Goal: Obtain resource: Download file/media

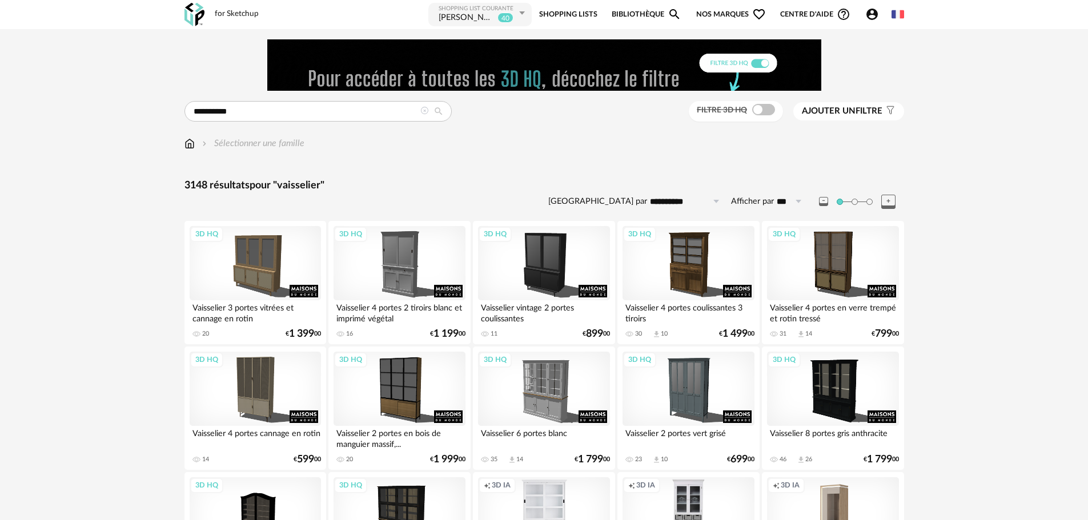
click at [464, 22] on div "[PERSON_NAME]" at bounding box center [467, 18] width 57 height 11
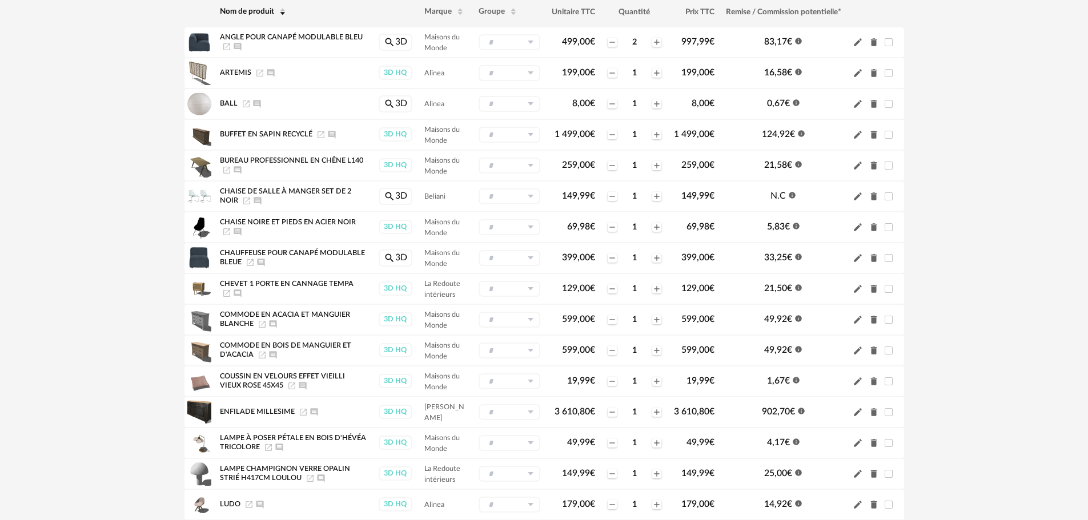
scroll to position [98, 0]
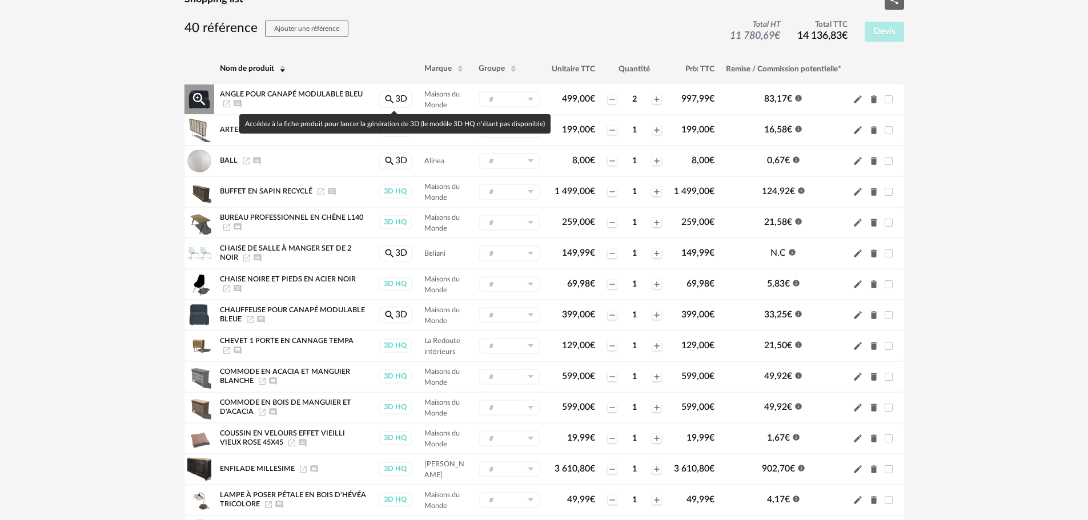
click at [401, 96] on link "Magnify icon 3D" at bounding box center [396, 99] width 34 height 17
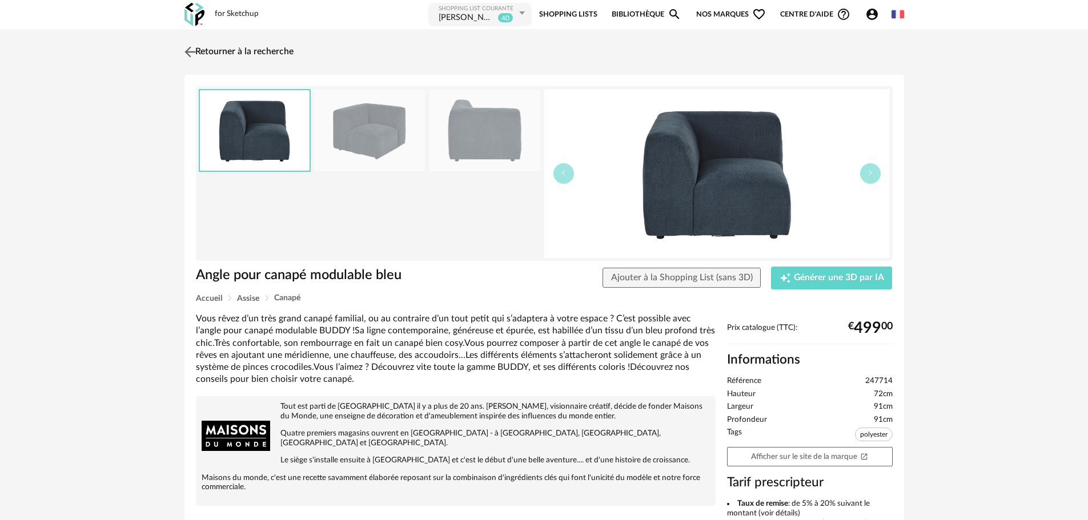
click at [185, 47] on img at bounding box center [190, 51] width 17 height 17
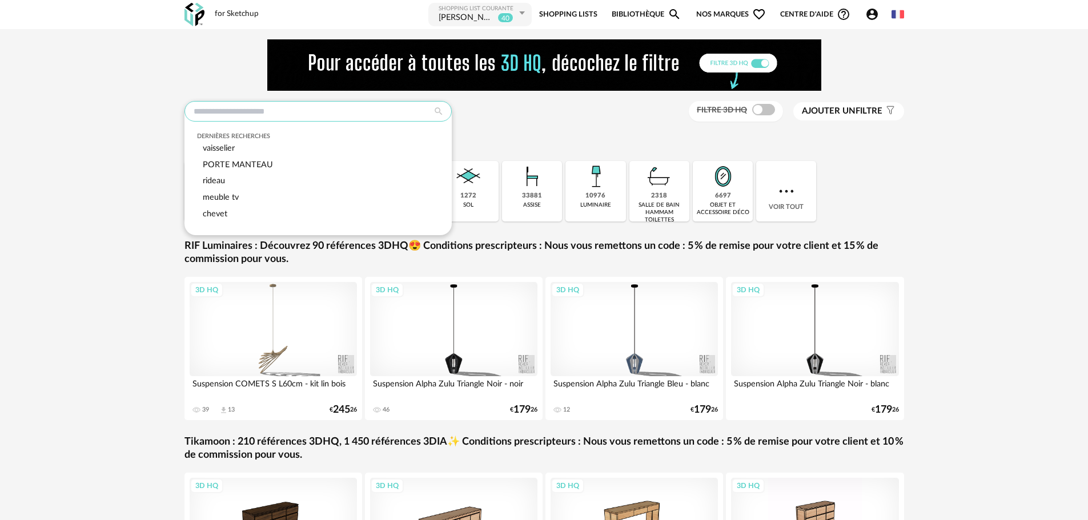
click at [340, 119] on input "text" at bounding box center [317, 111] width 267 height 21
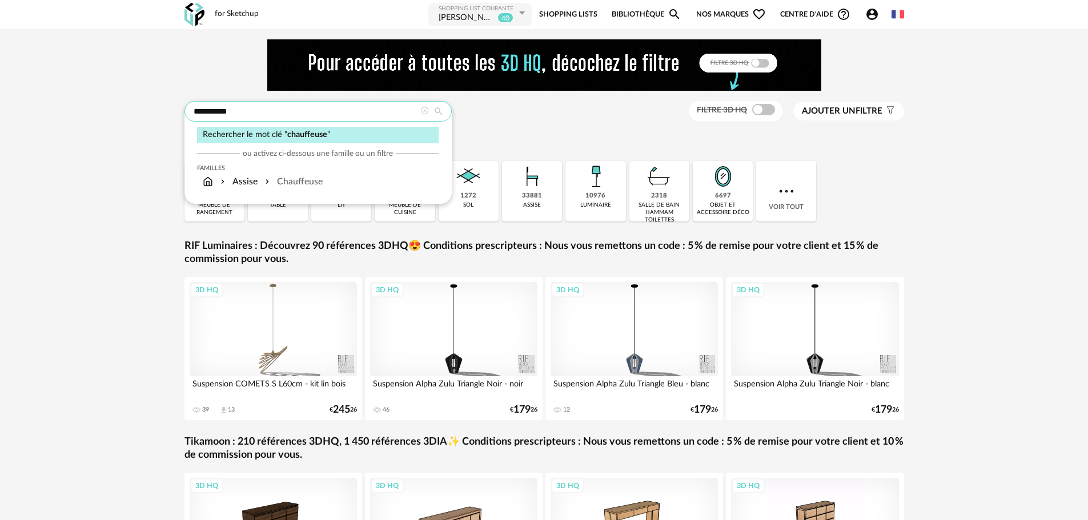
type input "**********"
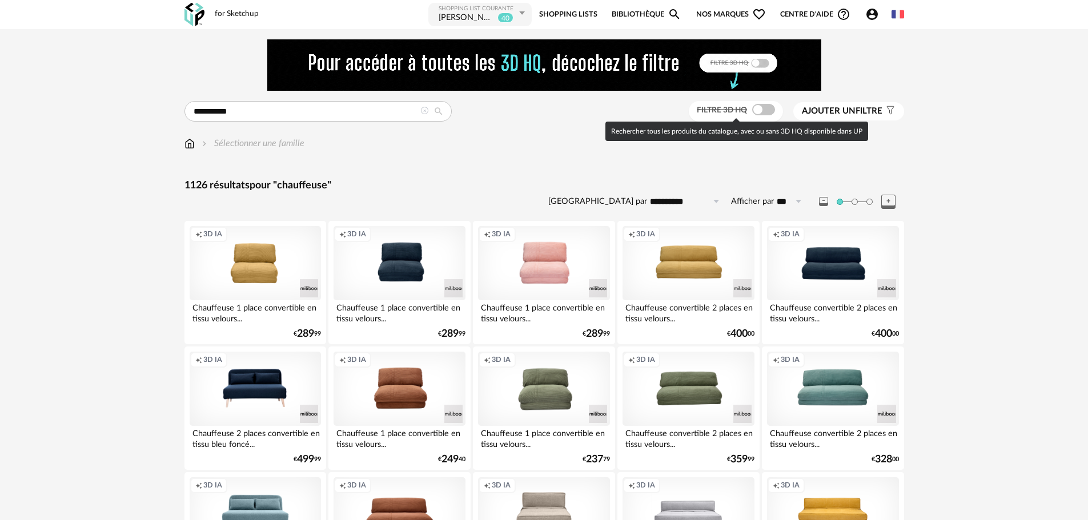
click at [765, 107] on span at bounding box center [763, 109] width 23 height 11
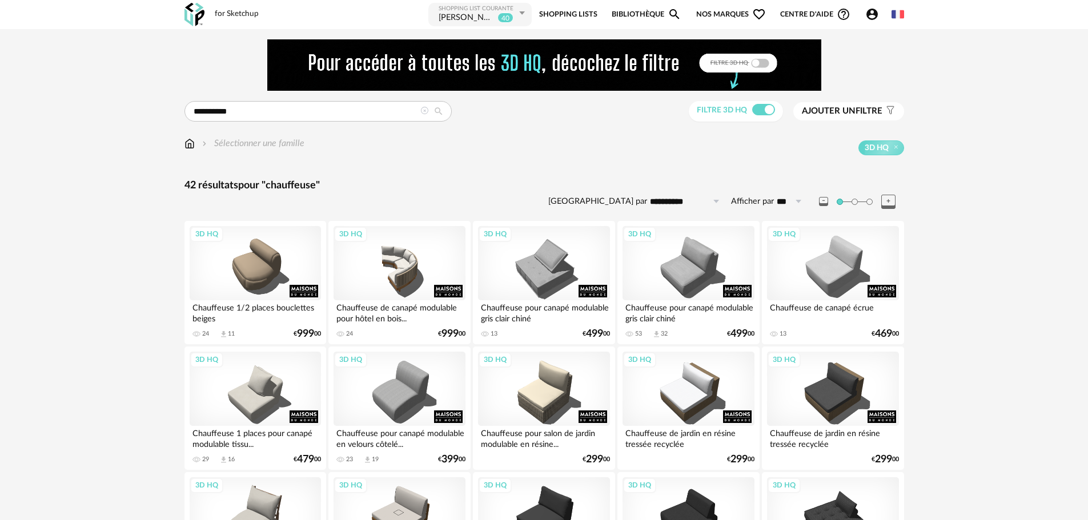
click at [842, 116] on span "Ajouter un filtre" at bounding box center [842, 111] width 81 height 11
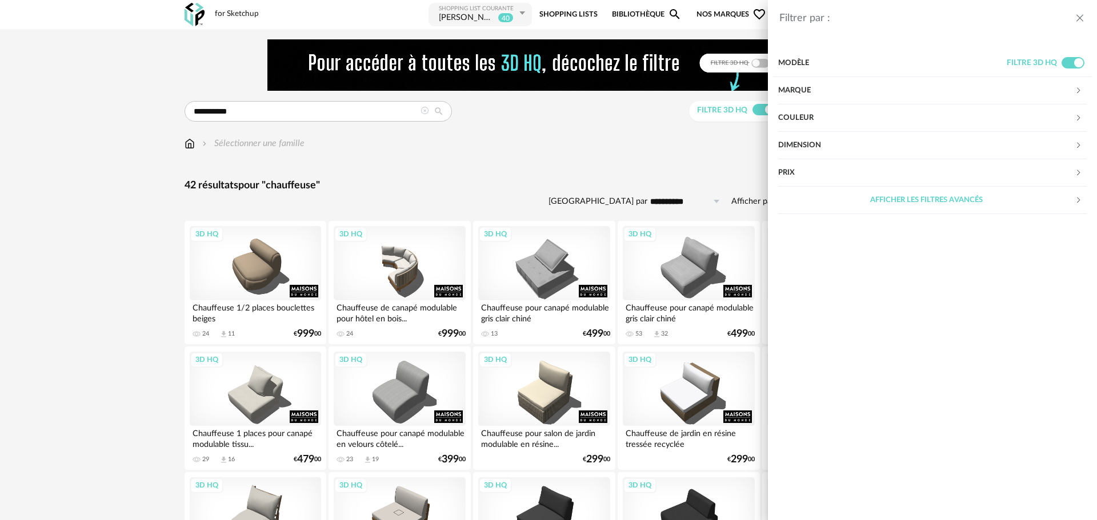
click at [834, 117] on div "Couleur" at bounding box center [926, 118] width 296 height 27
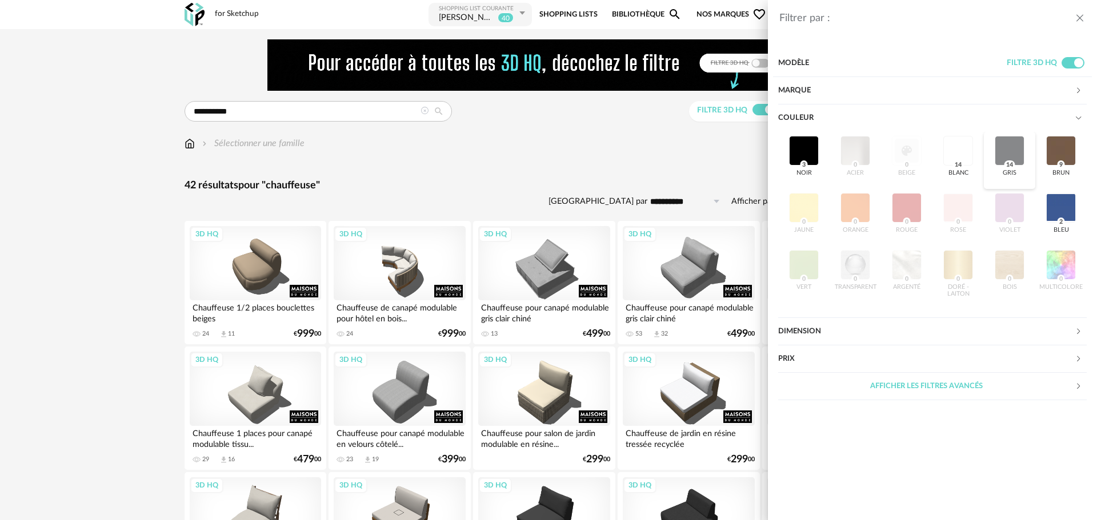
click at [1006, 151] on div at bounding box center [1009, 151] width 30 height 30
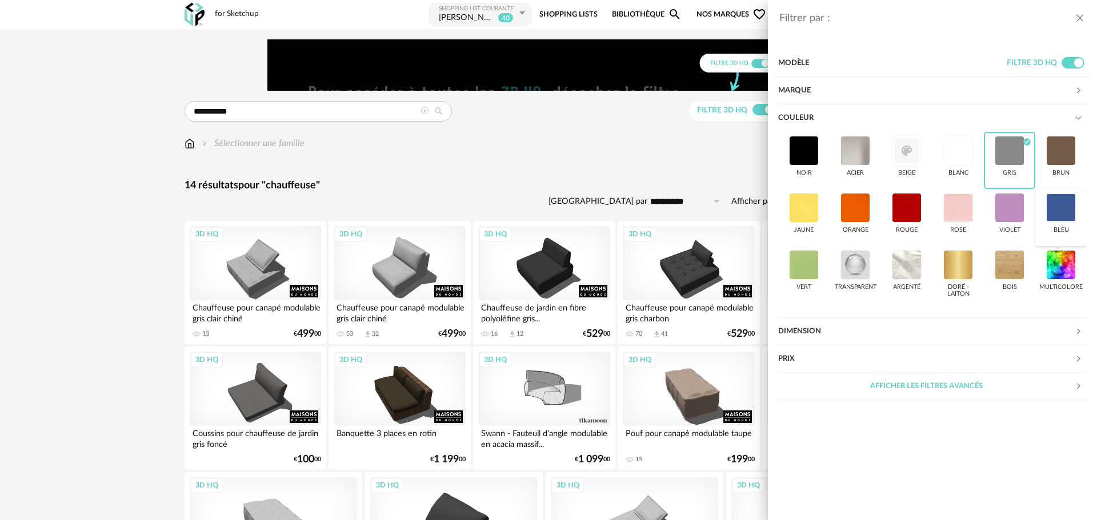
click at [1064, 196] on div at bounding box center [1061, 208] width 30 height 30
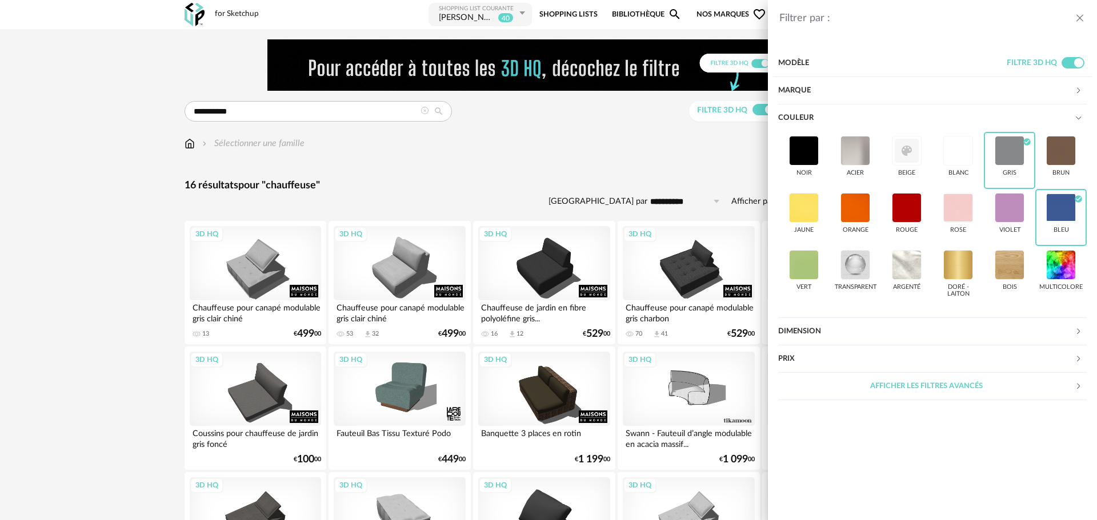
click at [561, 160] on div "Filtrer par : Modèle Filtre 3D HQ Marque &tradition 0 101 Copenhagen 0 366 Conc…" at bounding box center [548, 260] width 1097 height 520
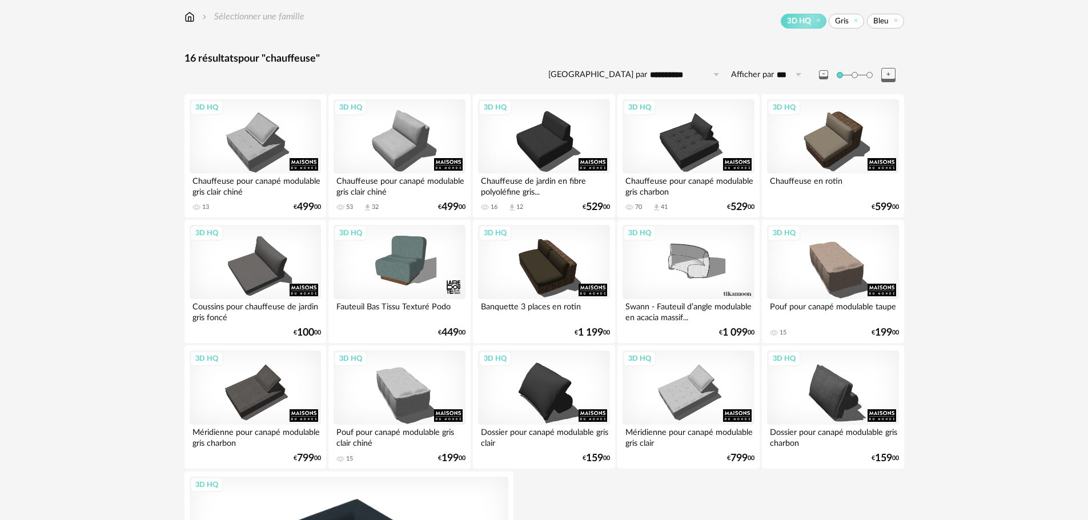
scroll to position [355, 0]
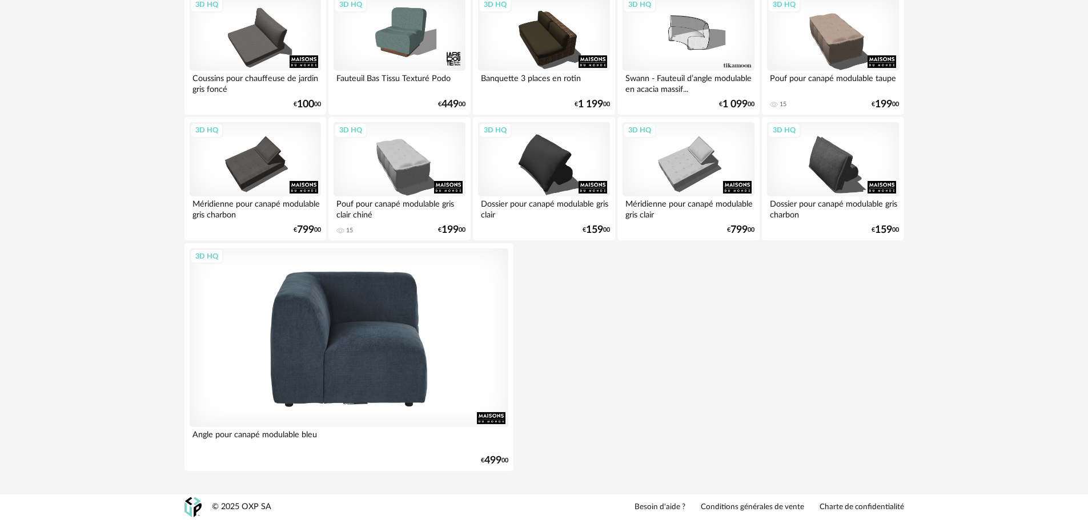
click at [335, 346] on div "3D HQ" at bounding box center [349, 337] width 319 height 179
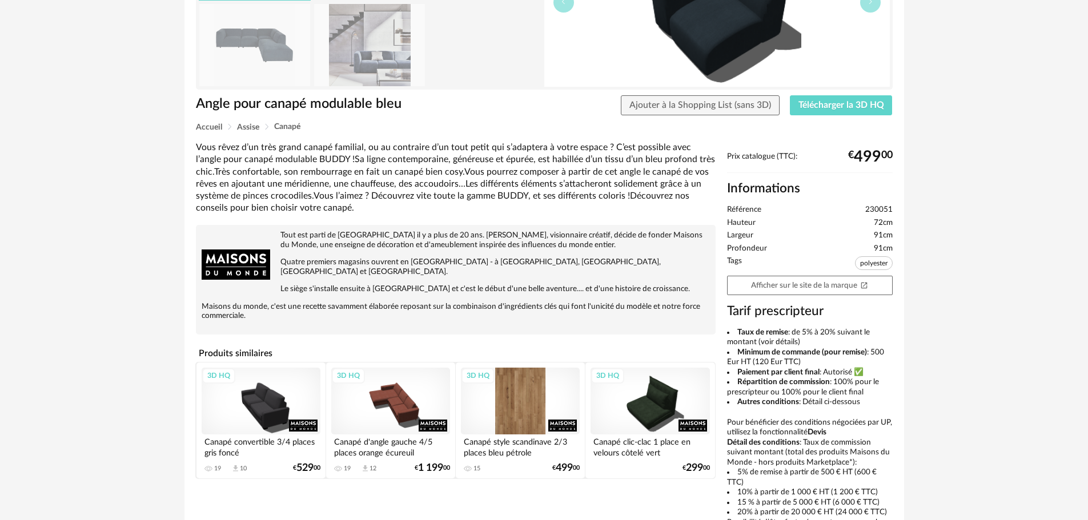
scroll to position [286, 0]
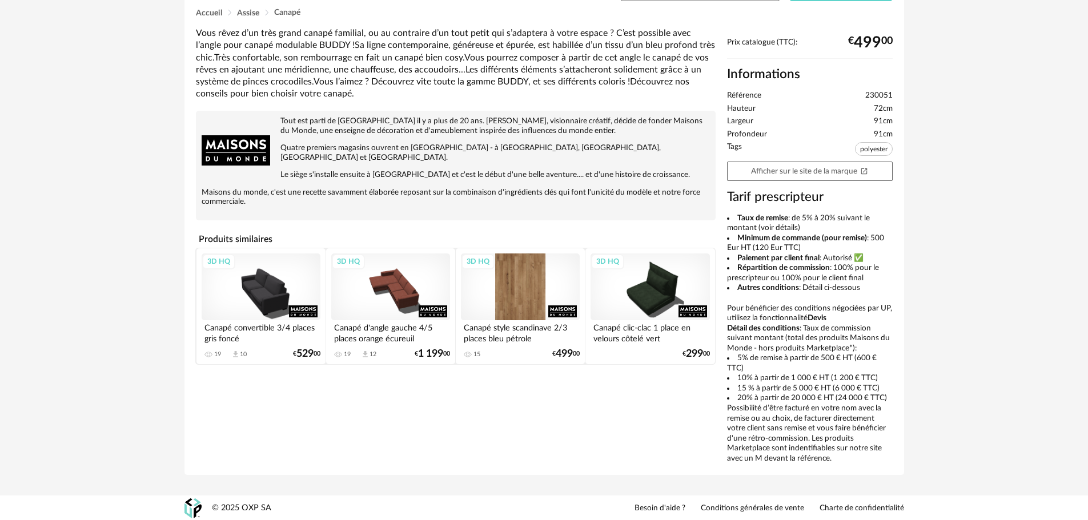
click at [653, 291] on div "3D HQ" at bounding box center [650, 287] width 119 height 67
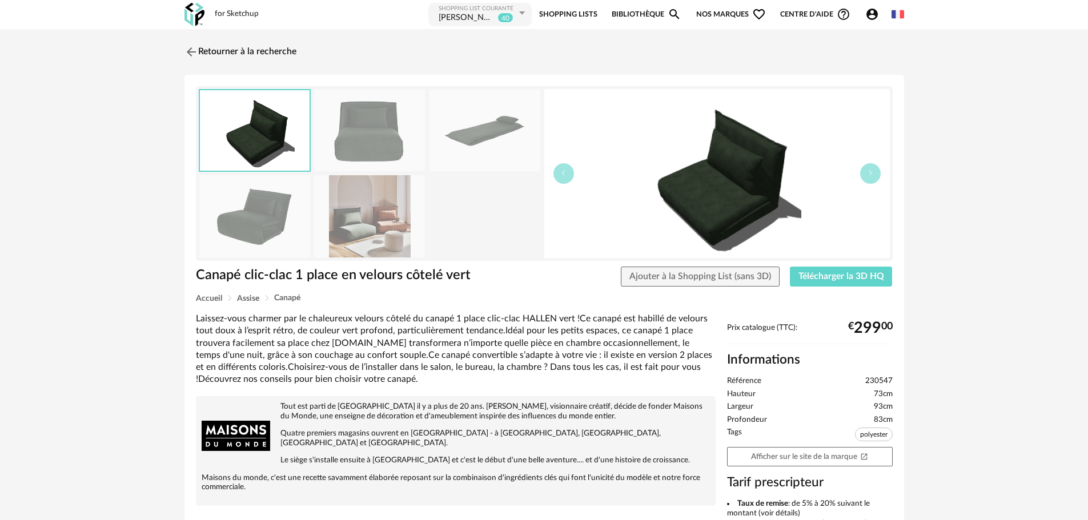
click at [348, 228] on img at bounding box center [369, 216] width 111 height 82
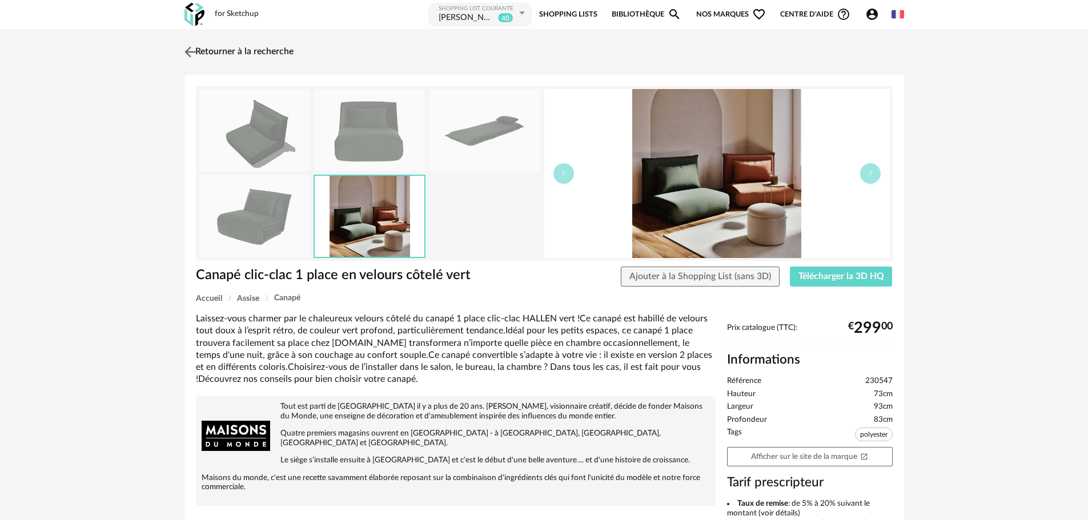
click at [187, 47] on img at bounding box center [190, 51] width 17 height 17
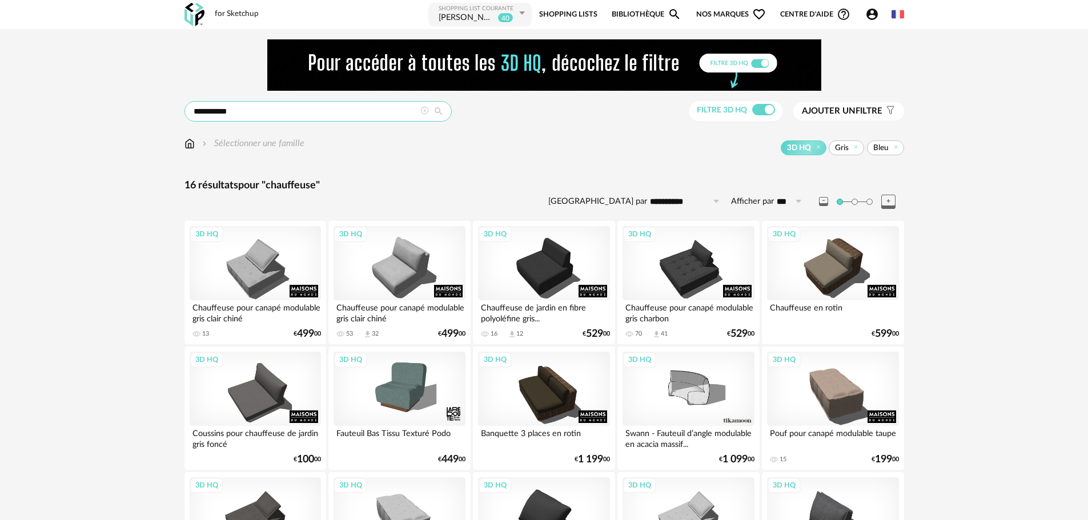
click at [273, 108] on input "**********" at bounding box center [317, 111] width 267 height 21
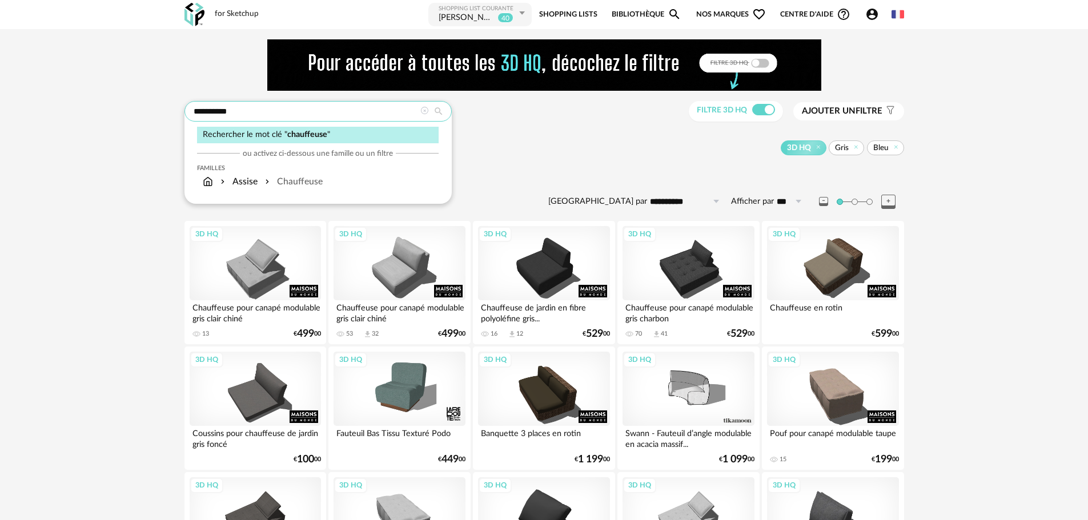
drag, startPoint x: 263, startPoint y: 111, endPoint x: 135, endPoint y: 109, distance: 128.0
click at [135, 109] on div "**********" at bounding box center [544, 439] width 1088 height 821
type input "******"
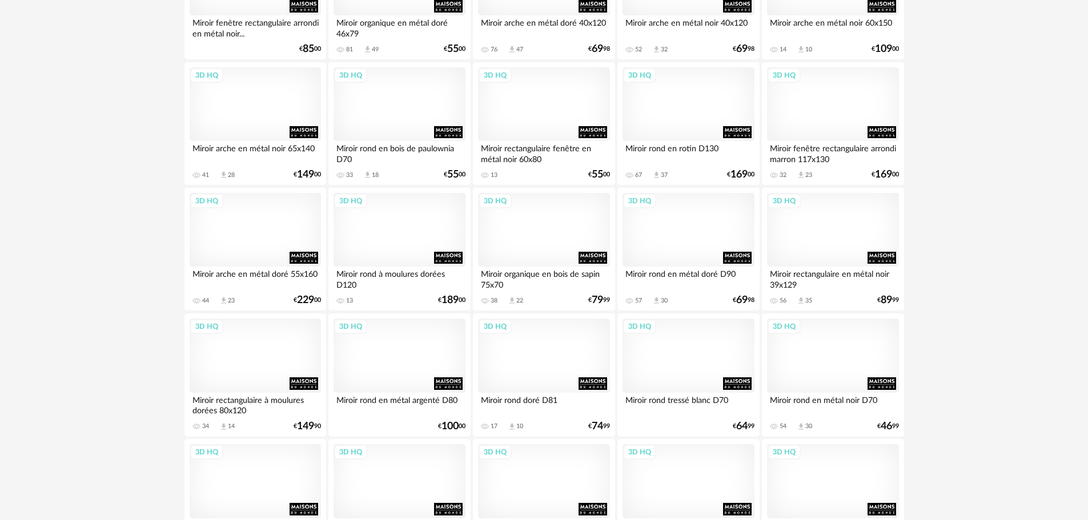
scroll to position [2290, 0]
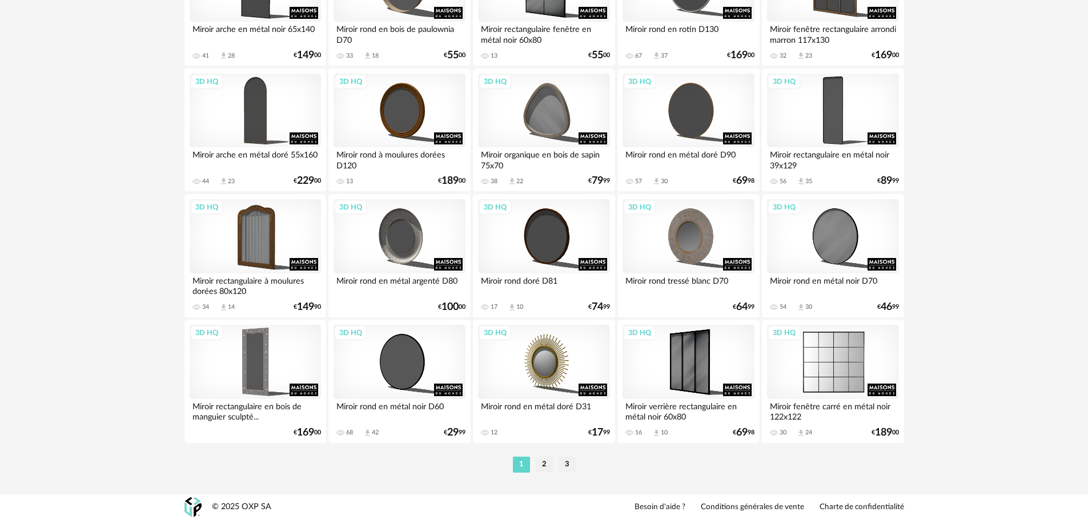
click at [833, 371] on div "3D HQ" at bounding box center [832, 362] width 131 height 74
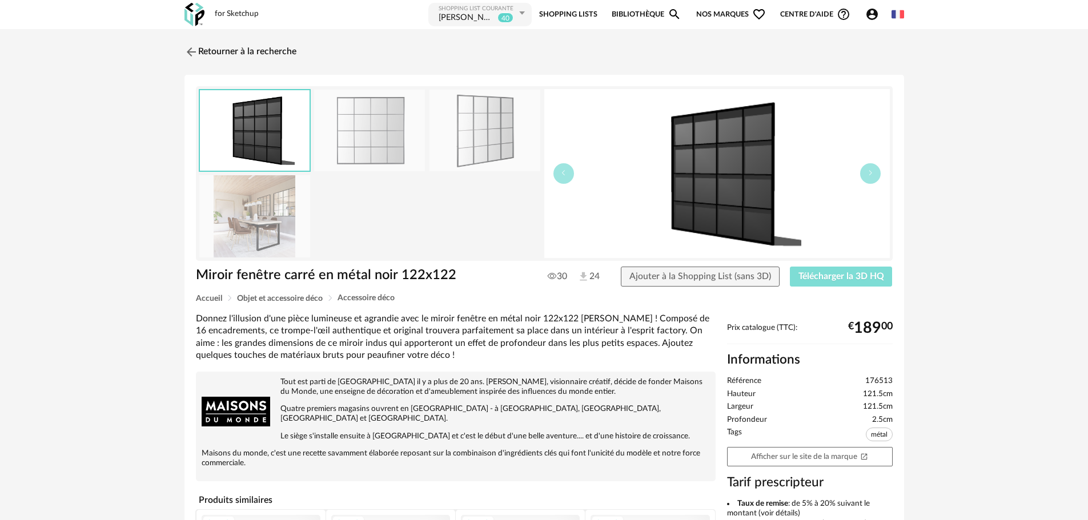
click at [826, 275] on span "Télécharger la 3D HQ" at bounding box center [841, 276] width 86 height 9
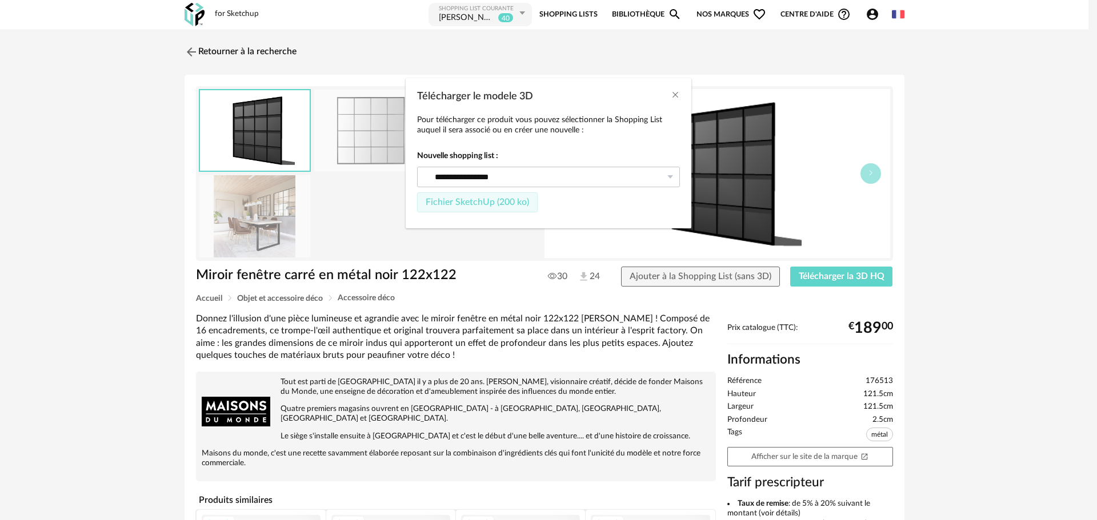
click at [444, 205] on span "Fichier SketchUp (200 ko)" at bounding box center [476, 202] width 103 height 9
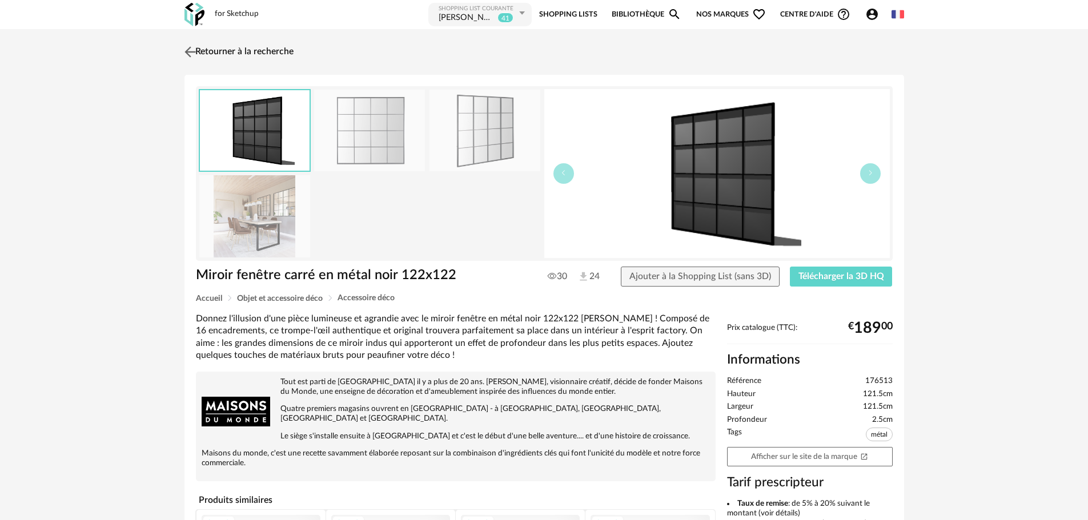
click at [190, 50] on img at bounding box center [190, 51] width 17 height 17
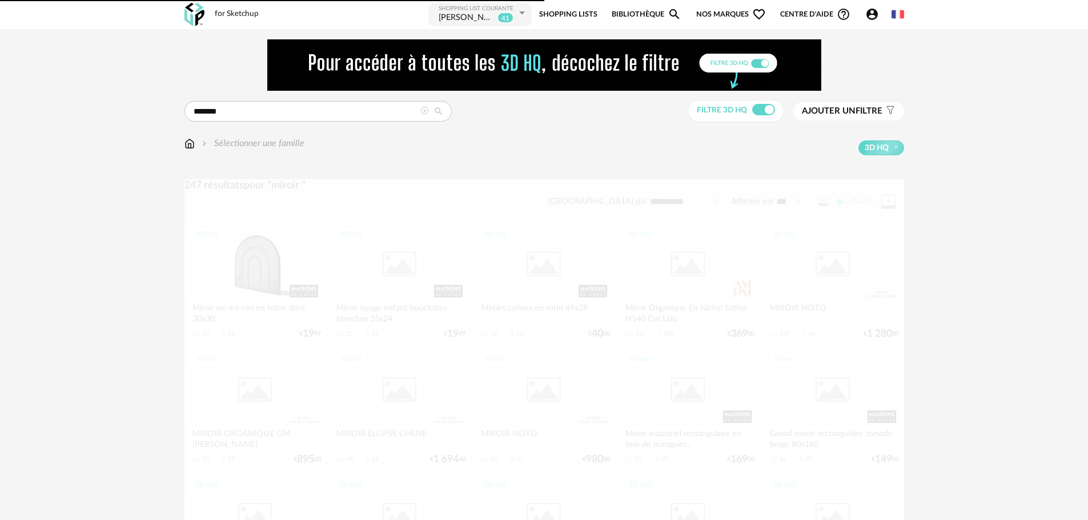
scroll to position [2290, 0]
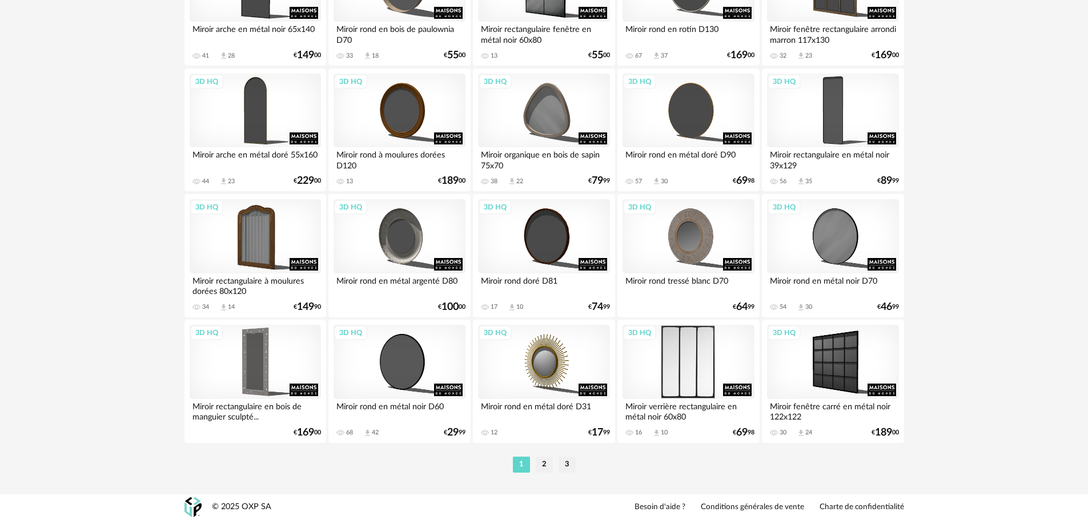
click at [693, 372] on div "3D HQ" at bounding box center [688, 362] width 131 height 74
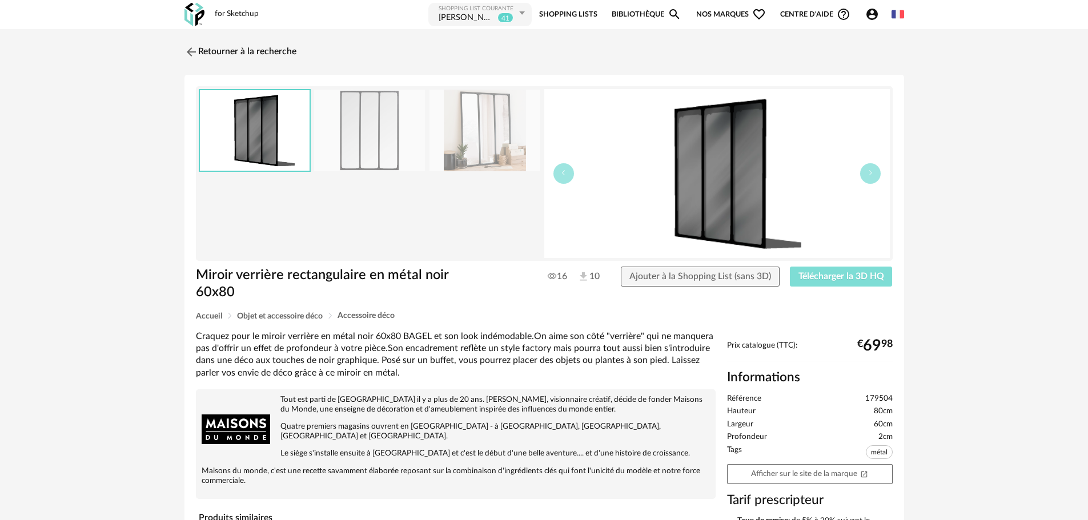
click at [831, 270] on button "Télécharger la 3D HQ" at bounding box center [841, 277] width 103 height 21
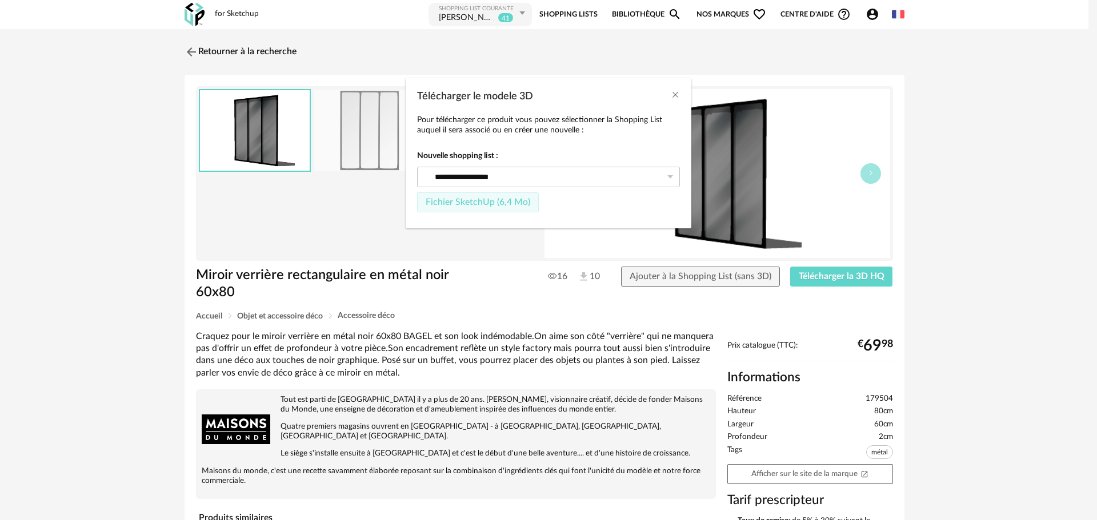
click at [464, 200] on span "Fichier SketchUp (6,4 Mo)" at bounding box center [477, 202] width 105 height 9
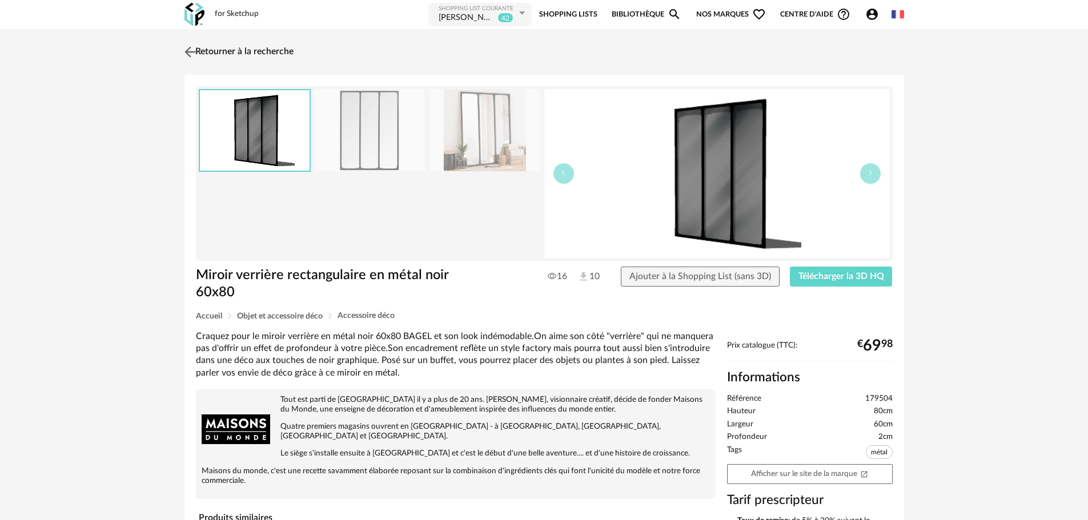
click at [188, 53] on img at bounding box center [190, 51] width 17 height 17
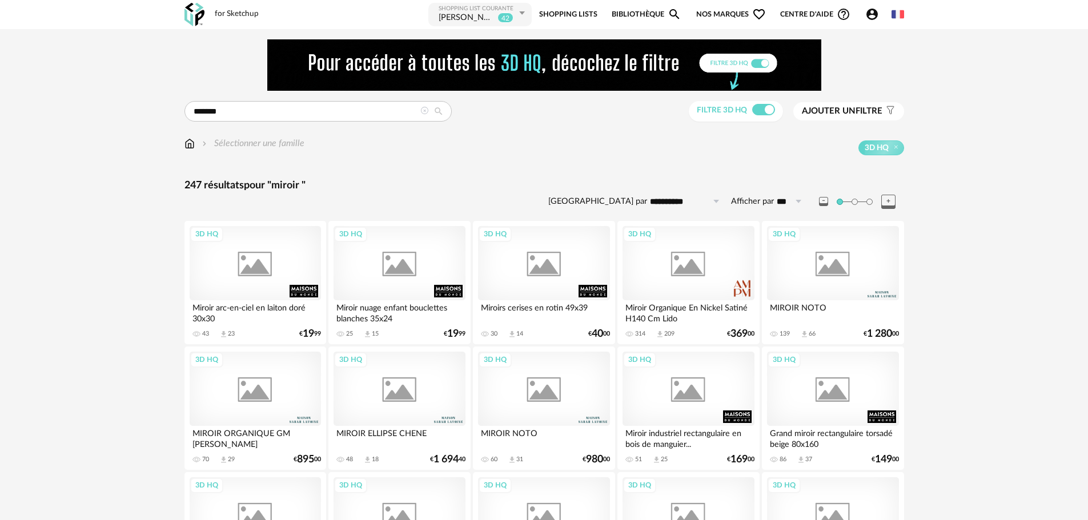
scroll to position [2290, 0]
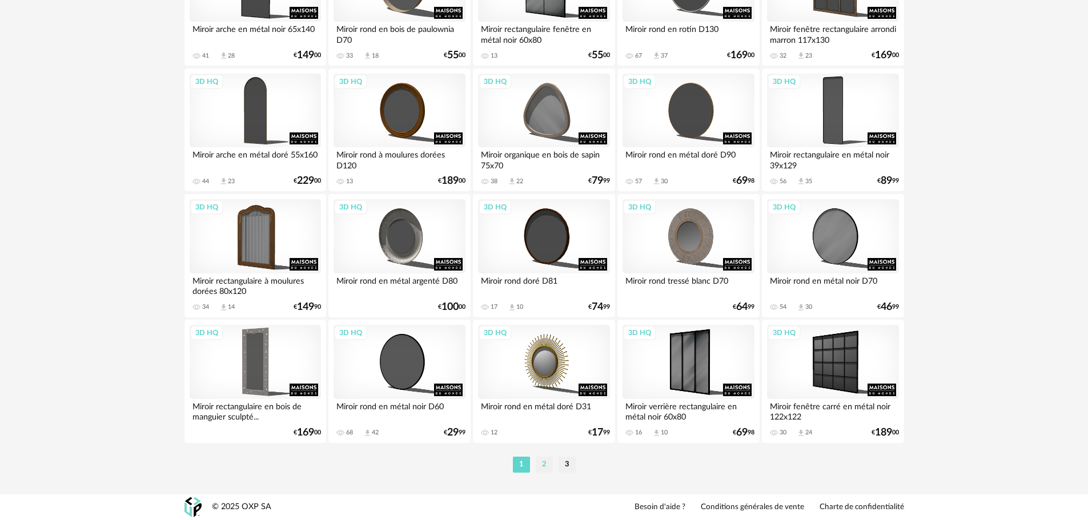
click at [541, 464] on li "2" at bounding box center [544, 465] width 17 height 16
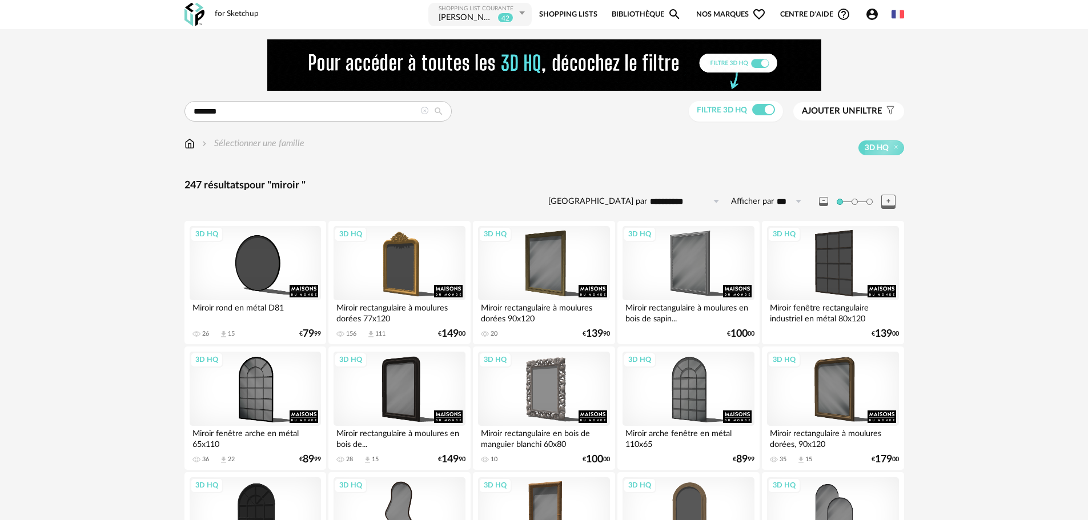
scroll to position [114, 0]
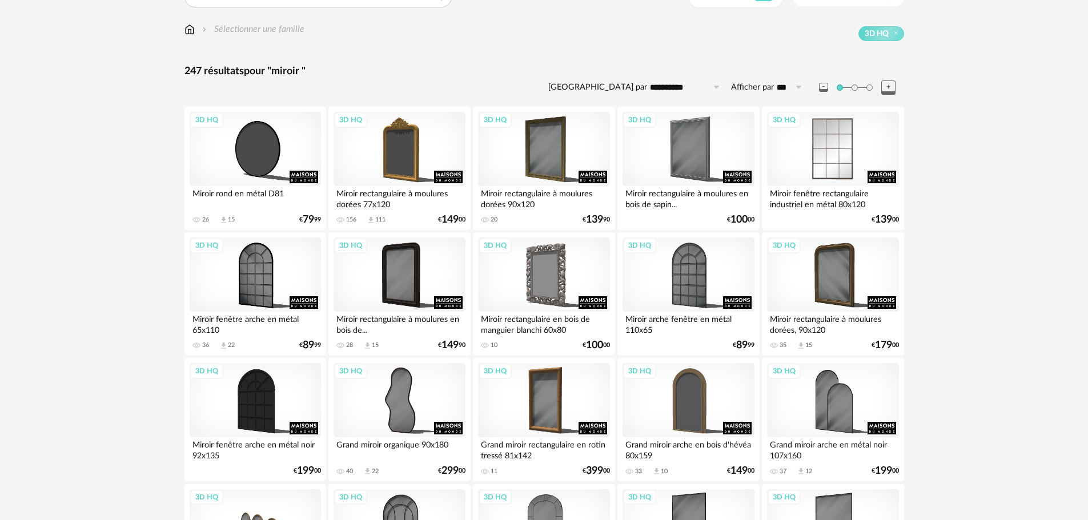
click at [819, 167] on div "3D HQ" at bounding box center [832, 149] width 131 height 74
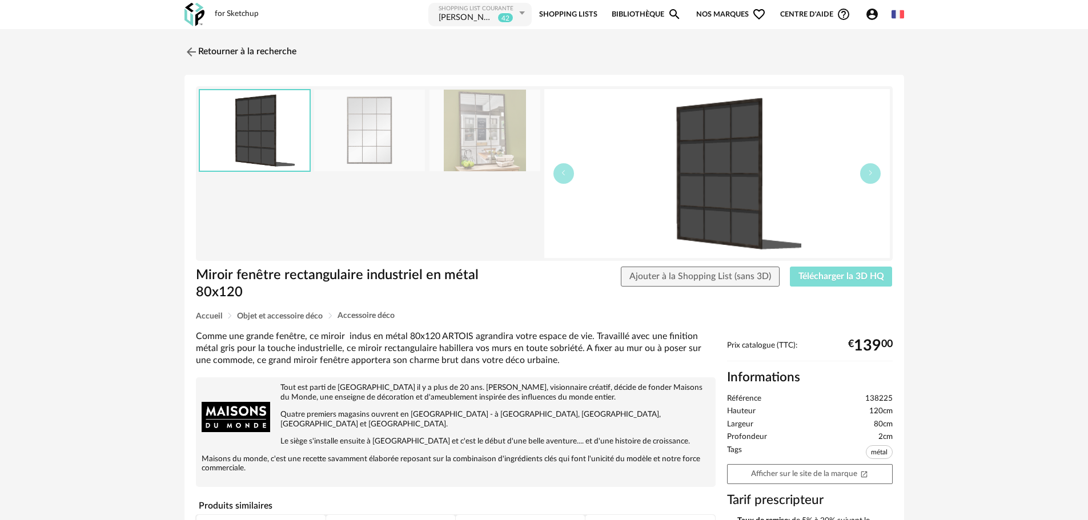
click at [831, 272] on span "Télécharger la 3D HQ" at bounding box center [841, 276] width 86 height 9
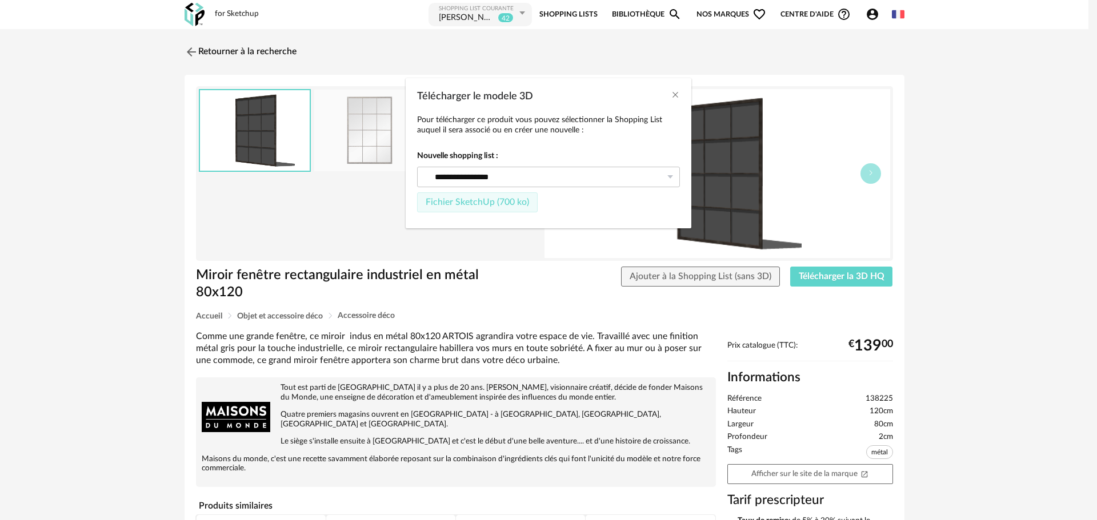
click at [505, 204] on span "Fichier SketchUp (700 ko)" at bounding box center [476, 202] width 103 height 9
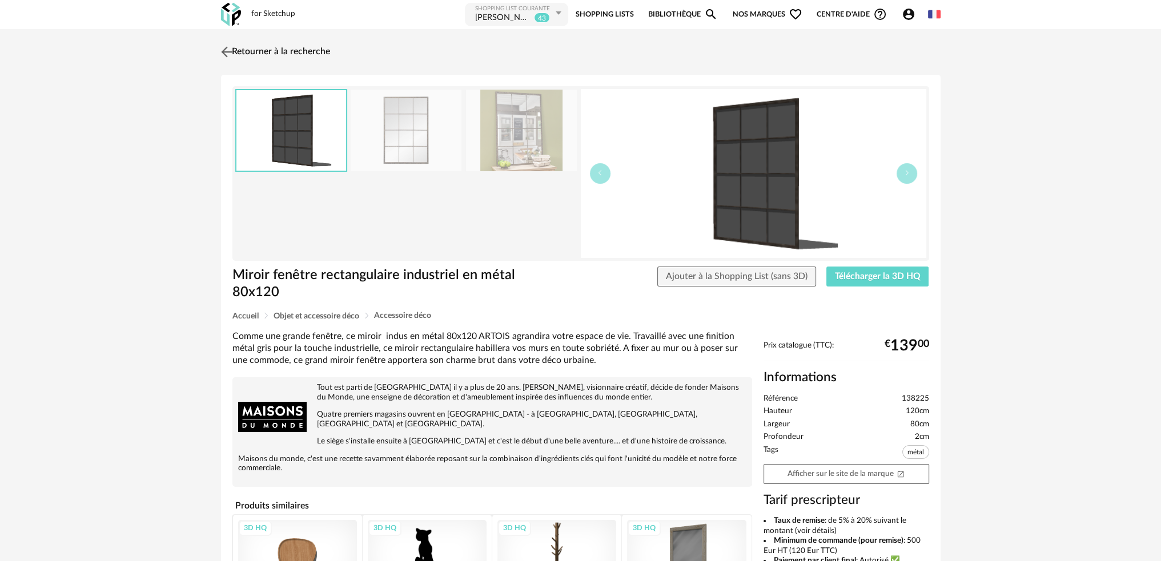
click at [230, 51] on img at bounding box center [226, 51] width 17 height 17
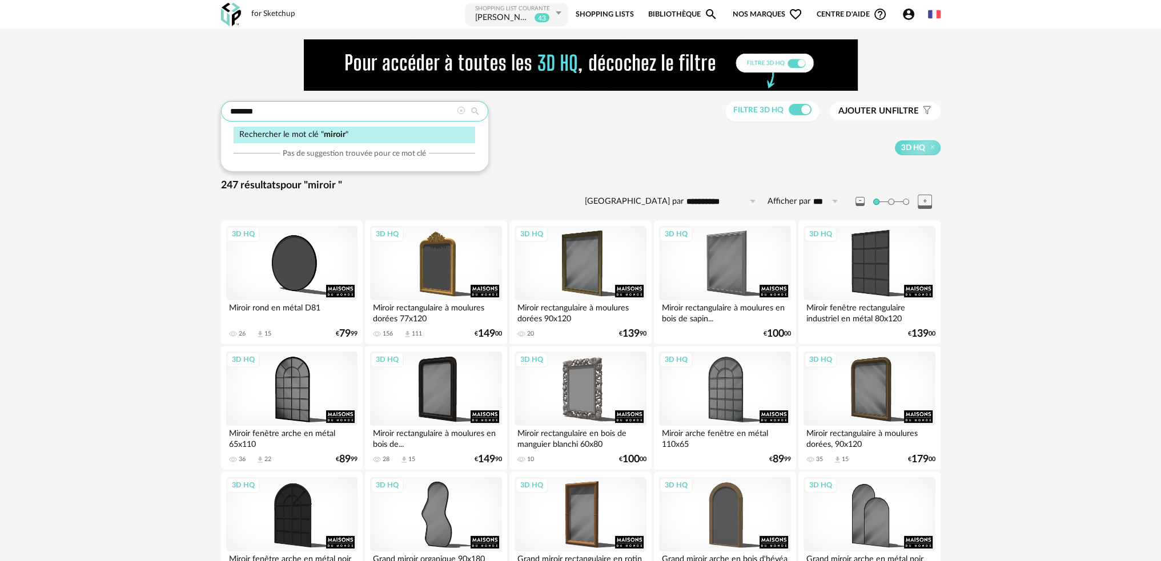
drag, startPoint x: 324, startPoint y: 109, endPoint x: 180, endPoint y: 114, distance: 143.4
type input "********"
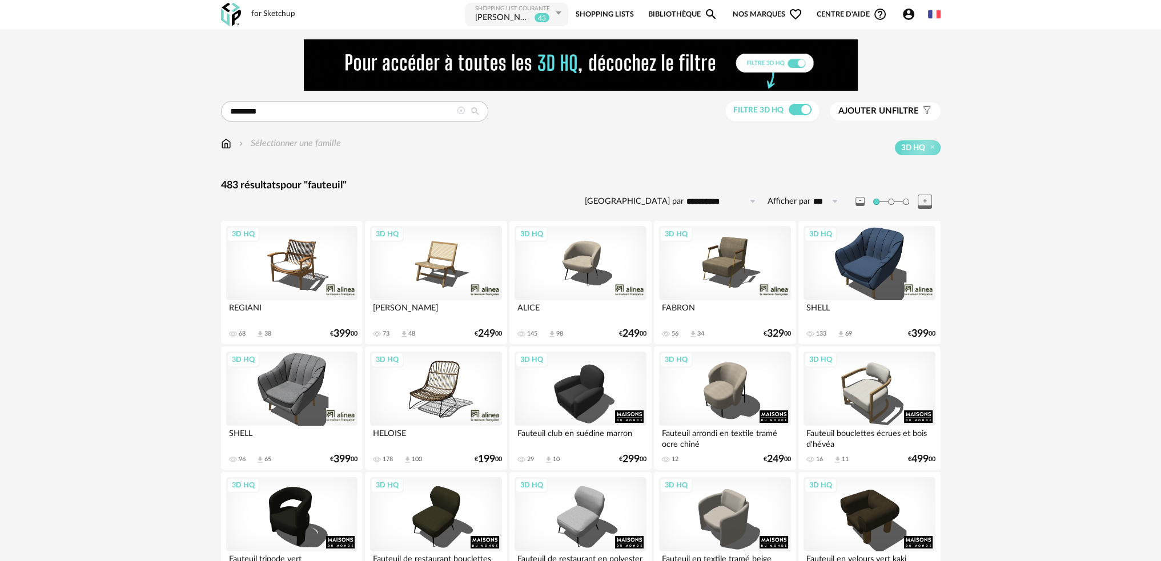
click at [890, 109] on span "Ajouter un" at bounding box center [865, 111] width 54 height 9
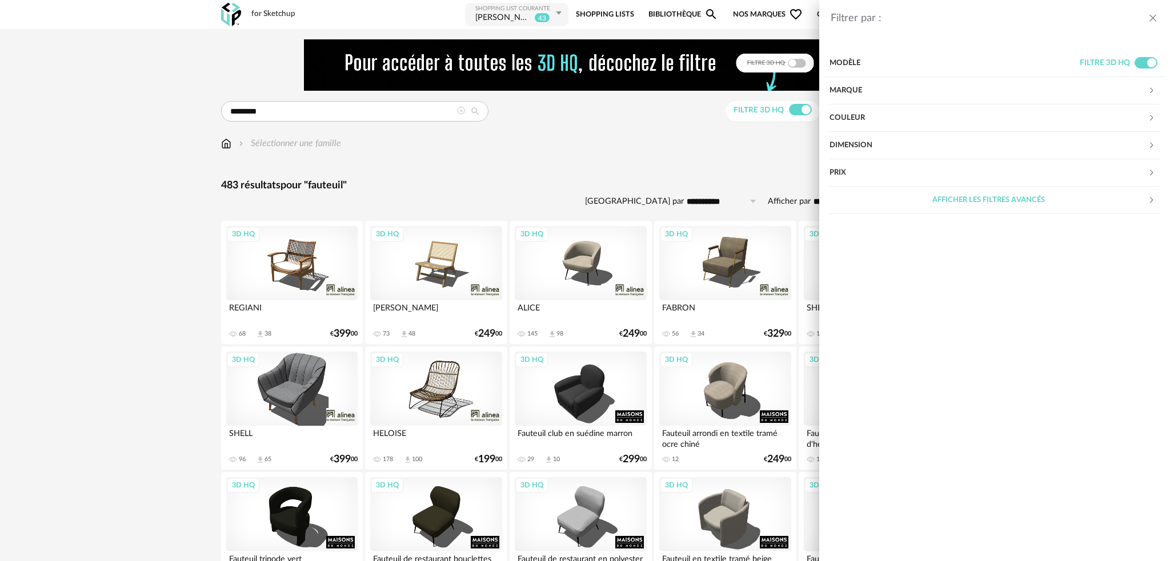
click at [857, 113] on div "Couleur" at bounding box center [988, 118] width 318 height 27
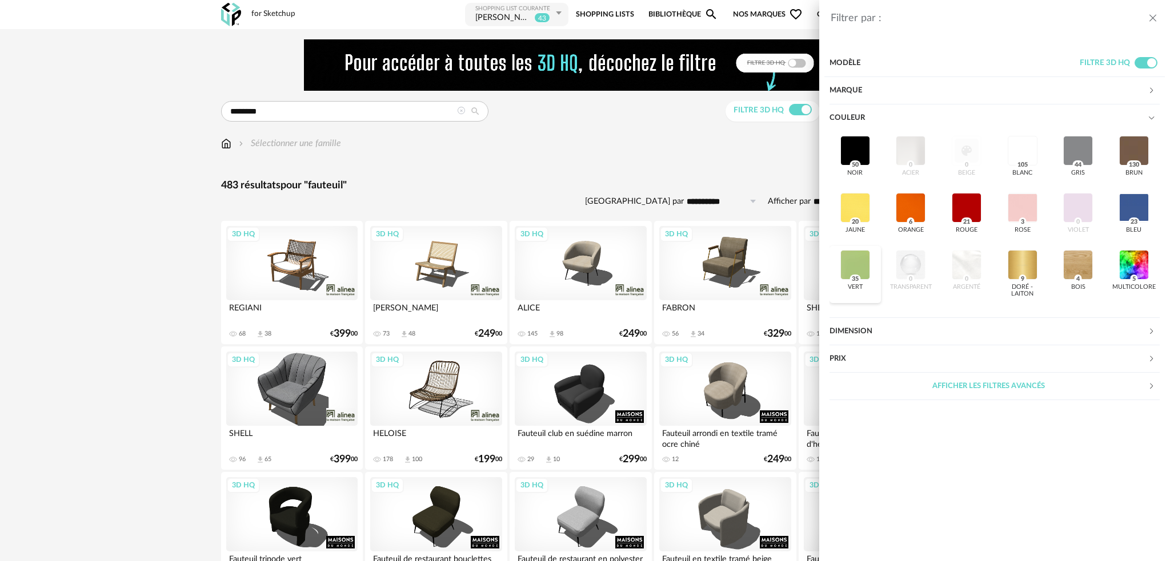
click at [854, 260] on div at bounding box center [855, 265] width 30 height 30
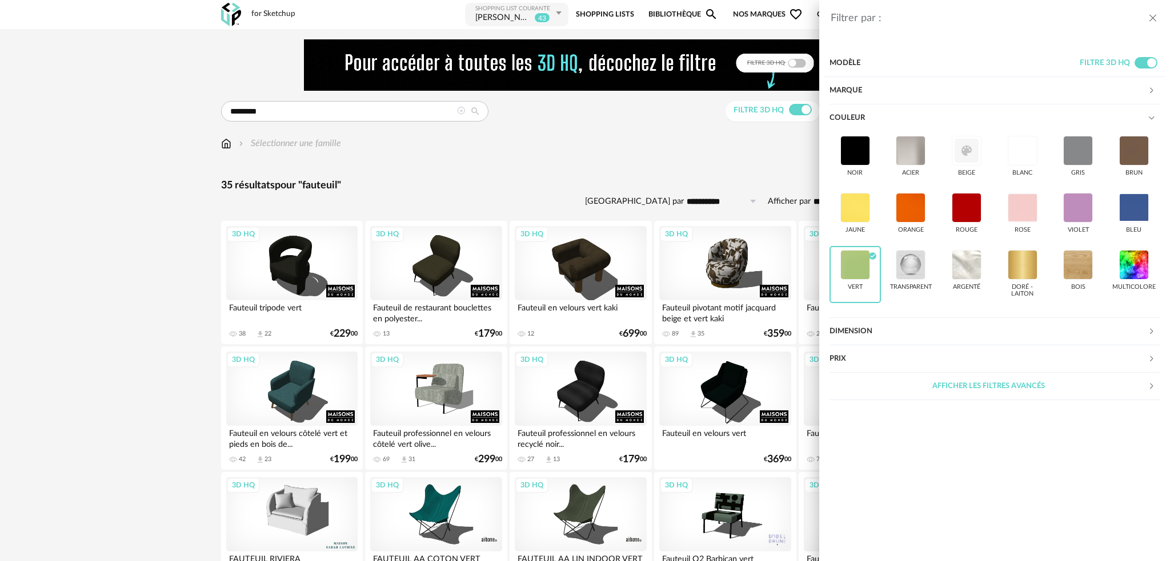
click at [687, 170] on div "Filtrer par : Modèle Filtre 3D HQ Marque &tradition 0 101 Copenhagen 0 366 Conc…" at bounding box center [585, 280] width 1170 height 561
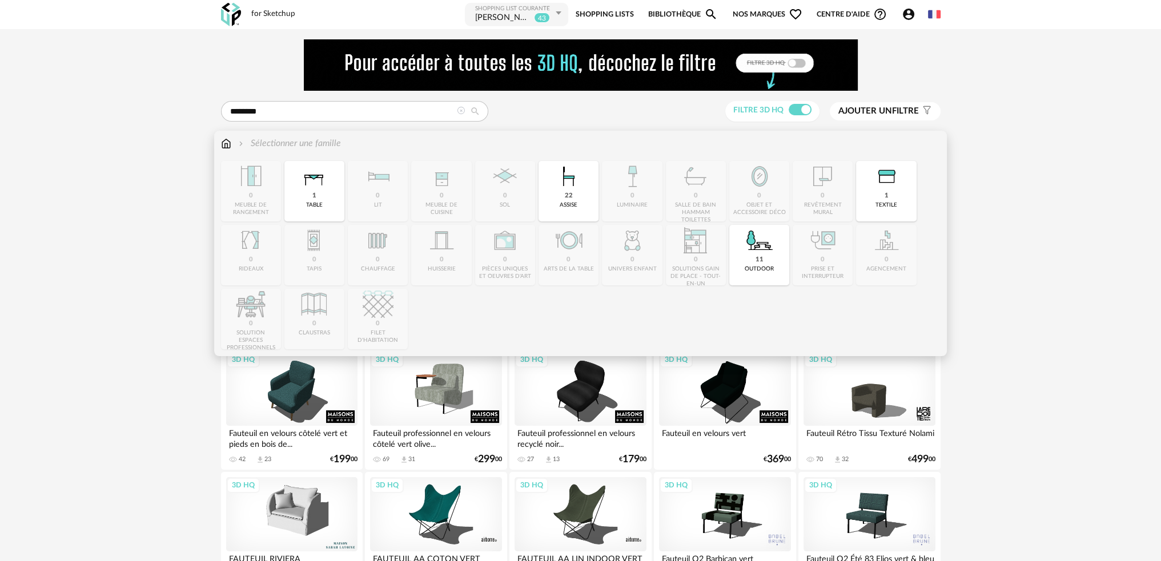
click at [222, 146] on img at bounding box center [226, 143] width 10 height 13
click at [225, 142] on img at bounding box center [226, 143] width 10 height 13
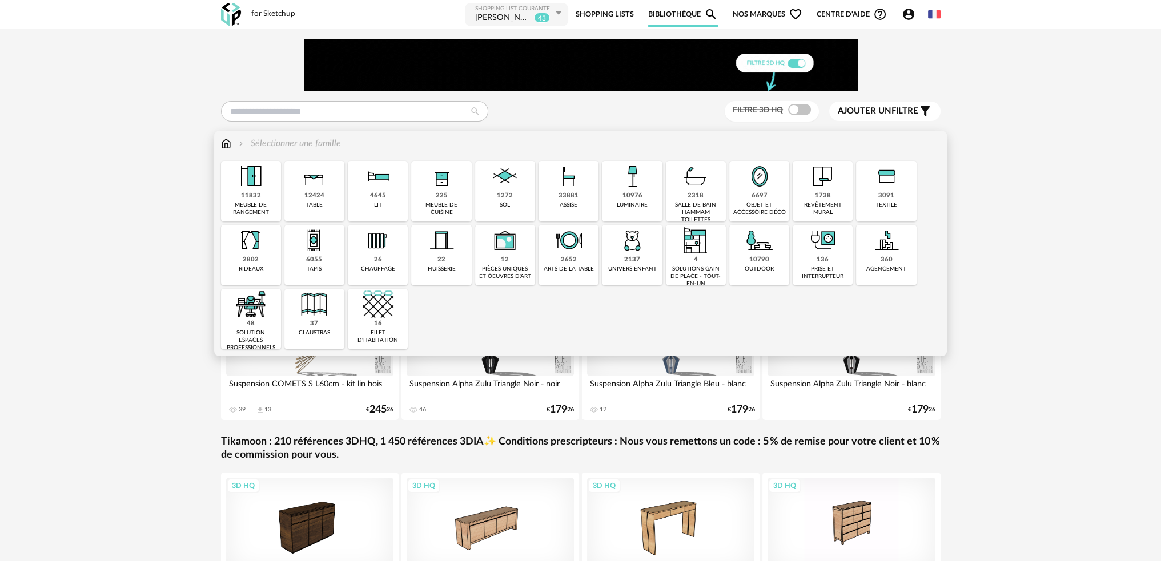
click at [556, 194] on div "33881 assise" at bounding box center [569, 191] width 60 height 61
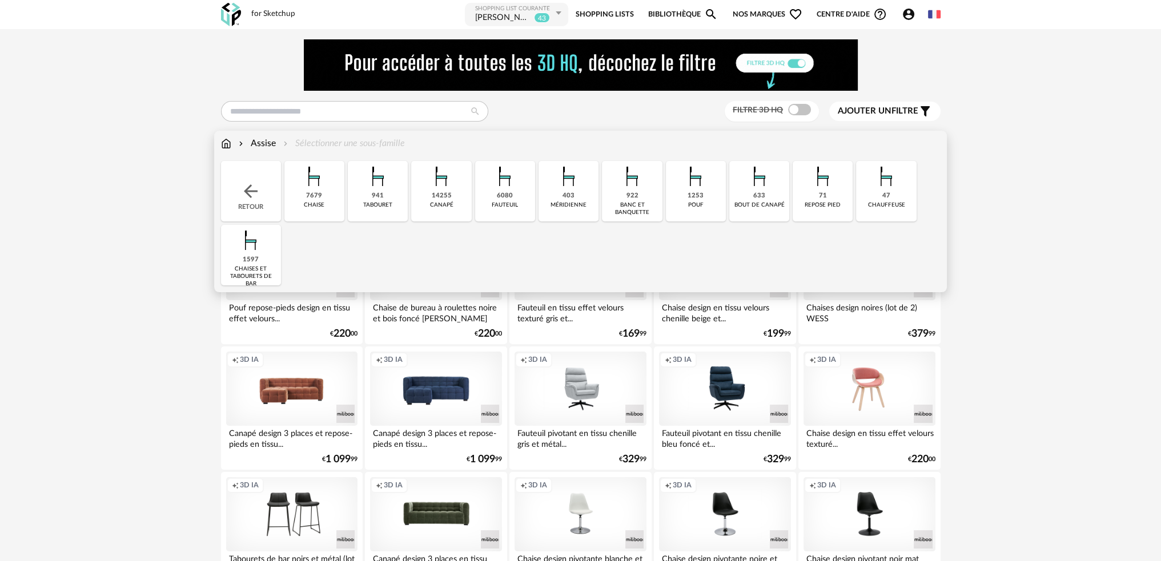
click at [507, 188] on img at bounding box center [504, 176] width 31 height 31
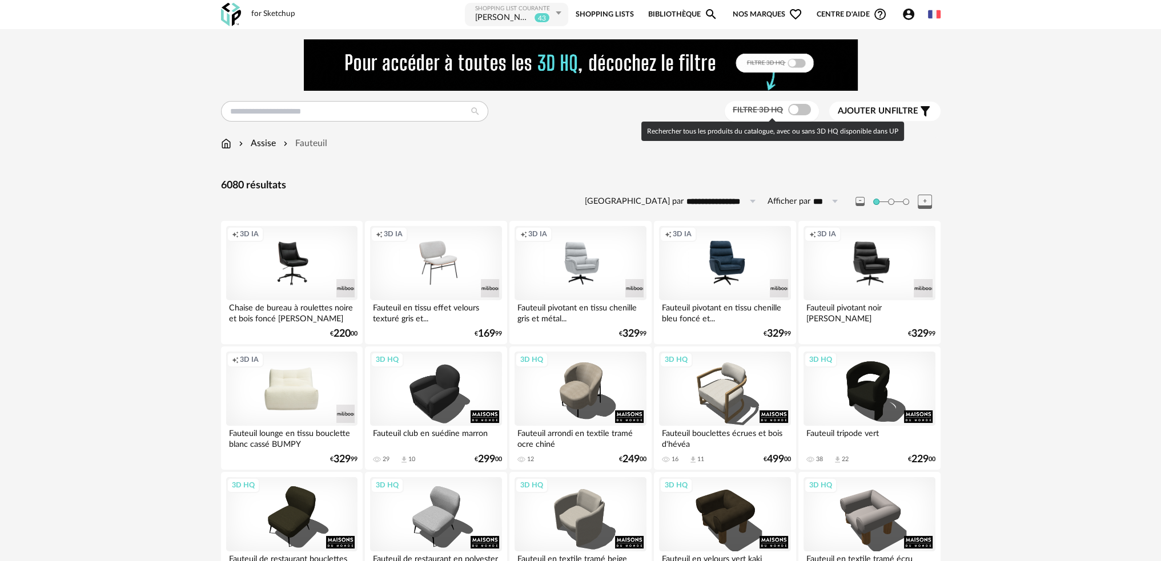
click at [801, 107] on span at bounding box center [799, 109] width 23 height 11
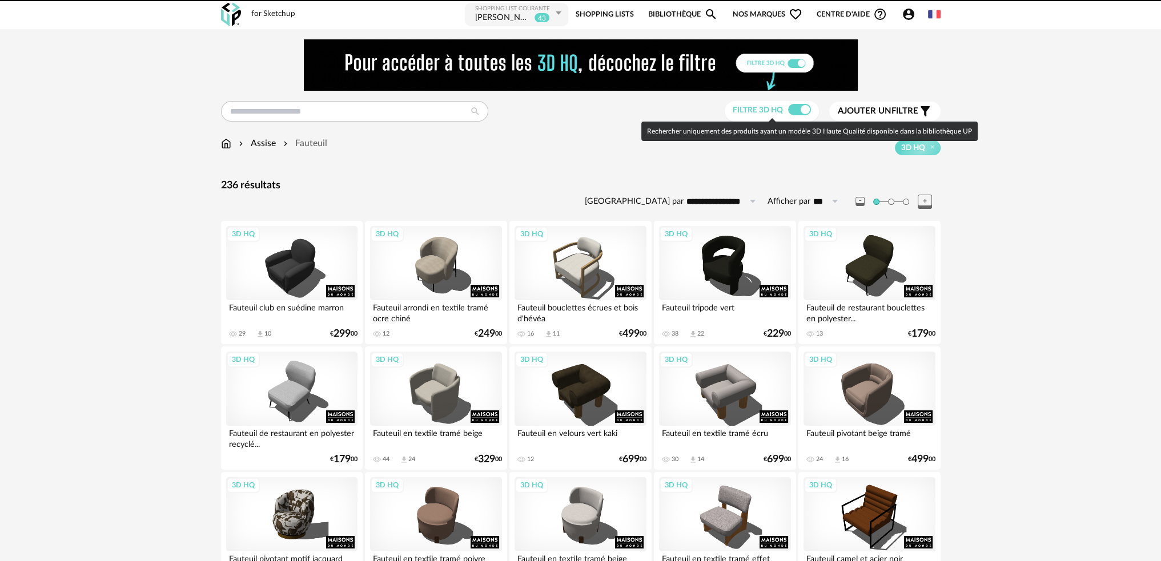
click at [859, 107] on span "Ajouter un" at bounding box center [865, 111] width 54 height 9
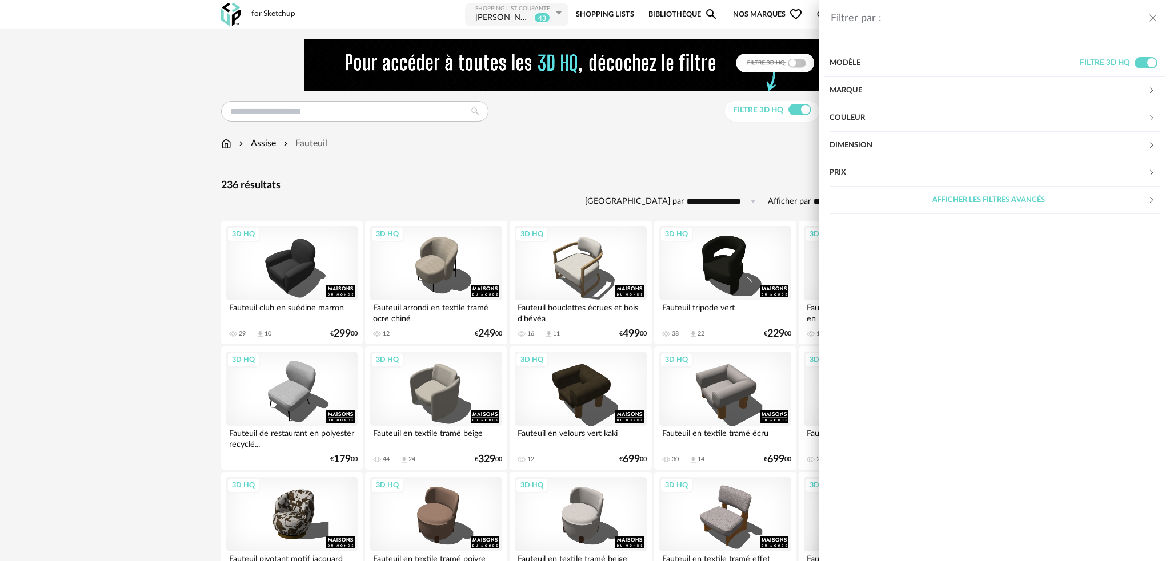
click at [905, 196] on div "Afficher les filtres avancés" at bounding box center [988, 200] width 318 height 27
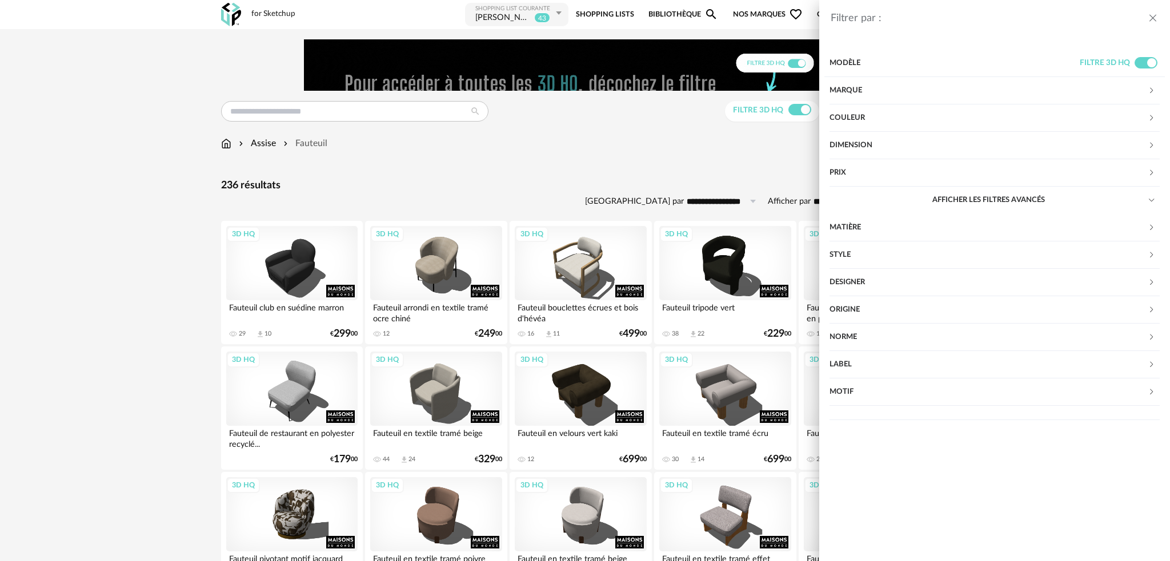
click at [852, 233] on div "Matière" at bounding box center [988, 227] width 318 height 27
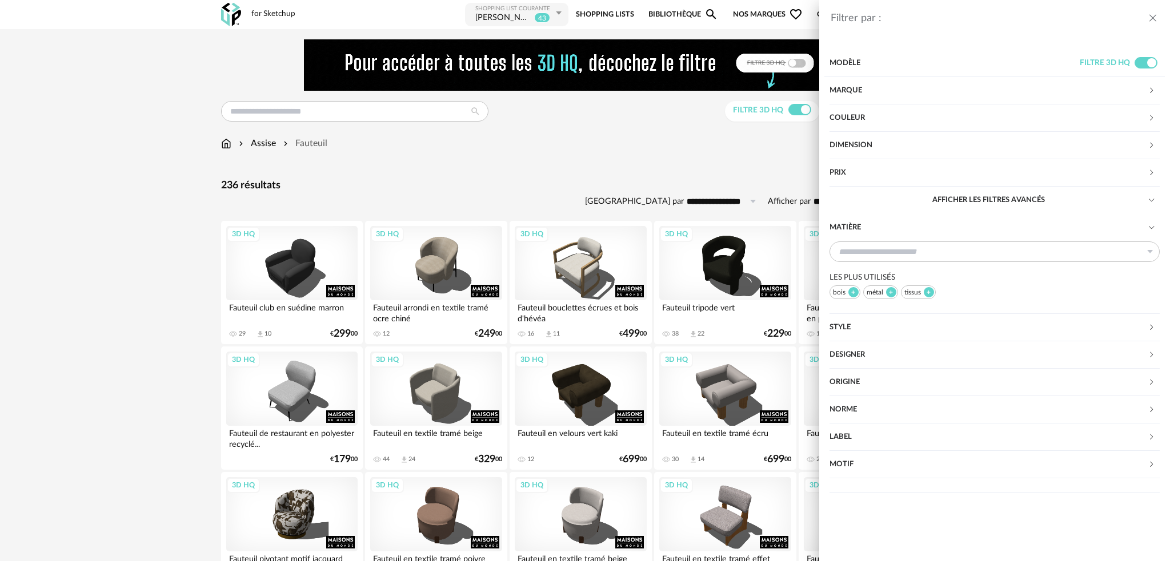
click at [838, 290] on div "bois" at bounding box center [844, 293] width 31 height 14
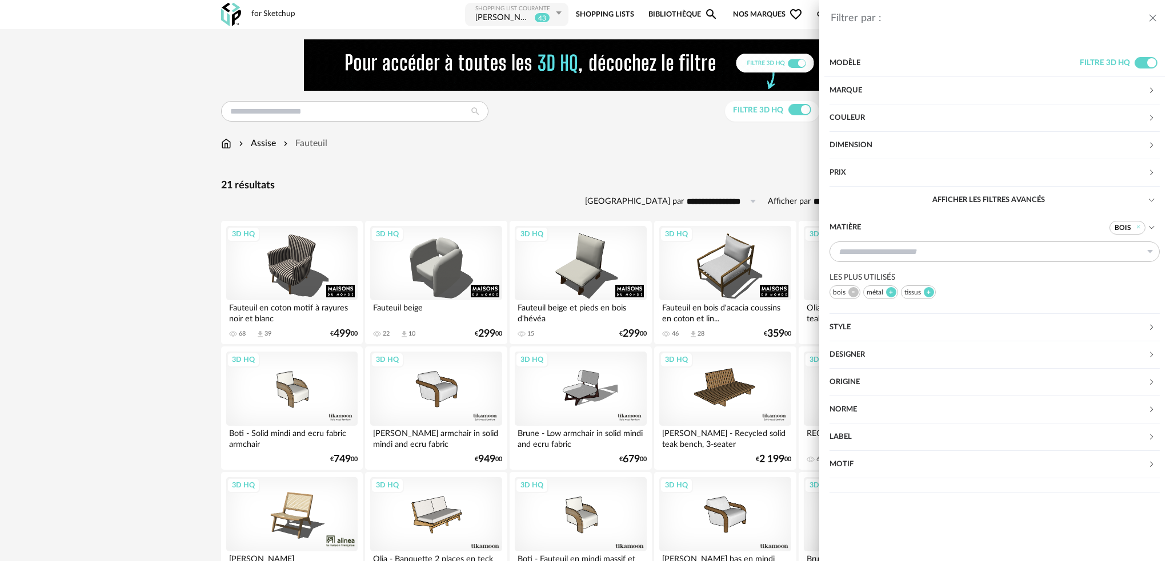
click at [696, 187] on div "Filtrer par : Modèle Filtre 3D HQ Marque &tradition 0 101 Copenhagen 0 366 Conc…" at bounding box center [585, 280] width 1170 height 561
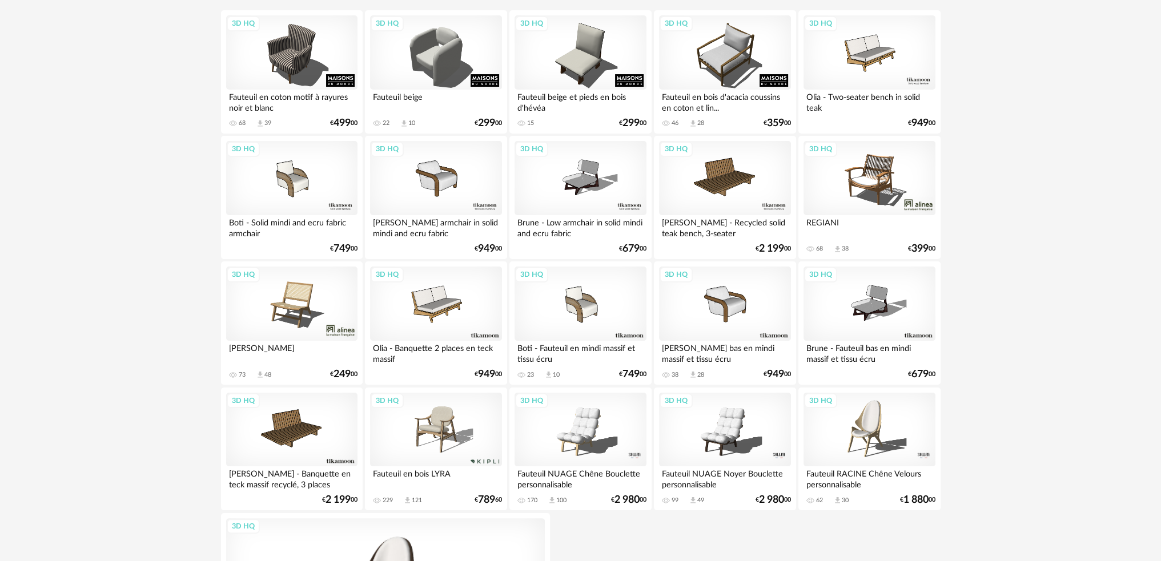
scroll to position [97, 0]
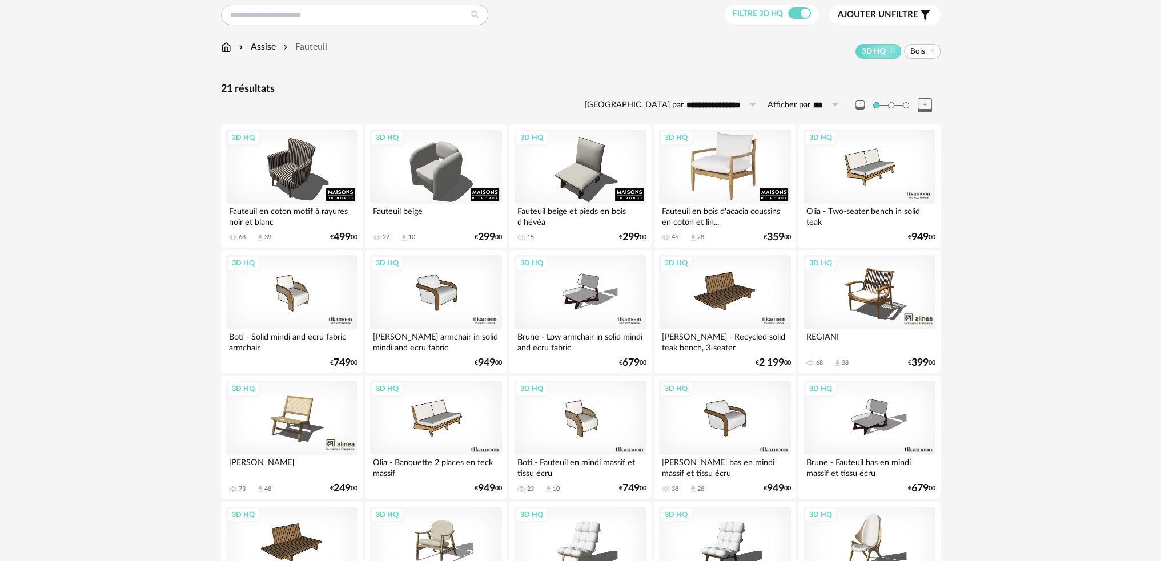
click at [736, 171] on div "3D HQ" at bounding box center [724, 167] width 131 height 74
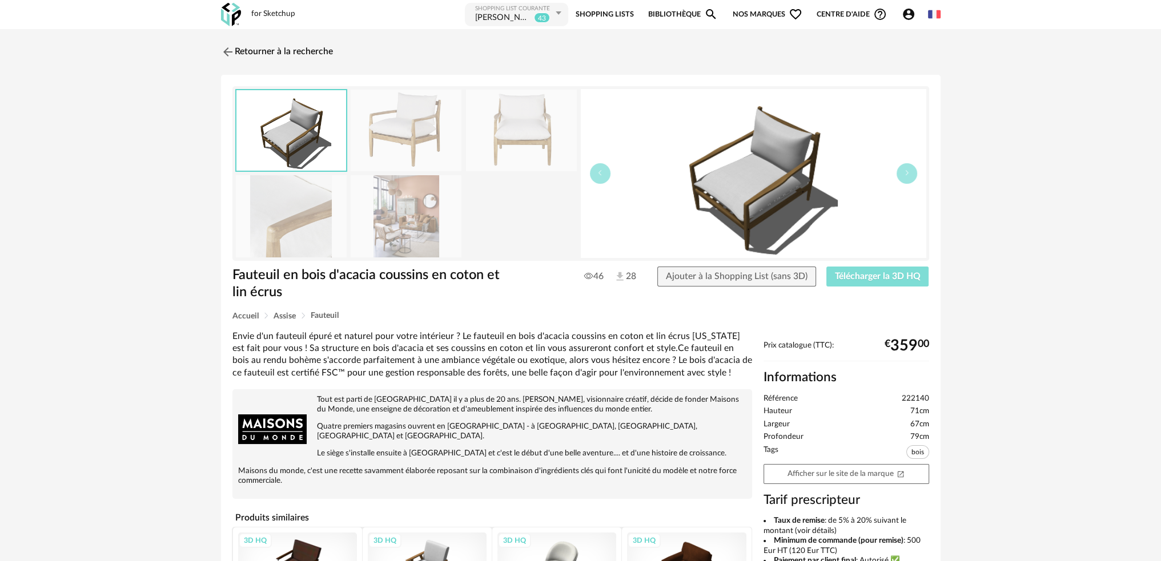
click at [868, 275] on span "Télécharger la 3D HQ" at bounding box center [878, 276] width 86 height 9
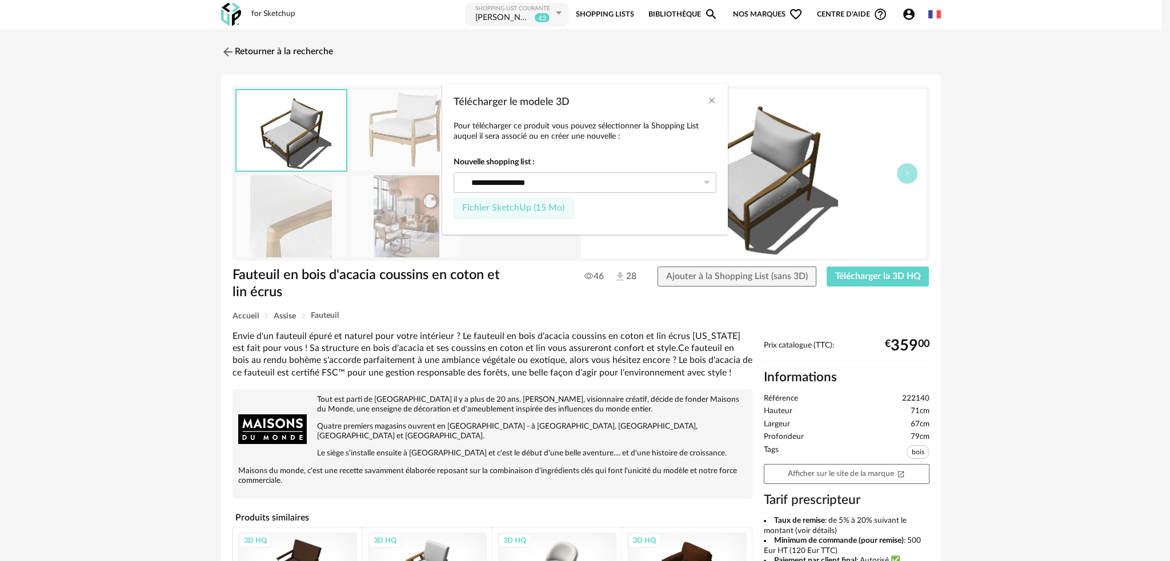
click at [523, 209] on span "Fichier SketchUp (15 Mo)" at bounding box center [513, 207] width 102 height 9
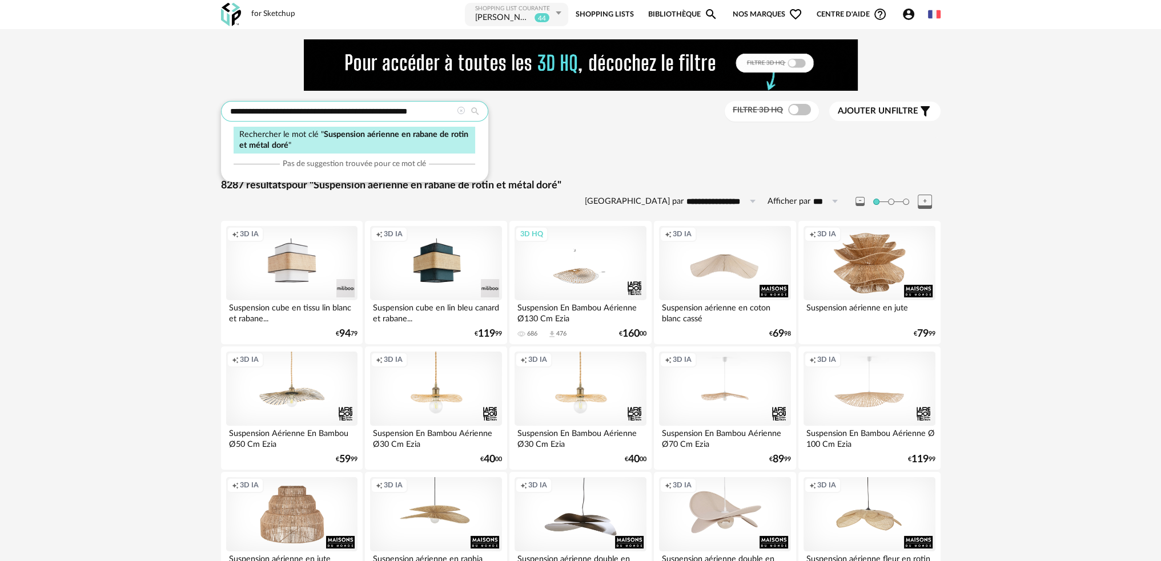
drag, startPoint x: 432, startPoint y: 117, endPoint x: 200, endPoint y: 112, distance: 231.4
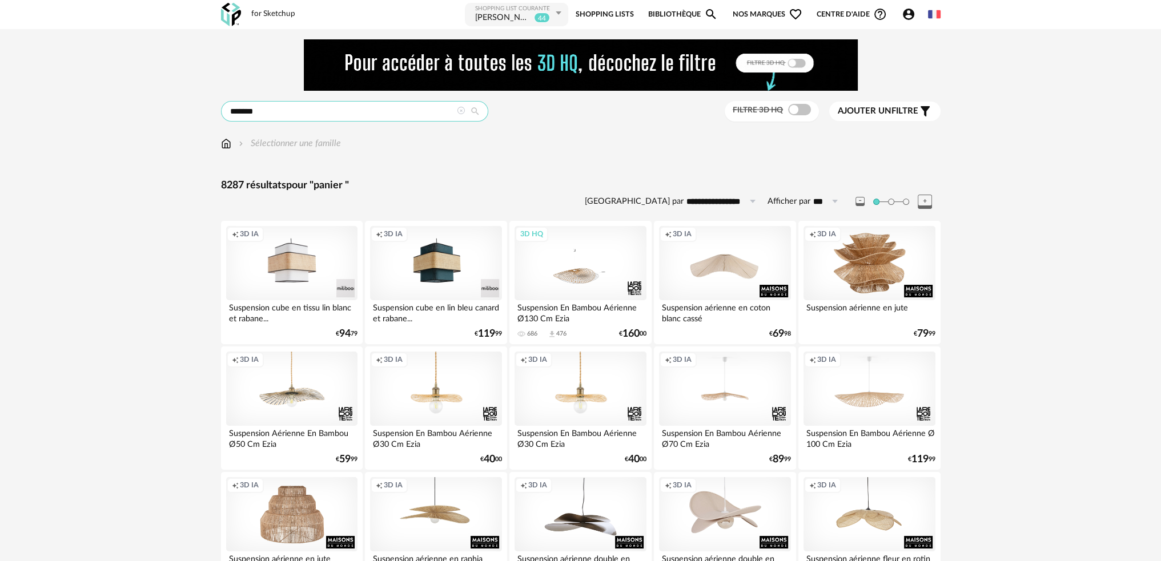
type input "******"
type input "**********"
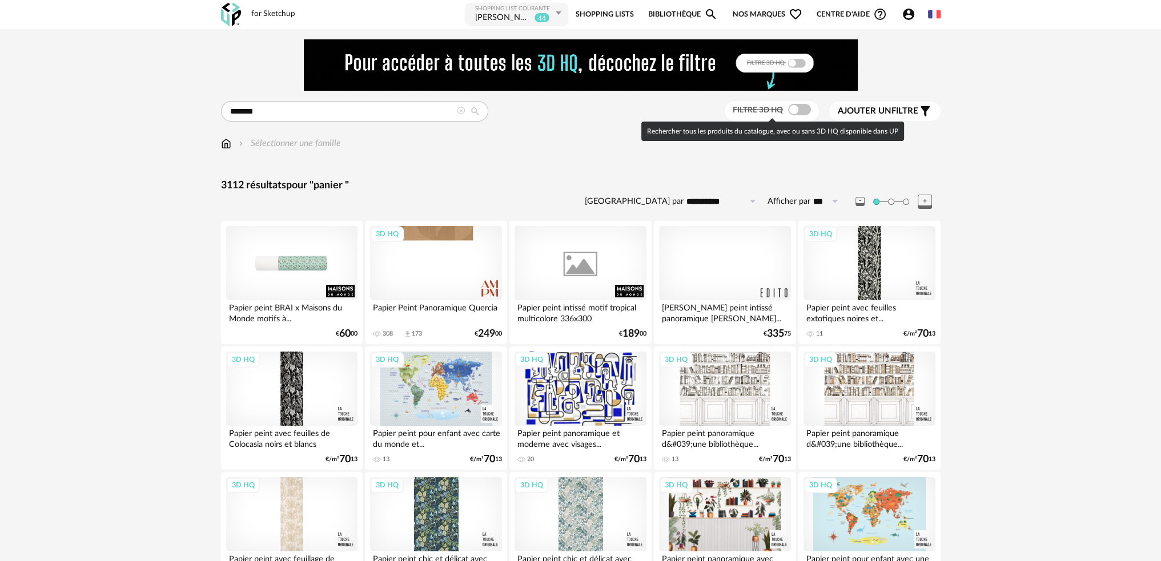
click at [802, 112] on span at bounding box center [799, 109] width 23 height 11
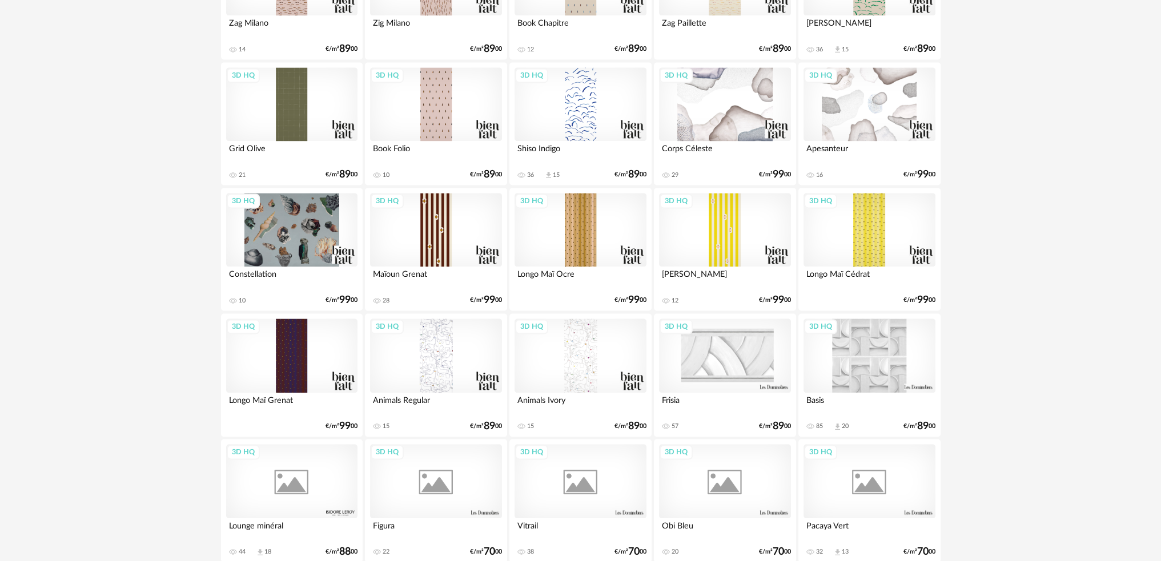
scroll to position [2248, 0]
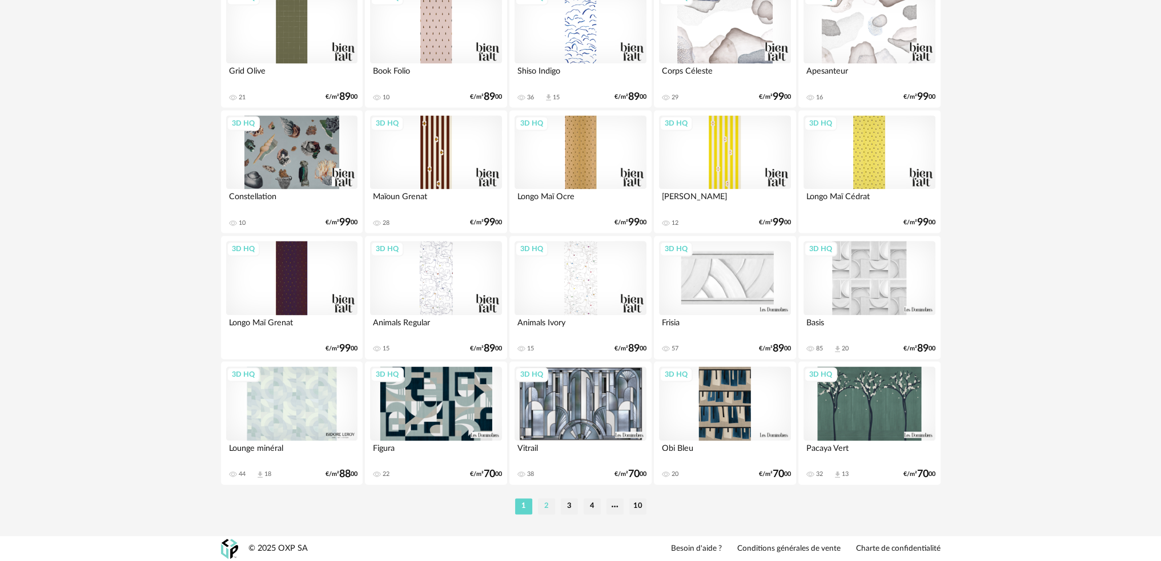
click at [546, 503] on li "2" at bounding box center [546, 507] width 17 height 16
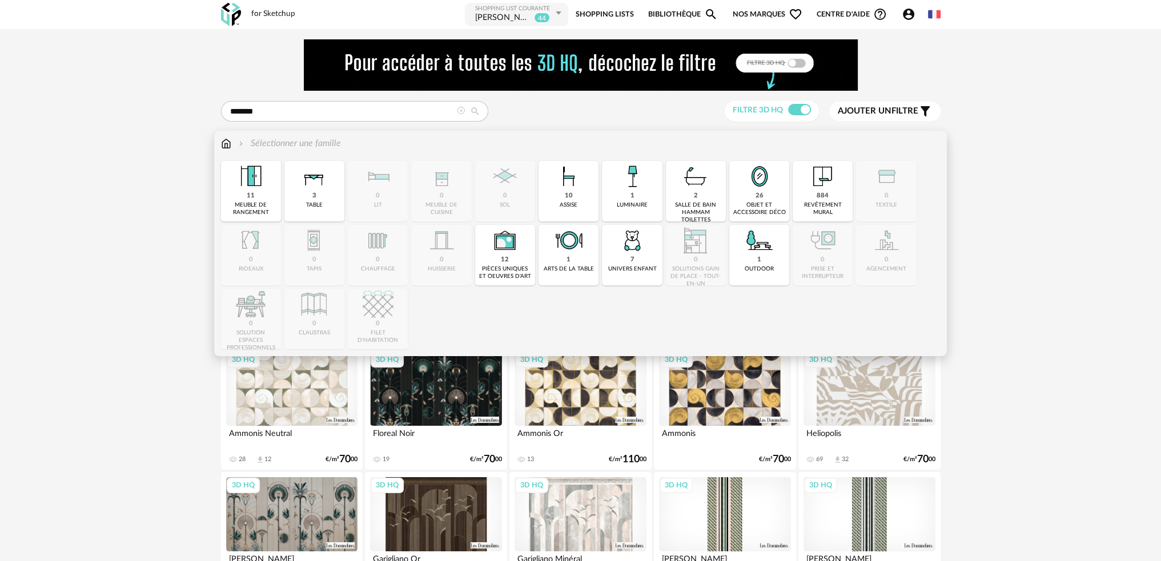
click at [218, 143] on div "Sélectionner une famille Close icon 11 meuble de rangement 3 table 0 lit 0 meub…" at bounding box center [580, 244] width 733 height 226
click at [227, 143] on img at bounding box center [226, 143] width 10 height 13
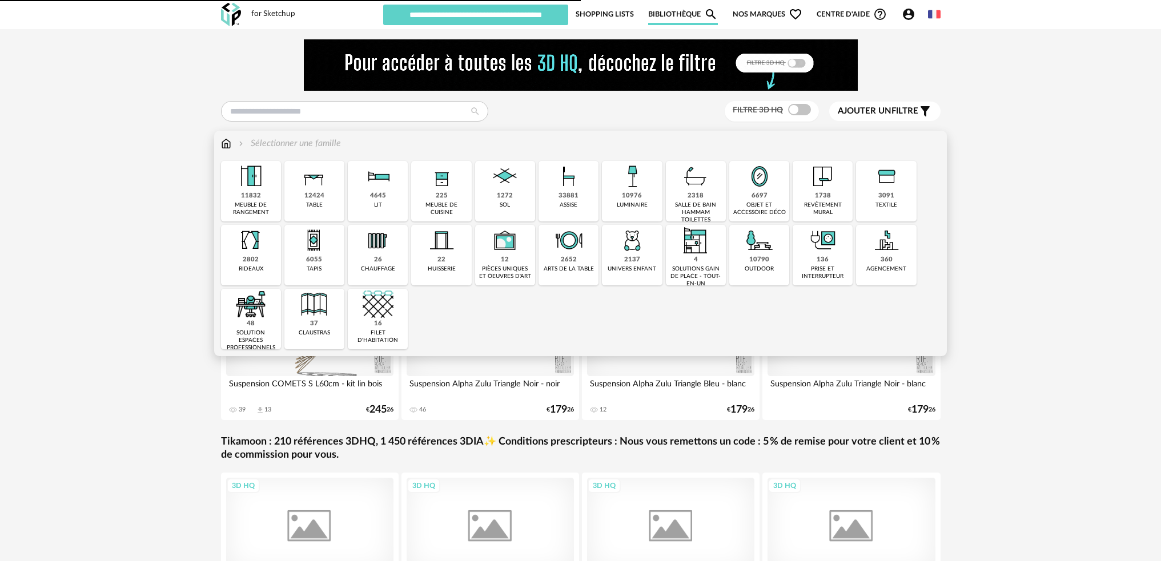
type input "**********"
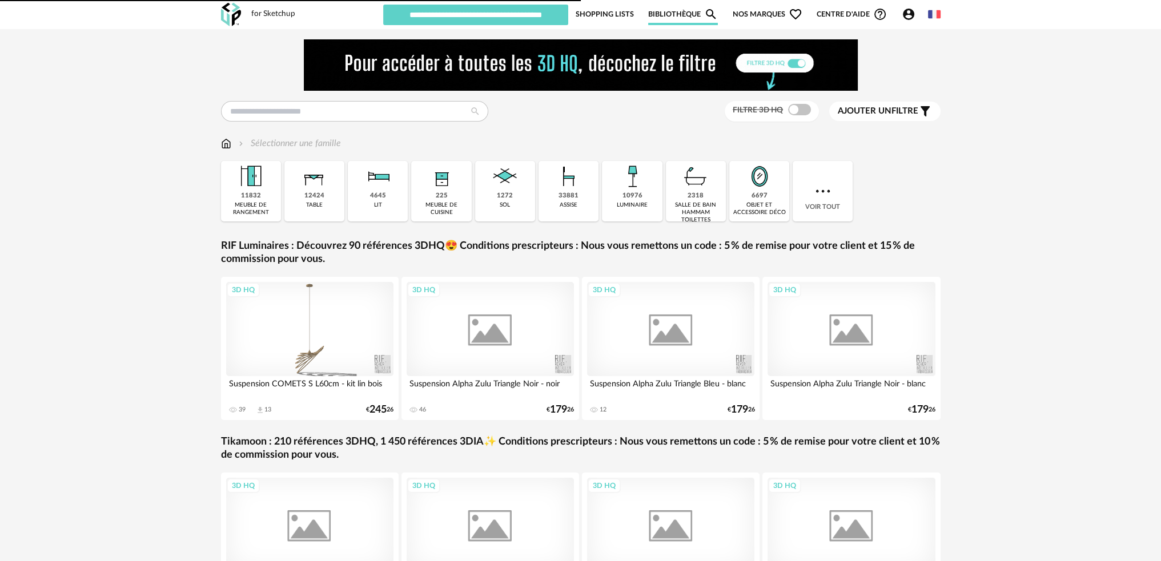
type input "**********"
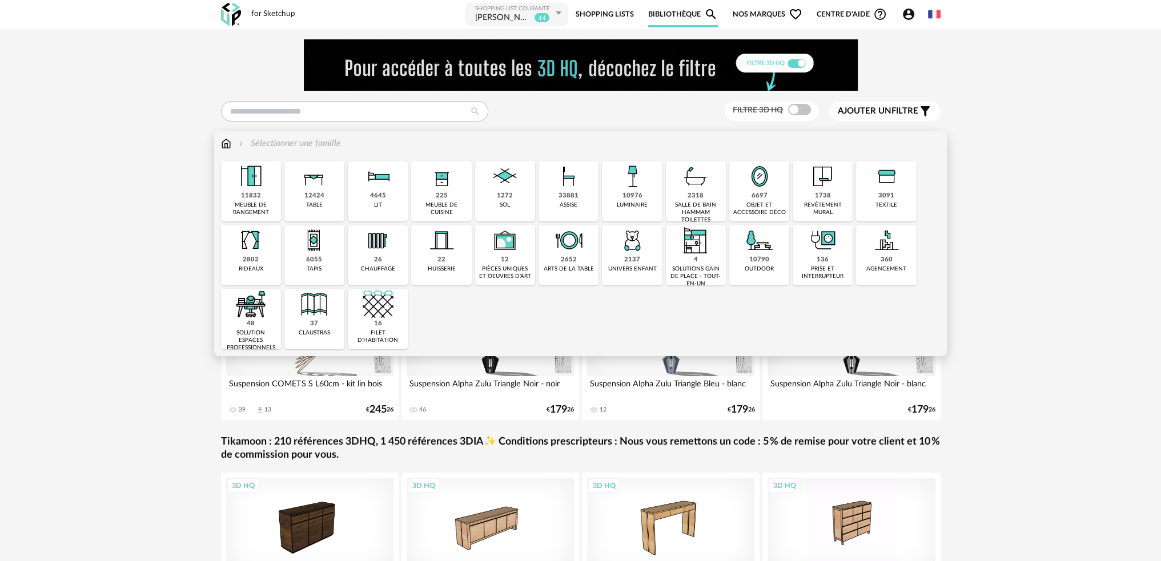
click at [760, 193] on div "6697" at bounding box center [760, 196] width 16 height 9
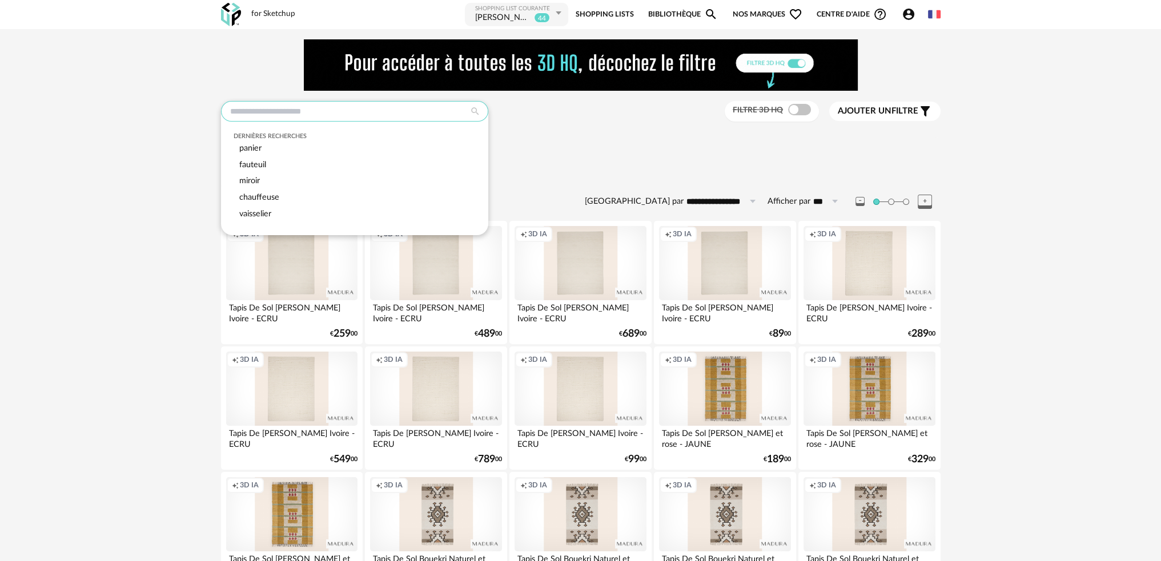
click at [302, 109] on input "text" at bounding box center [354, 111] width 267 height 21
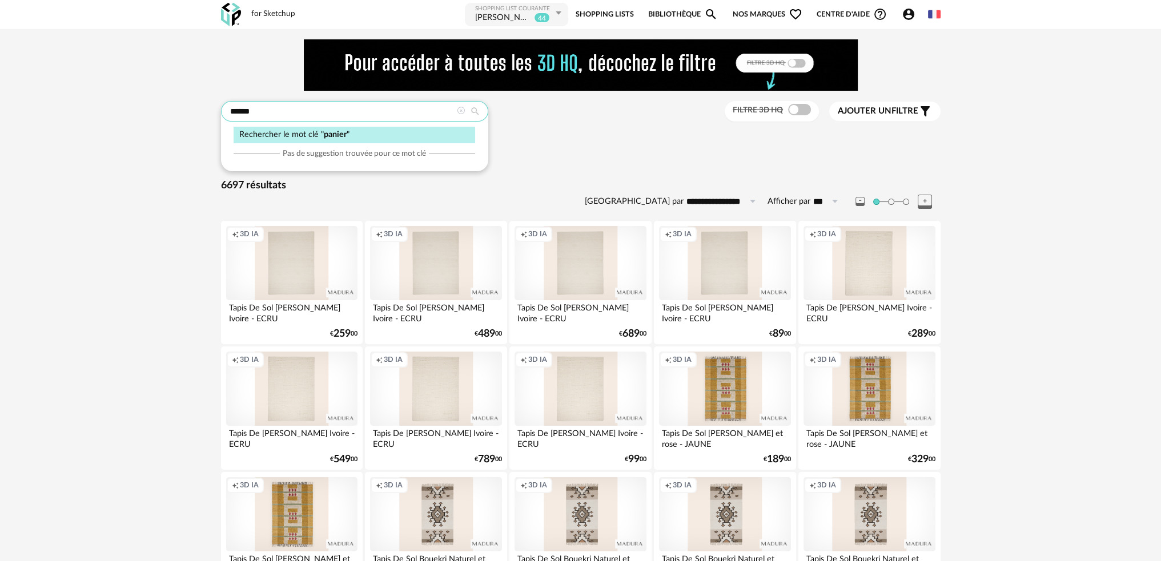
type input "******"
type input "**********"
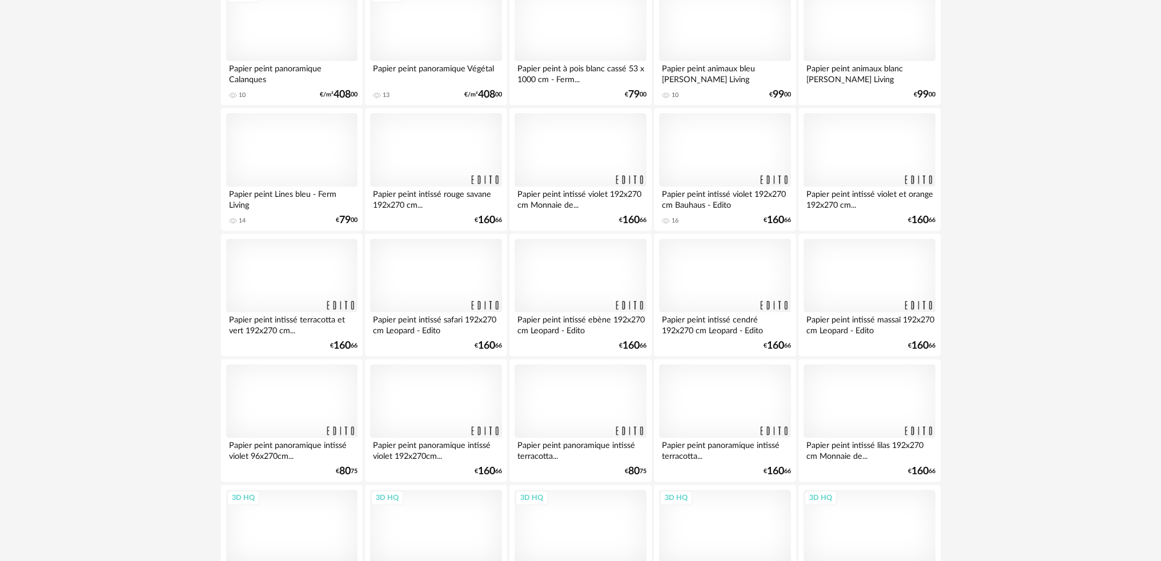
scroll to position [2248, 0]
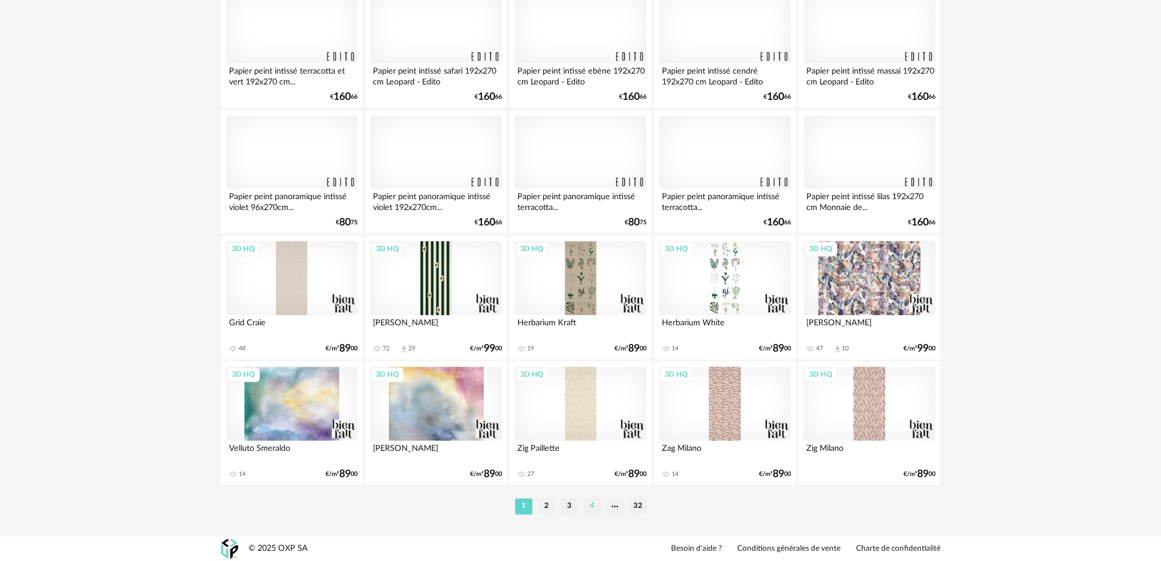
click at [595, 503] on li "4" at bounding box center [592, 507] width 17 height 16
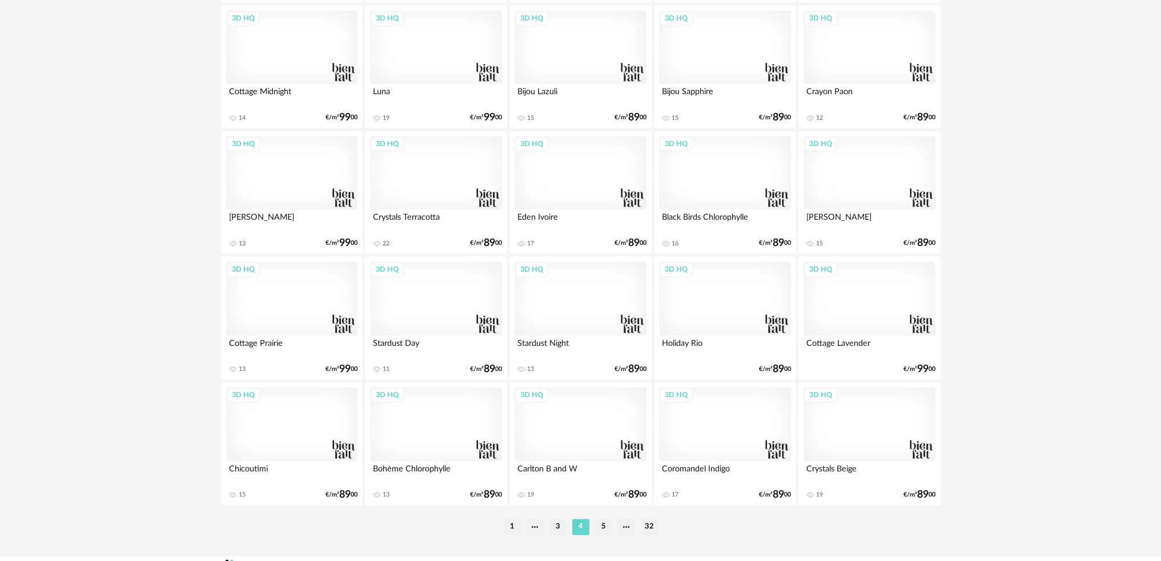
scroll to position [2248, 0]
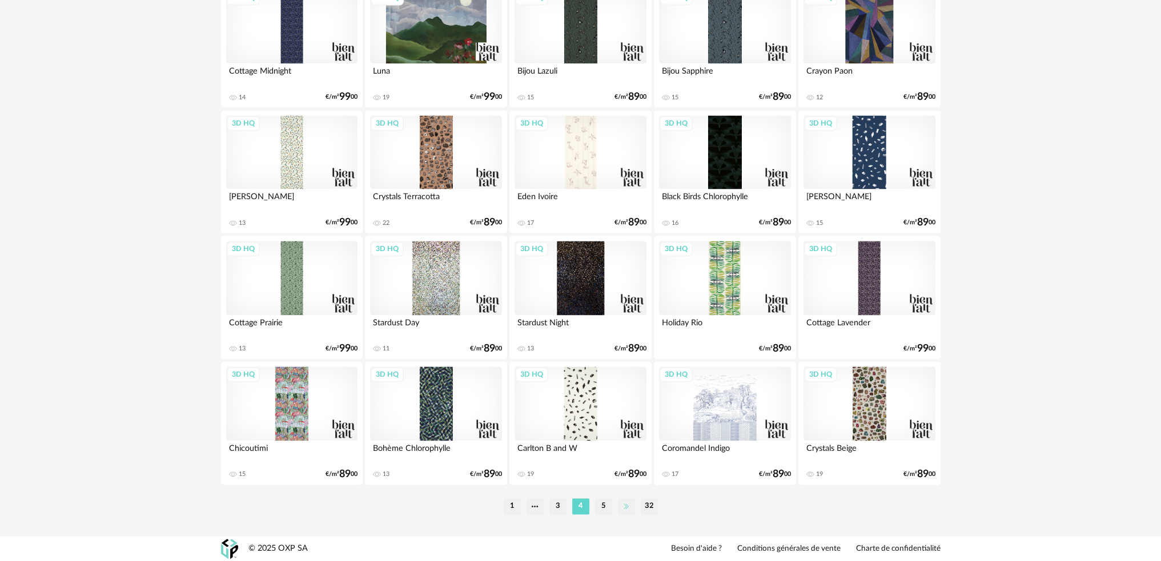
click at [628, 507] on li at bounding box center [626, 507] width 17 height 16
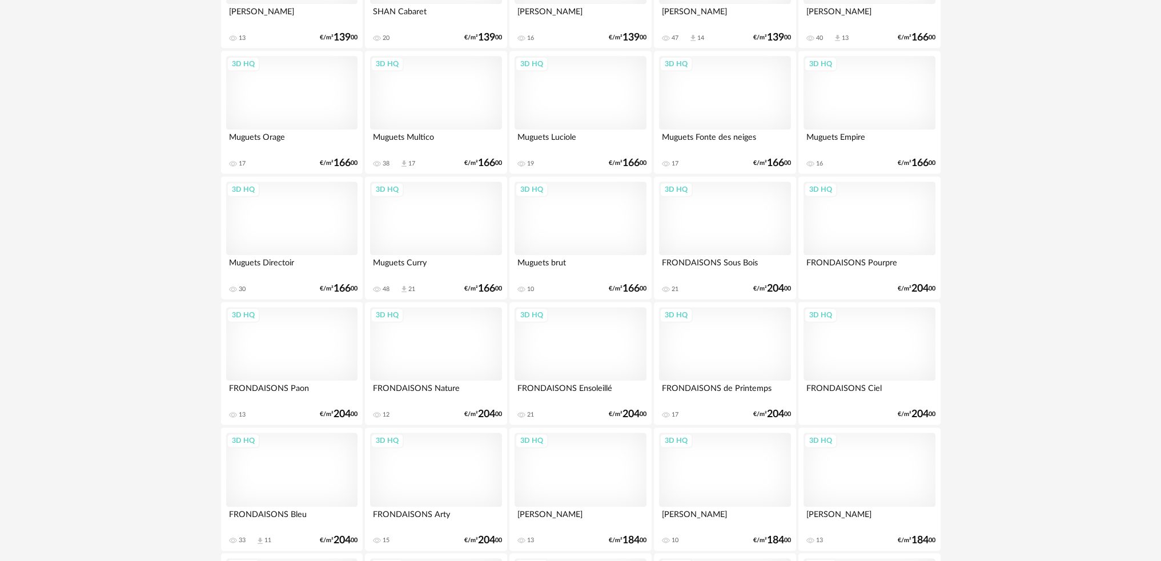
scroll to position [2248, 0]
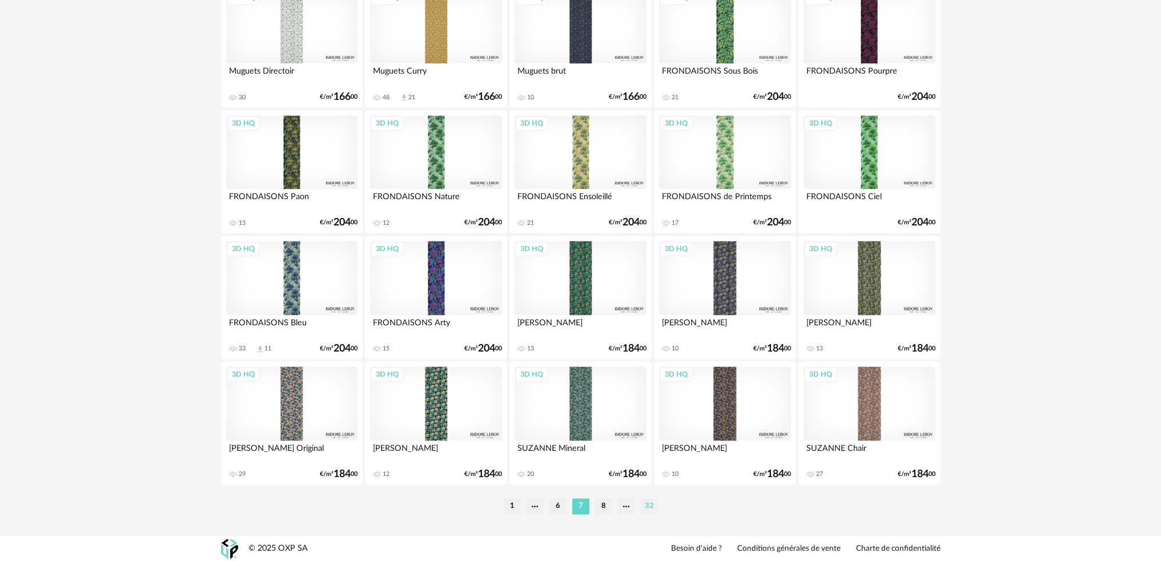
click at [646, 505] on li "32" at bounding box center [649, 507] width 17 height 16
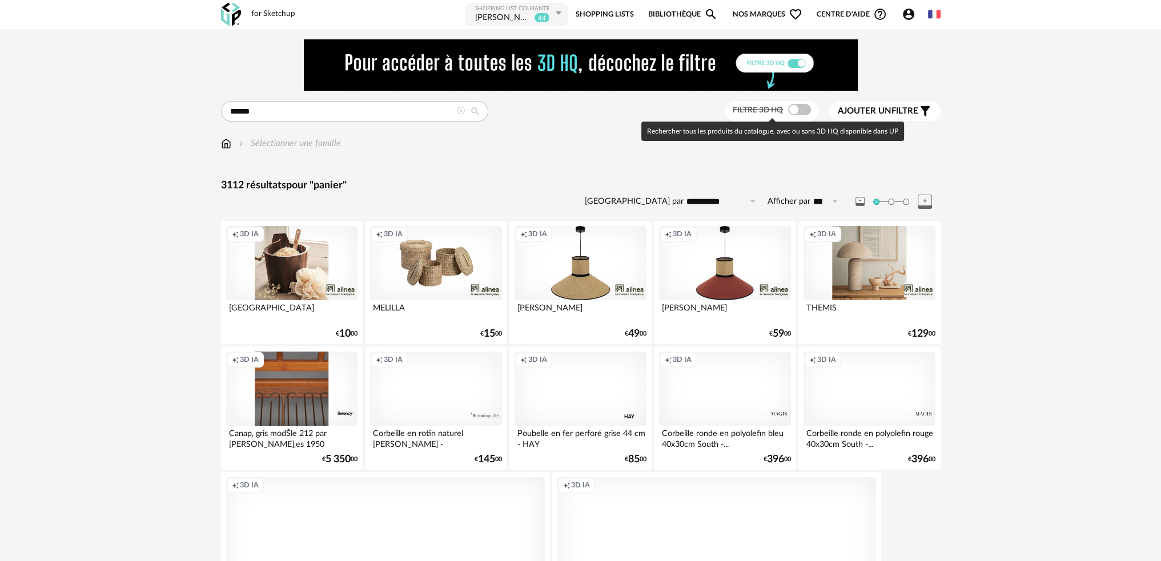
click at [792, 110] on span at bounding box center [799, 109] width 23 height 11
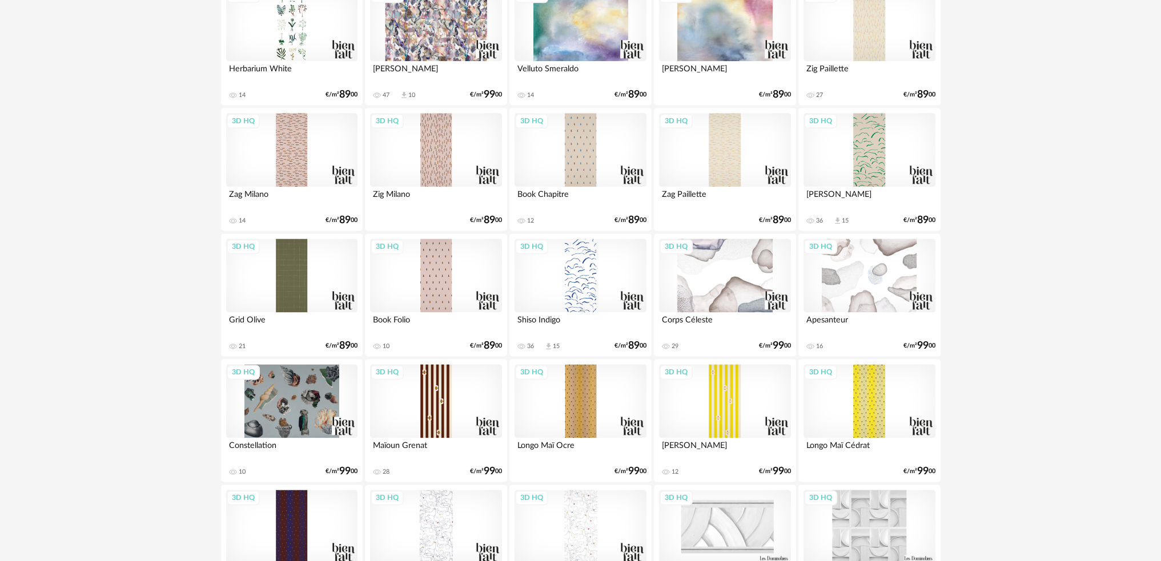
scroll to position [2248, 0]
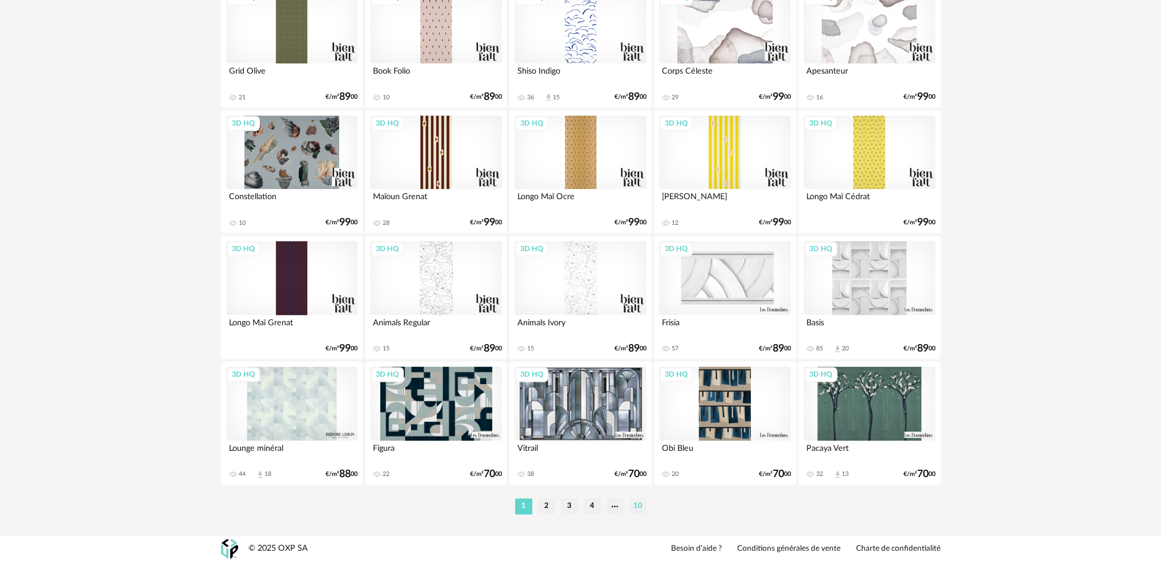
click at [640, 503] on li "10" at bounding box center [637, 507] width 17 height 16
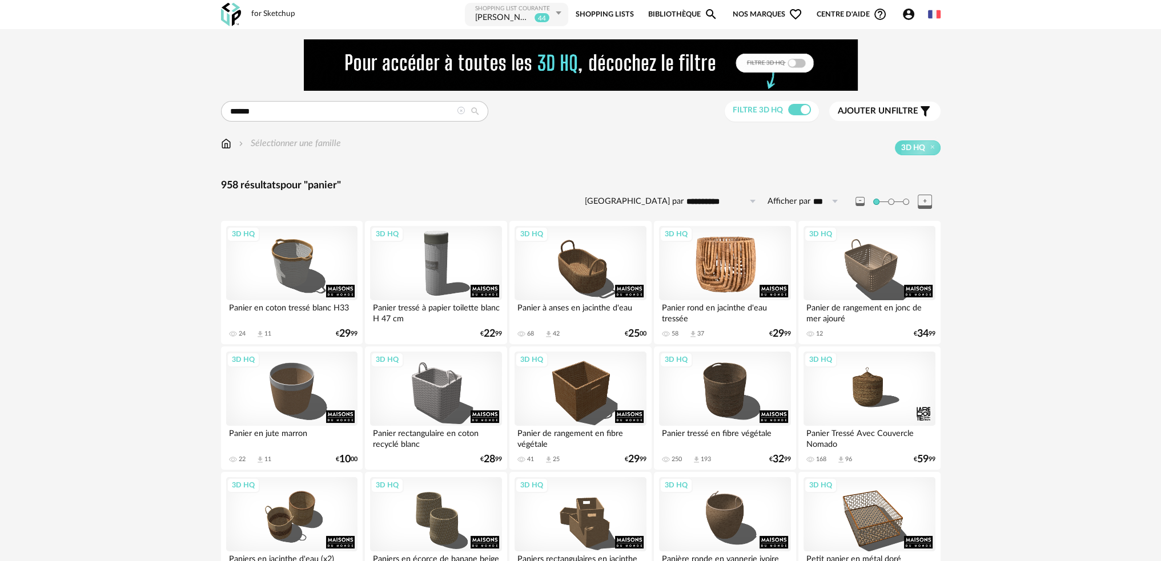
click at [729, 256] on div "3D HQ" at bounding box center [724, 263] width 131 height 74
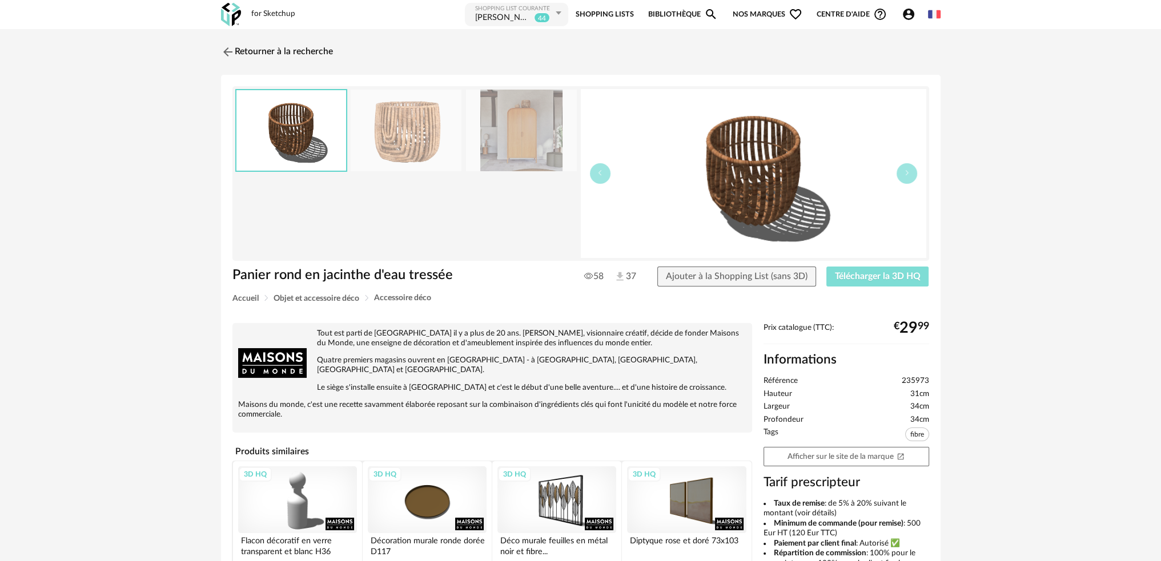
click at [873, 277] on span "Télécharger la 3D HQ" at bounding box center [878, 276] width 86 height 9
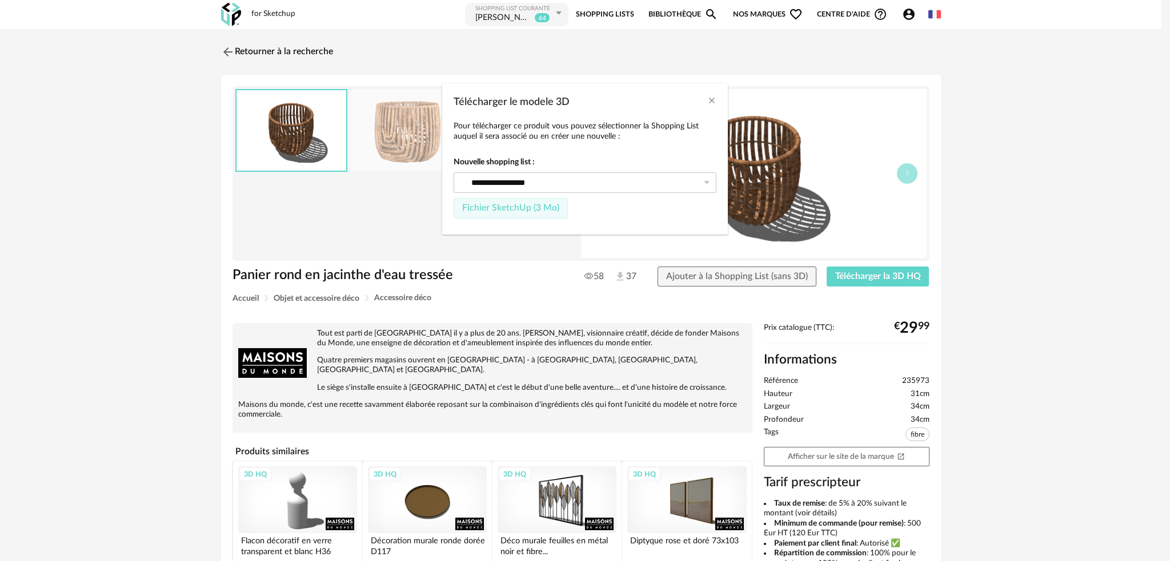
click at [529, 210] on span "Fichier SketchUp (3 Mo)" at bounding box center [510, 207] width 97 height 9
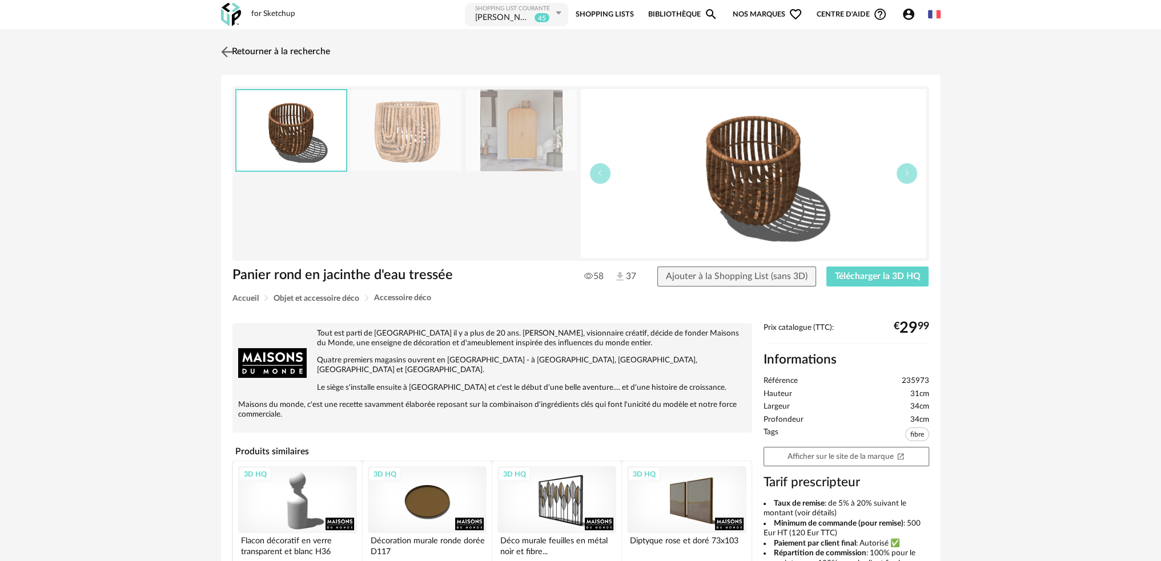
click at [230, 51] on img at bounding box center [226, 51] width 17 height 17
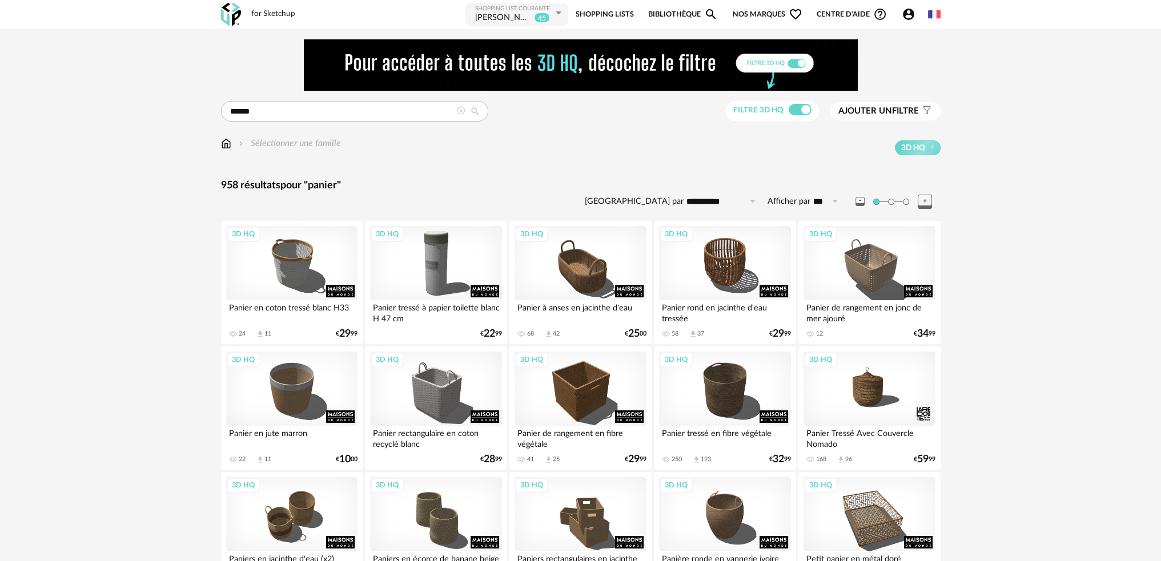
drag, startPoint x: 385, startPoint y: 100, endPoint x: 374, endPoint y: 111, distance: 15.8
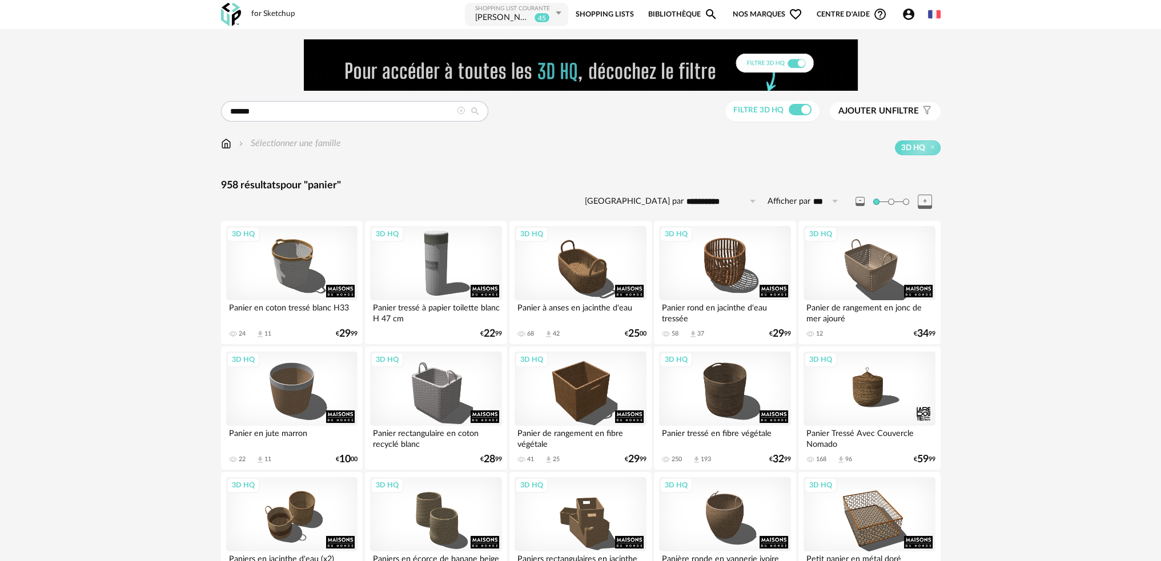
drag, startPoint x: 374, startPoint y: 111, endPoint x: 175, endPoint y: 133, distance: 200.5
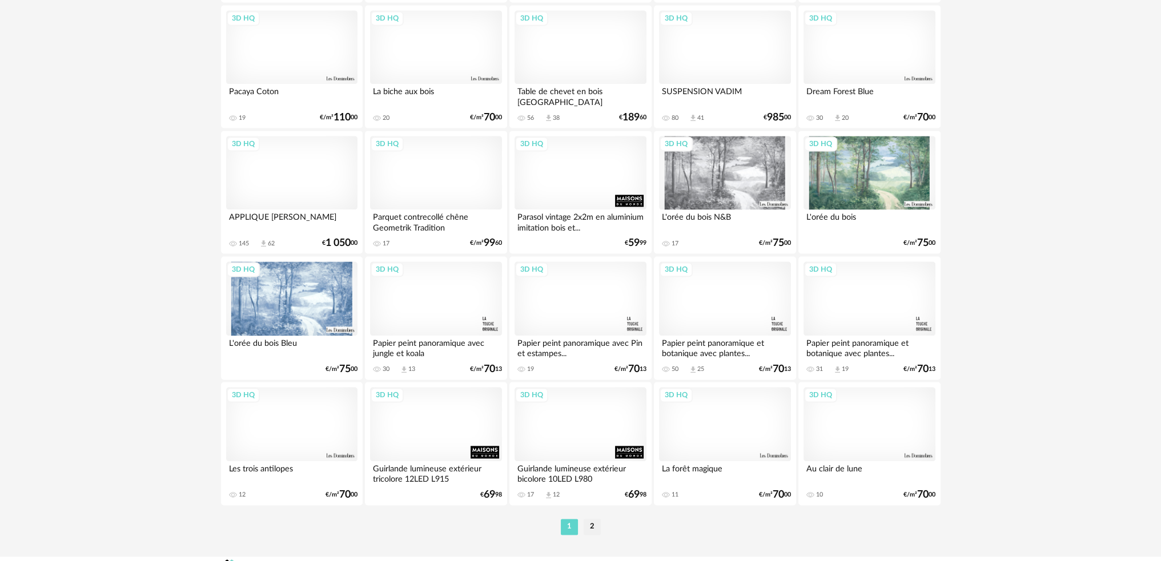
scroll to position [2248, 0]
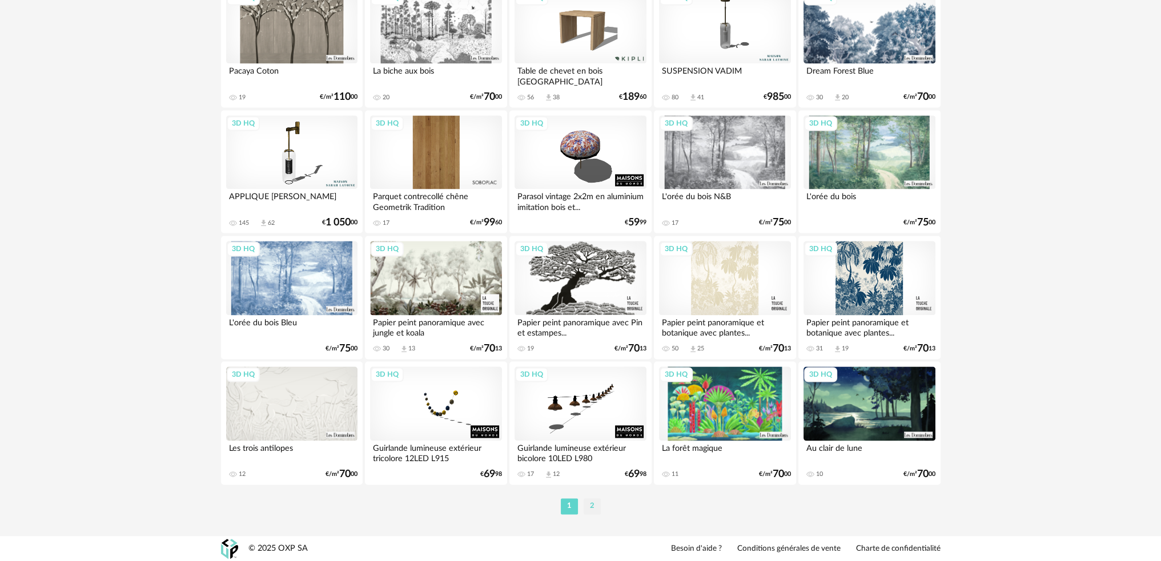
click at [587, 507] on li "2" at bounding box center [592, 507] width 17 height 16
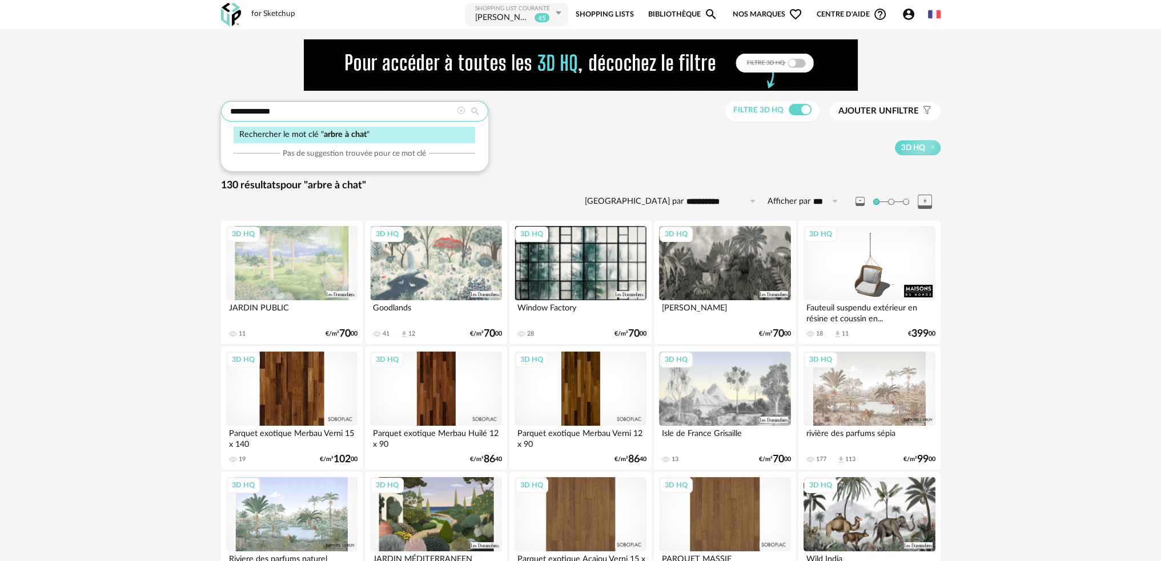
drag, startPoint x: 352, startPoint y: 116, endPoint x: 121, endPoint y: 137, distance: 232.3
click at [121, 137] on div "**********" at bounding box center [580, 526] width 1161 height 995
type input "*******"
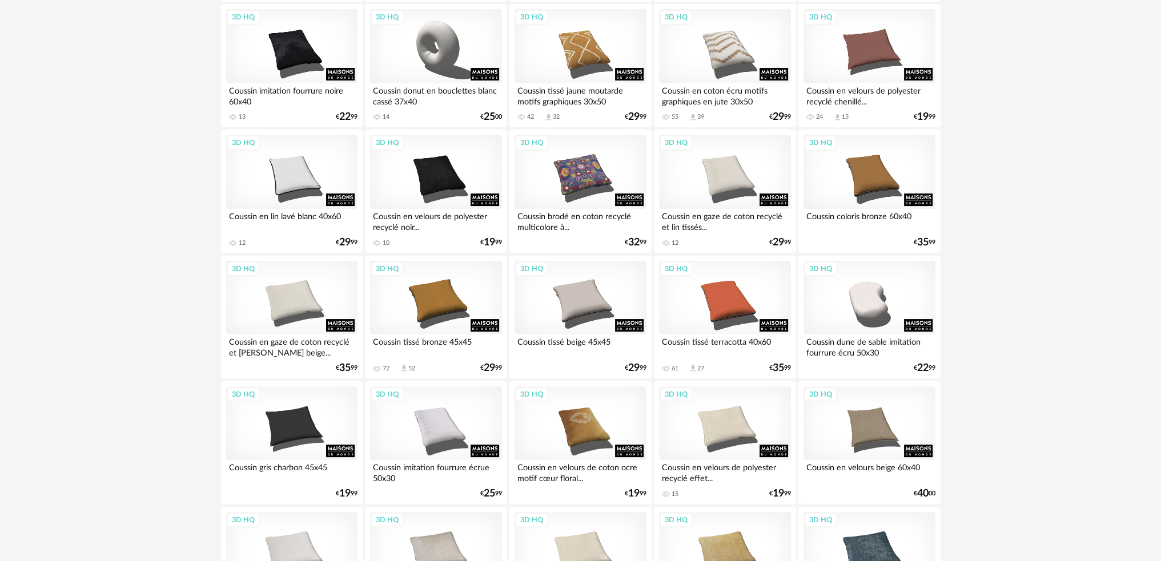
scroll to position [457, 0]
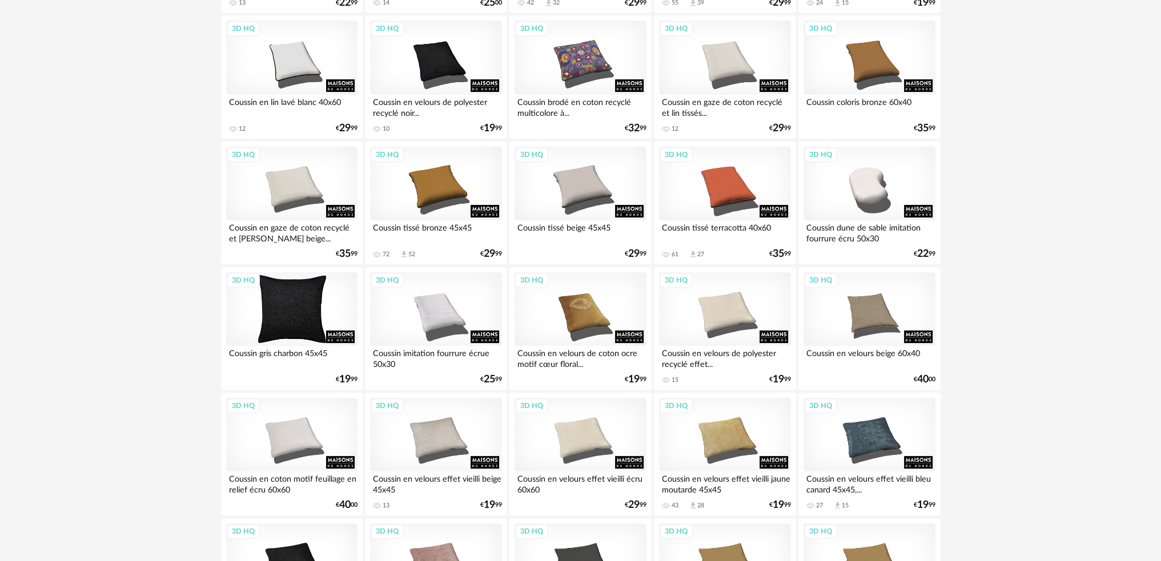
click at [297, 324] on div "3D HQ" at bounding box center [291, 309] width 131 height 74
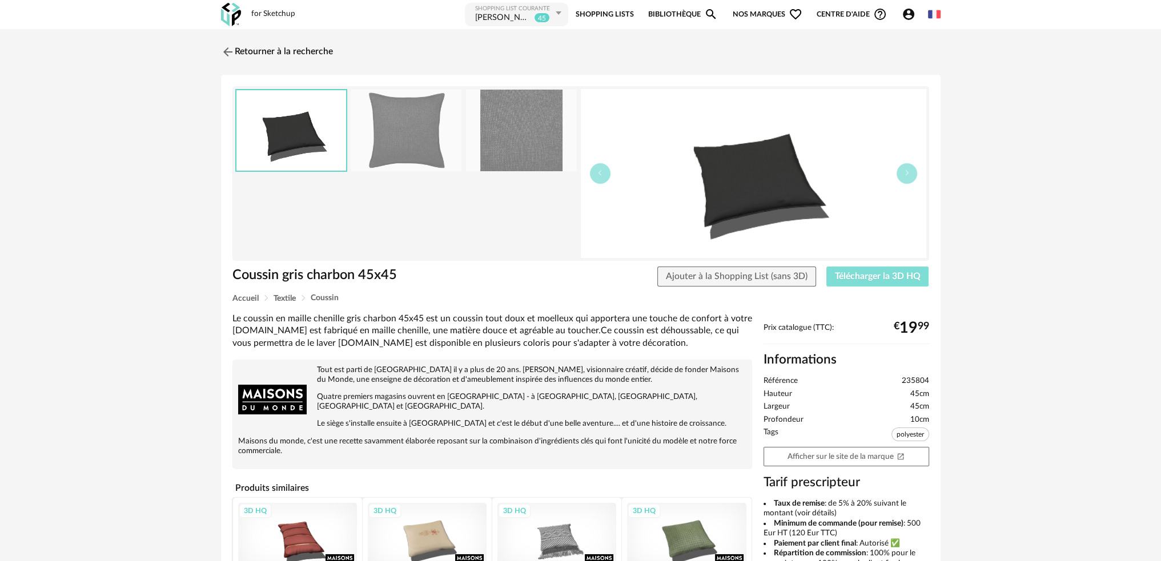
click at [846, 282] on button "Télécharger la 3D HQ" at bounding box center [877, 277] width 103 height 21
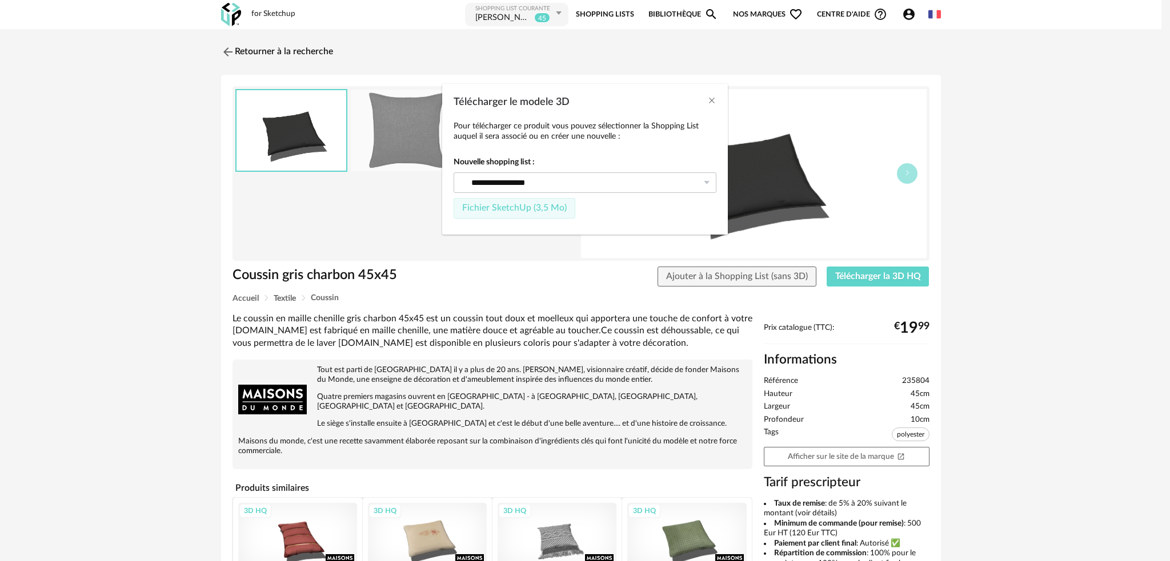
click at [515, 206] on span "Fichier SketchUp (3,5 Mo)" at bounding box center [514, 207] width 105 height 9
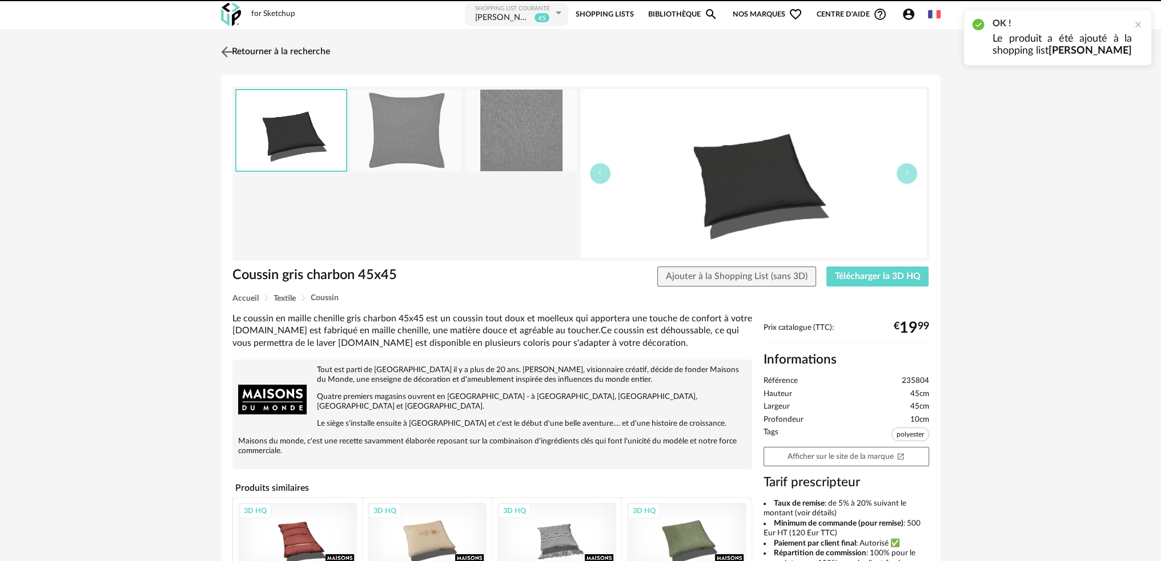
click at [227, 50] on img at bounding box center [226, 51] width 17 height 17
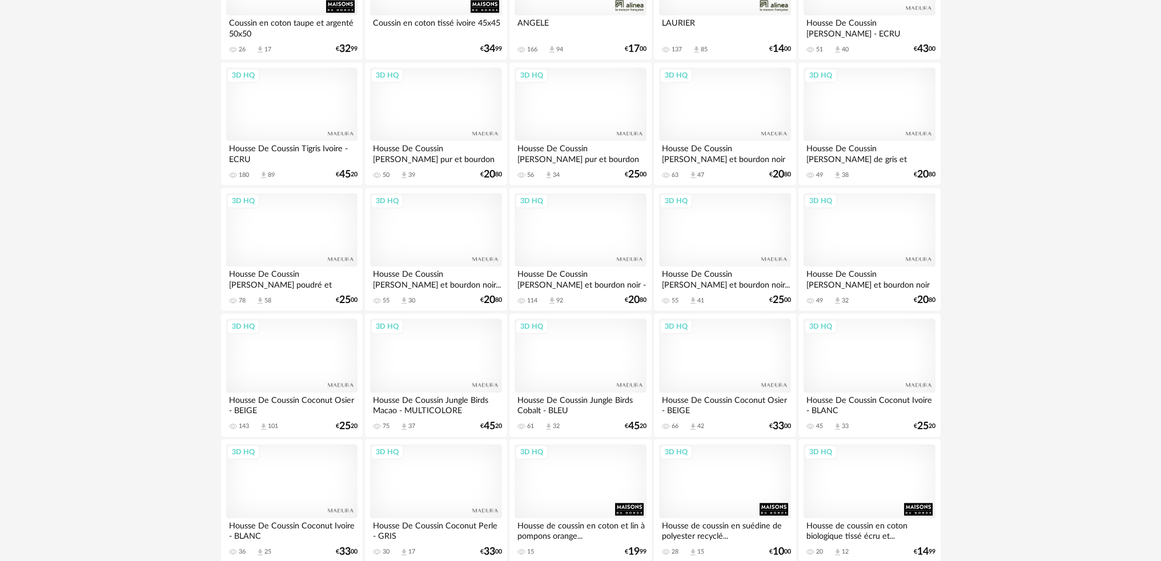
scroll to position [2248, 0]
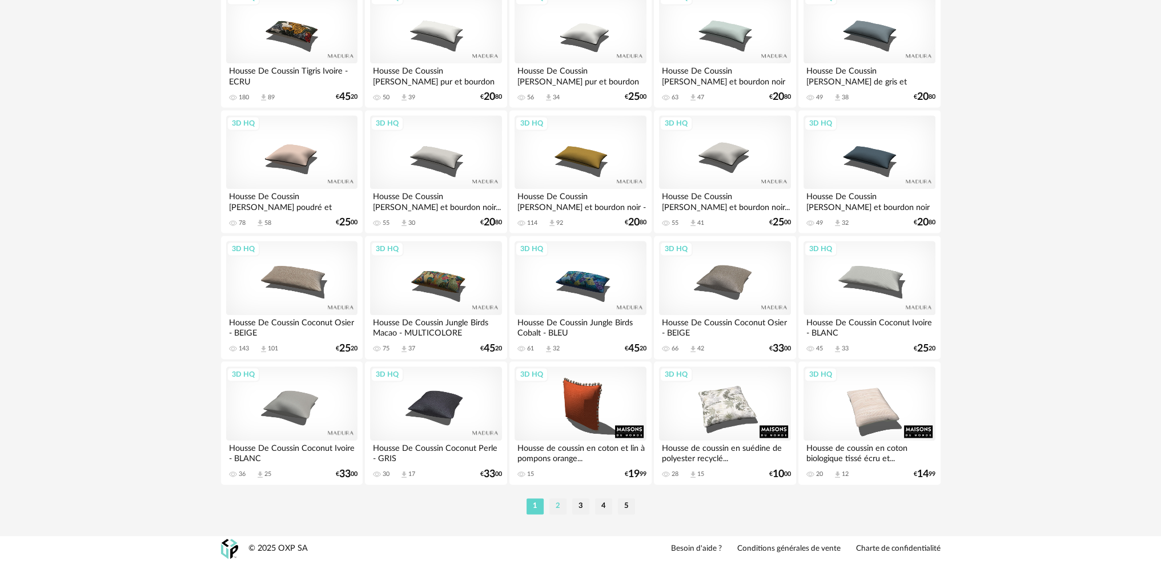
click at [553, 505] on li "2" at bounding box center [557, 507] width 17 height 16
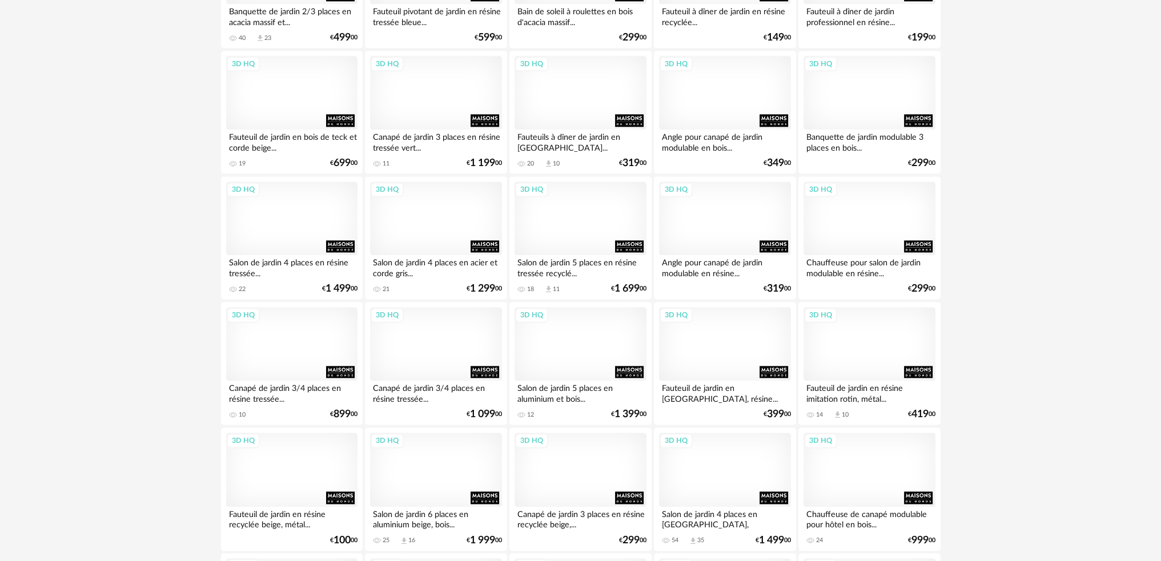
scroll to position [2248, 0]
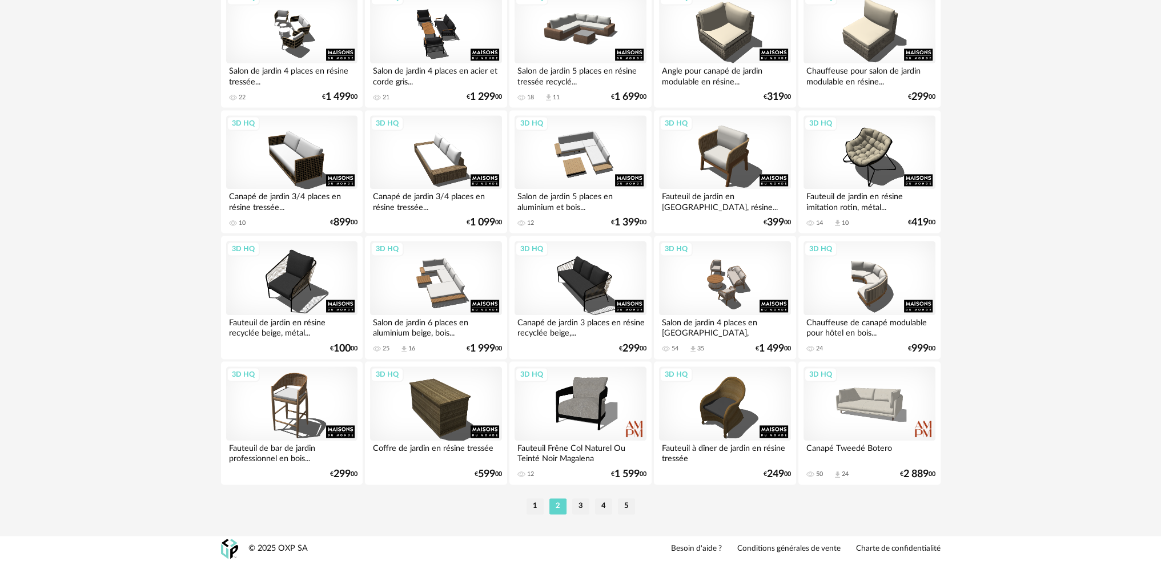
click at [584, 507] on li "3" at bounding box center [580, 507] width 17 height 16
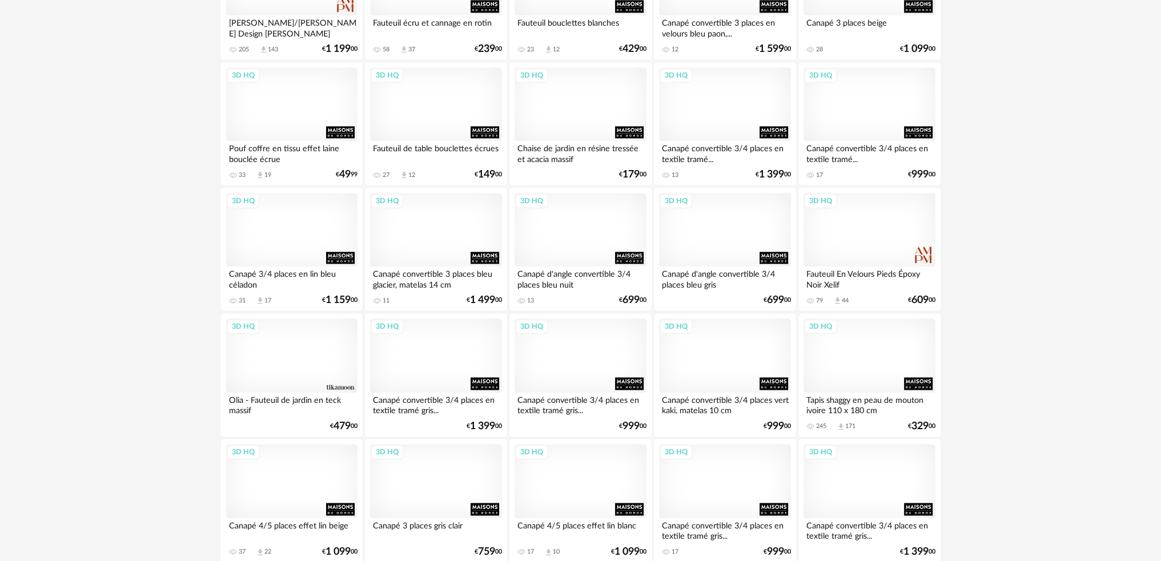
scroll to position [2248, 0]
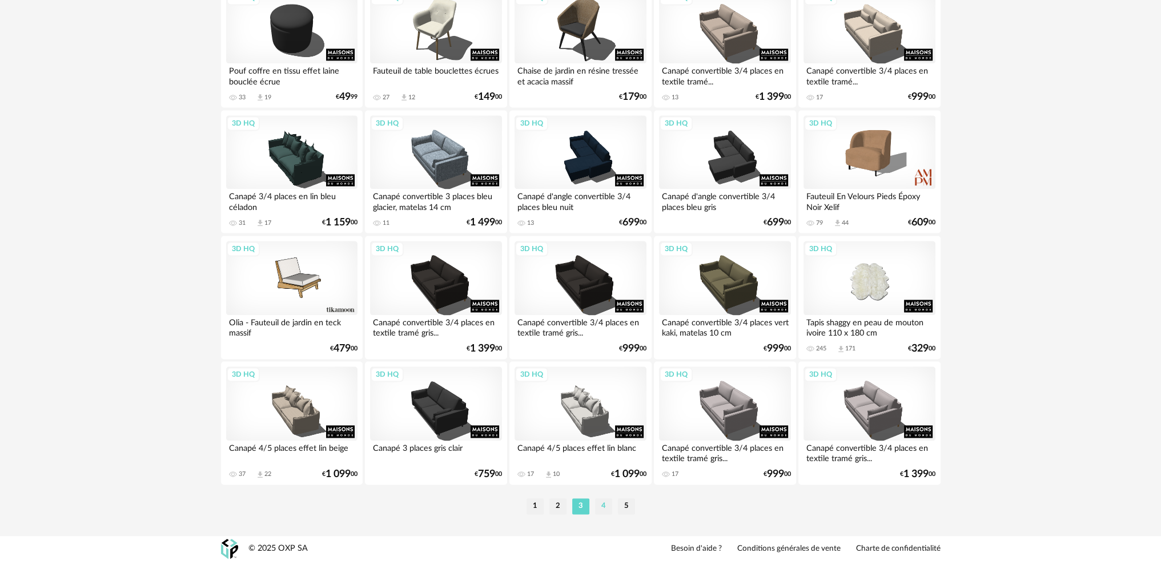
click at [606, 507] on li "4" at bounding box center [603, 507] width 17 height 16
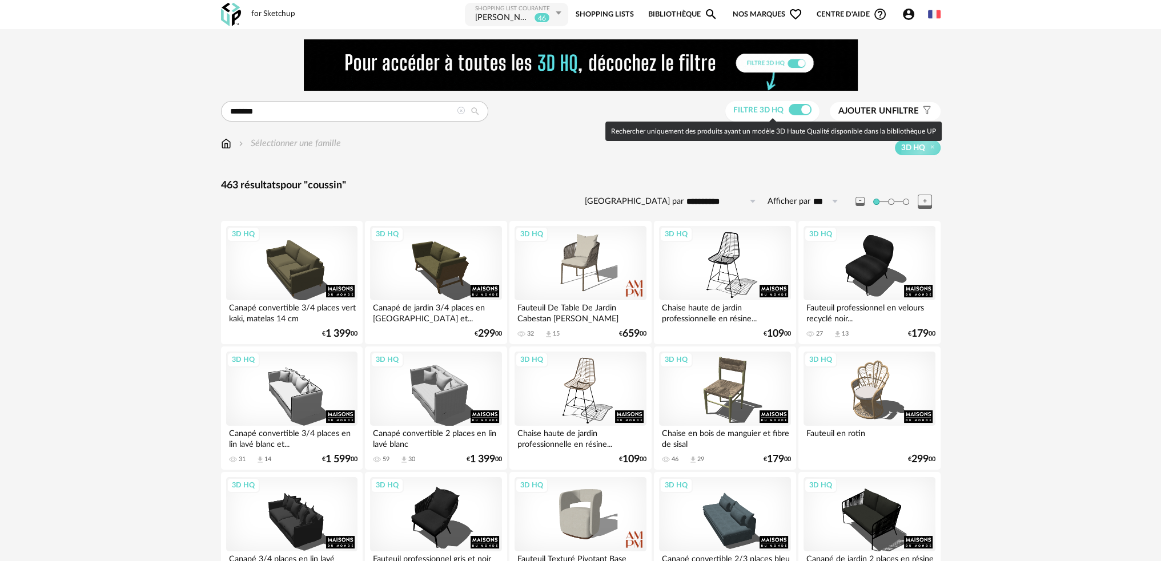
click at [804, 109] on span at bounding box center [800, 109] width 23 height 11
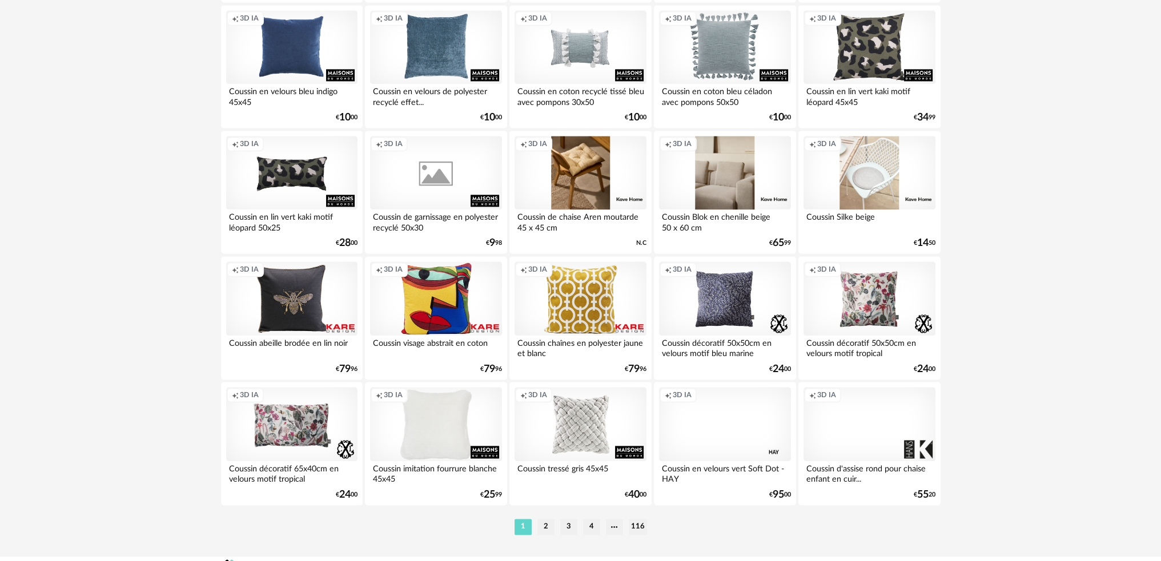
scroll to position [2248, 0]
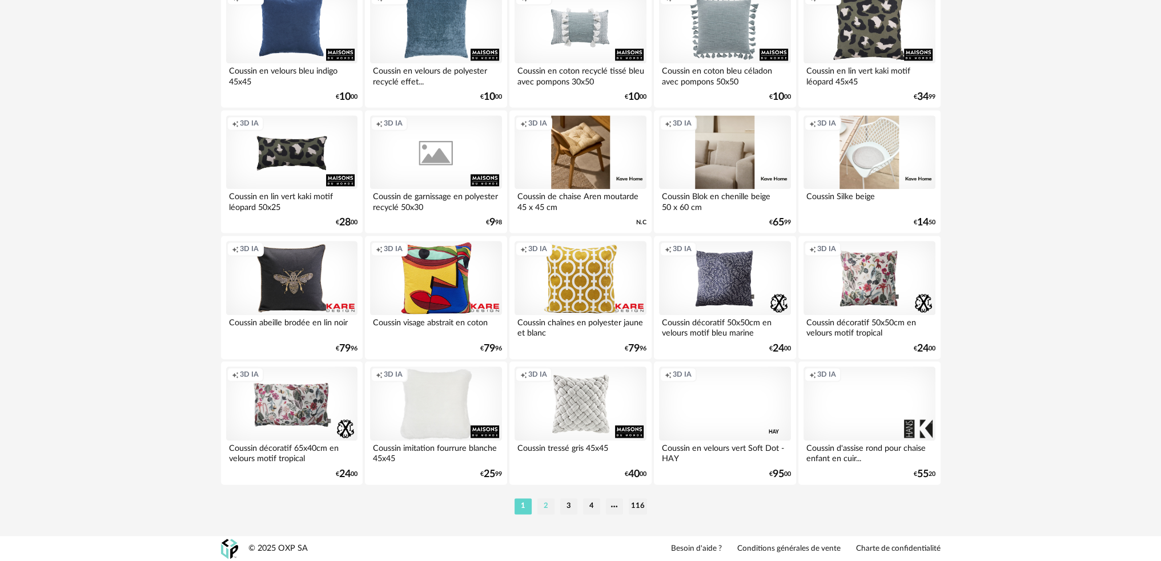
click at [547, 509] on li "2" at bounding box center [545, 507] width 17 height 16
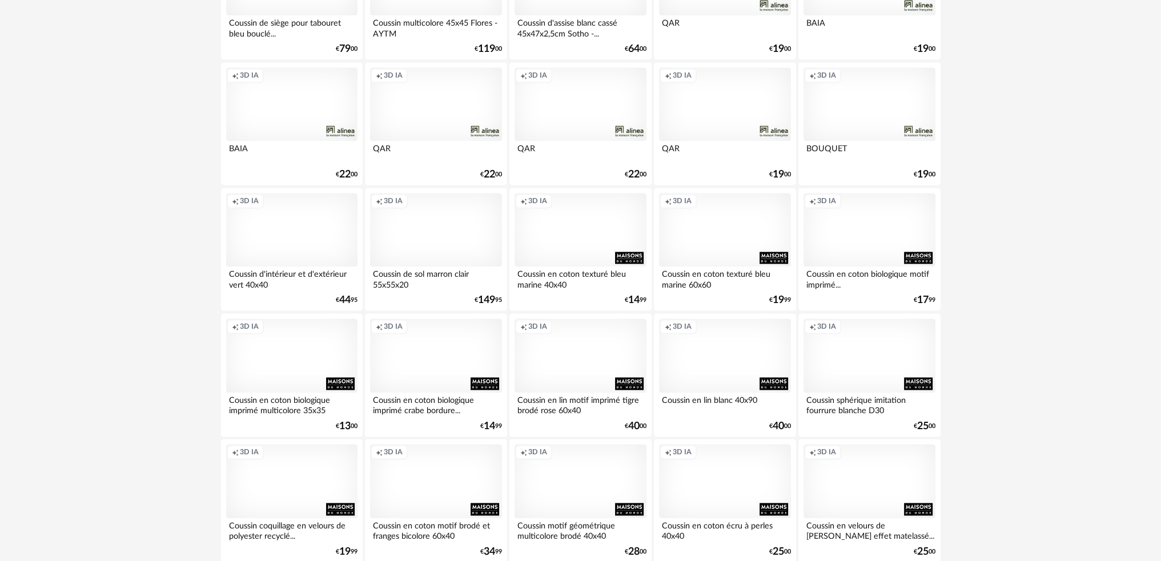
scroll to position [2248, 0]
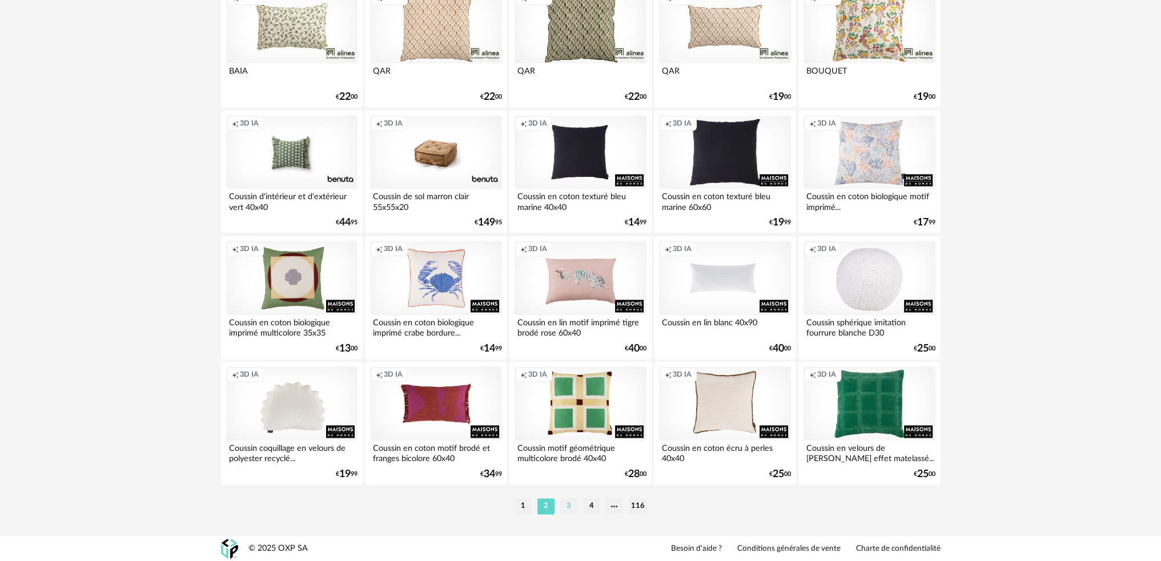
click at [571, 502] on li "3" at bounding box center [568, 507] width 17 height 16
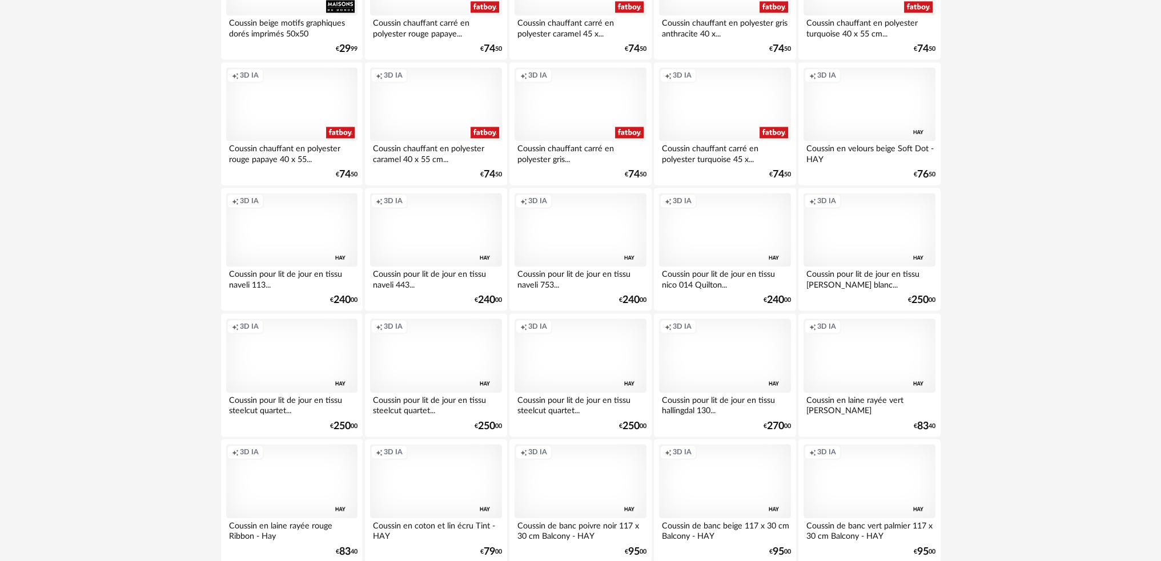
scroll to position [2248, 0]
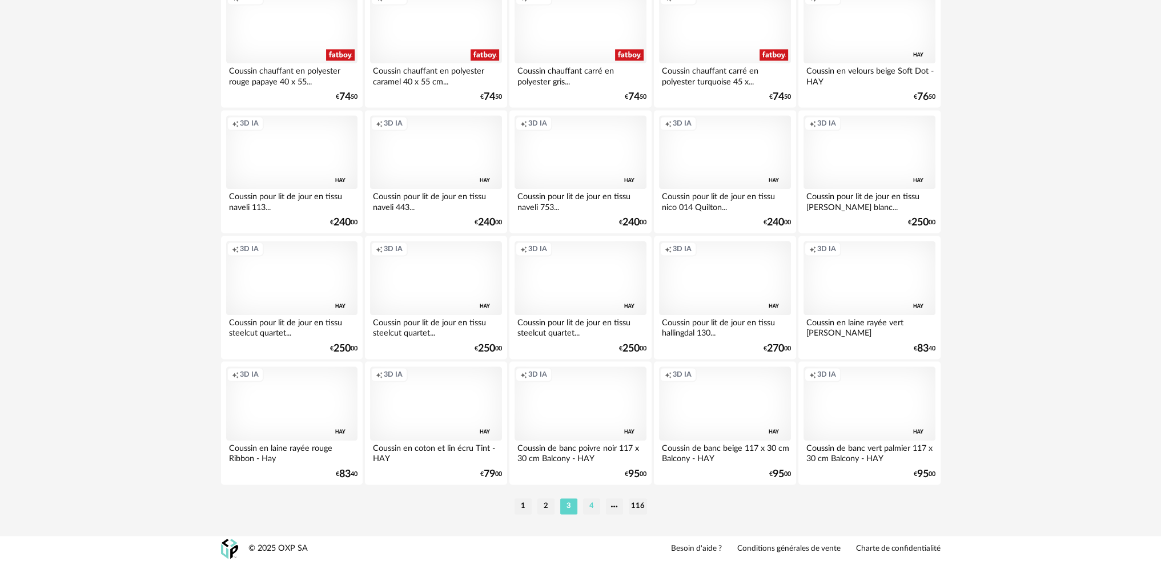
click at [589, 507] on li "4" at bounding box center [591, 507] width 17 height 16
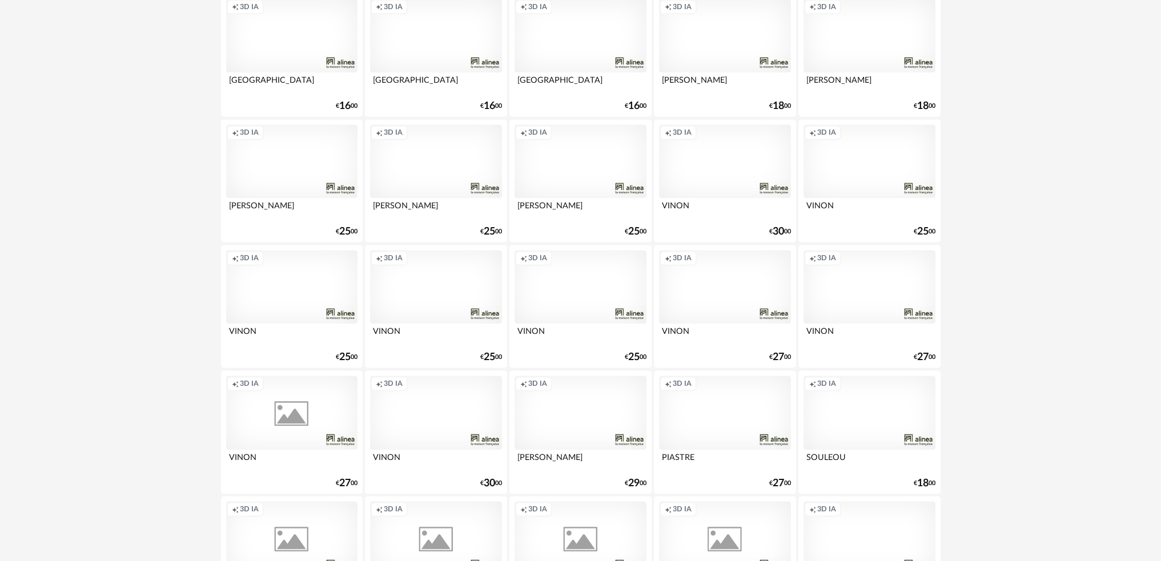
scroll to position [2248, 0]
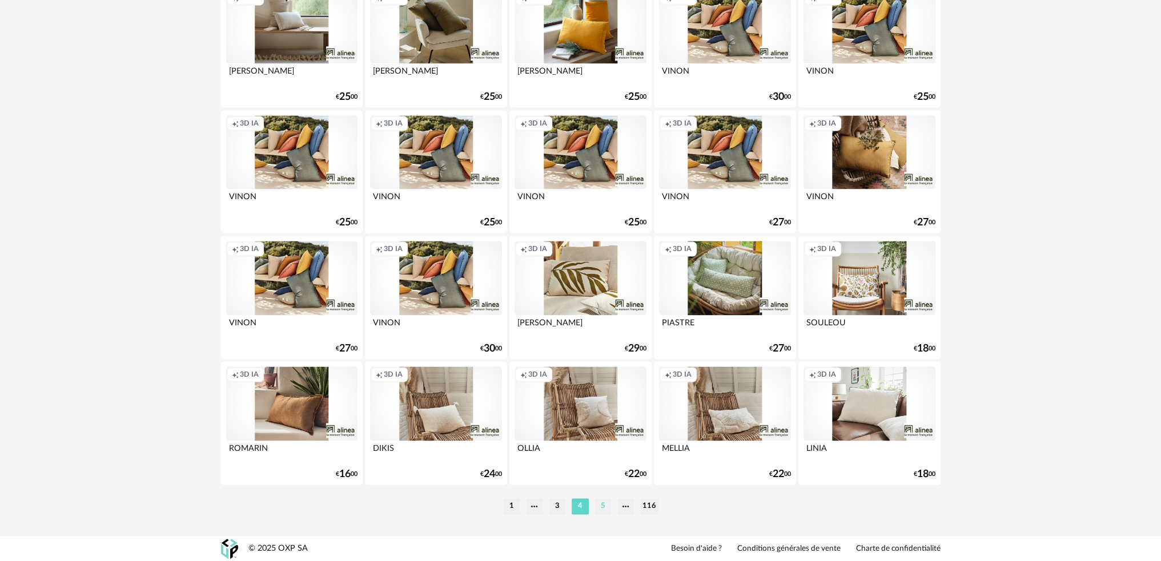
click at [602, 507] on li "5" at bounding box center [603, 507] width 17 height 16
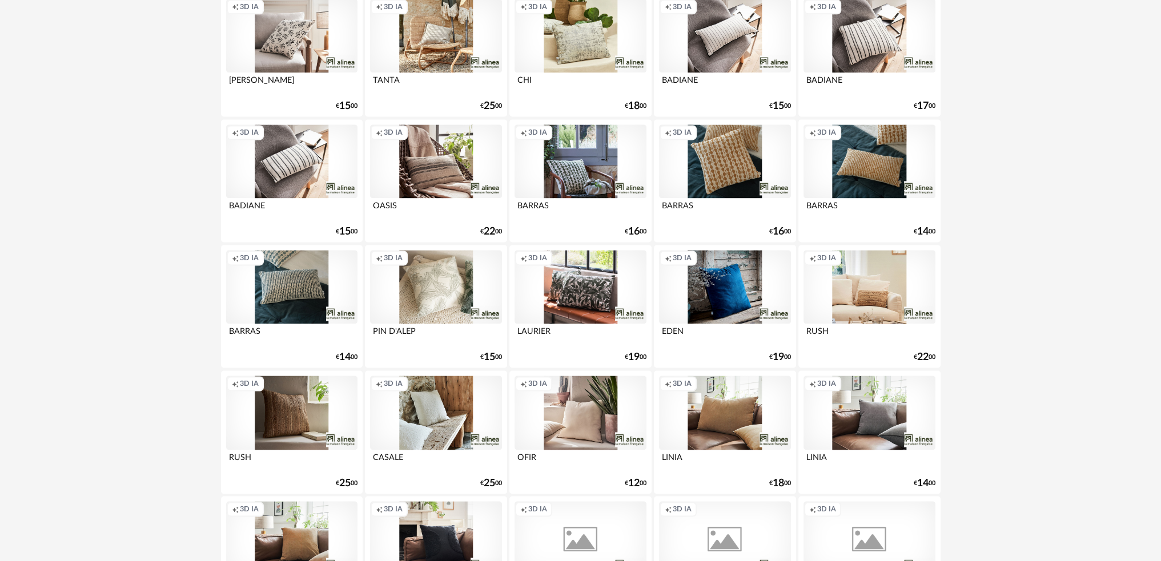
scroll to position [2248, 0]
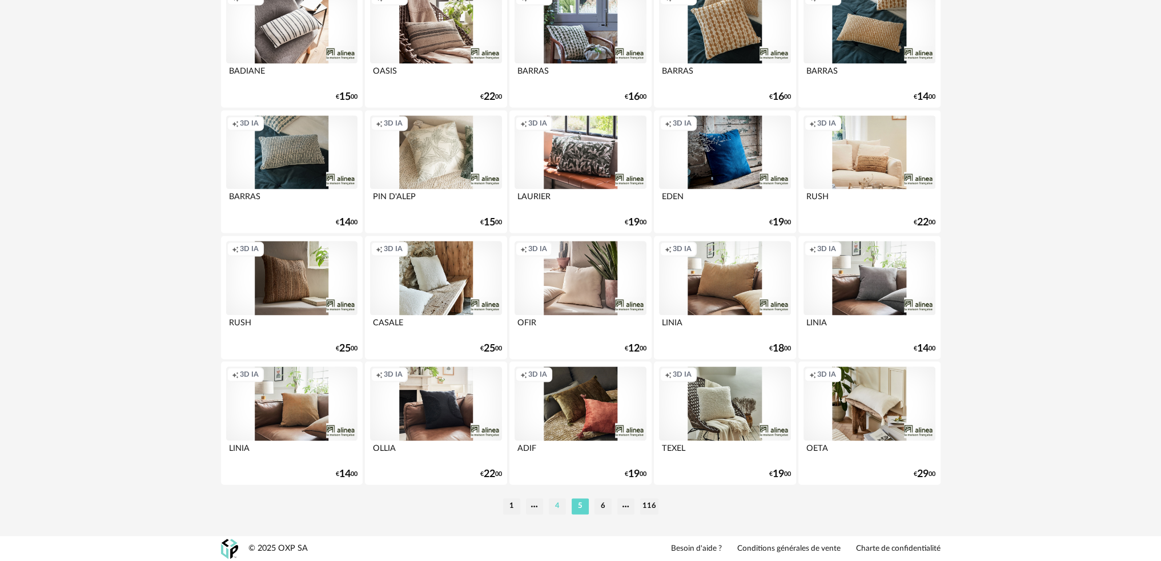
click at [552, 506] on li "4" at bounding box center [557, 507] width 17 height 16
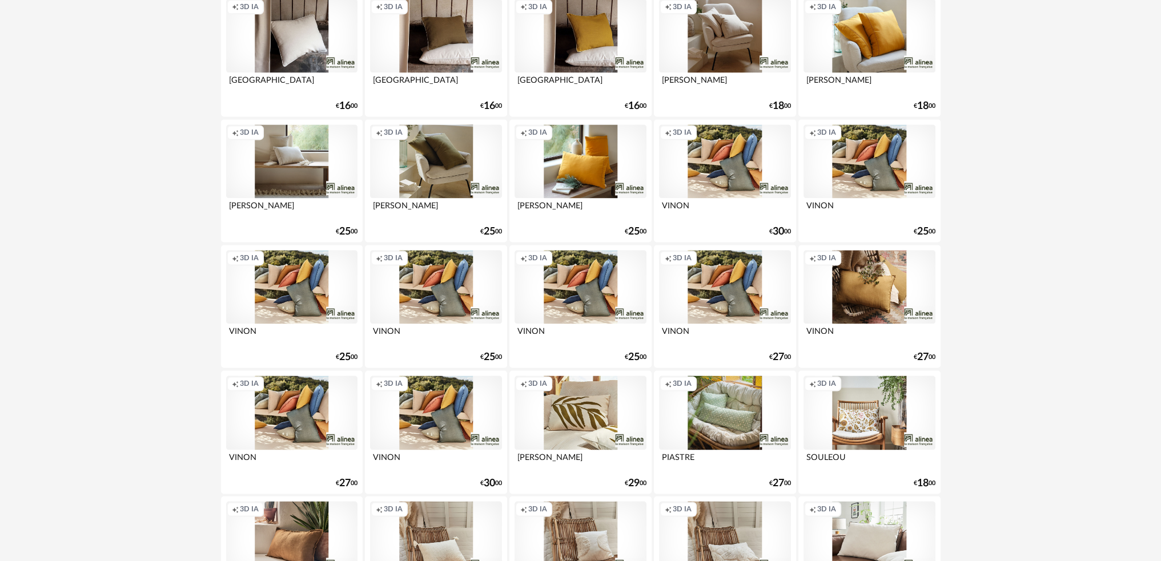
scroll to position [2248, 0]
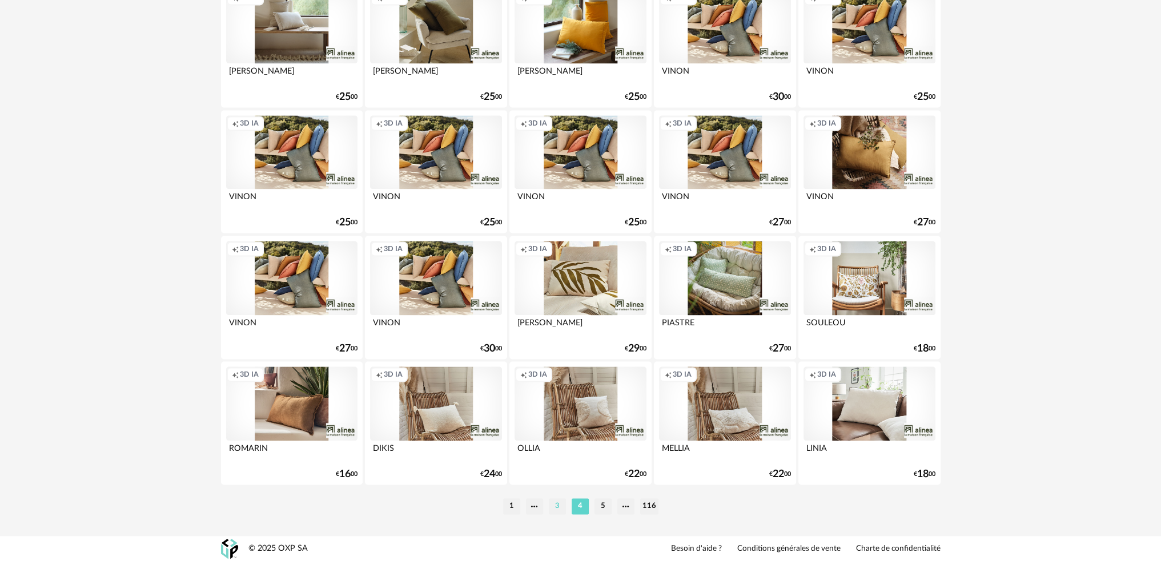
click at [561, 507] on li "3" at bounding box center [557, 507] width 17 height 16
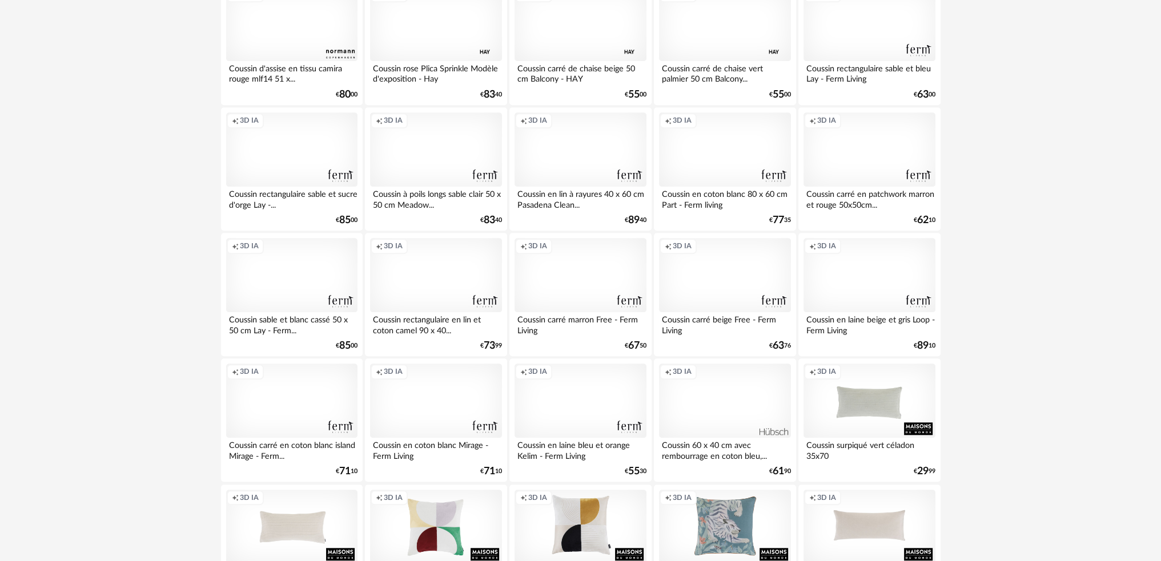
scroll to position [1656, 0]
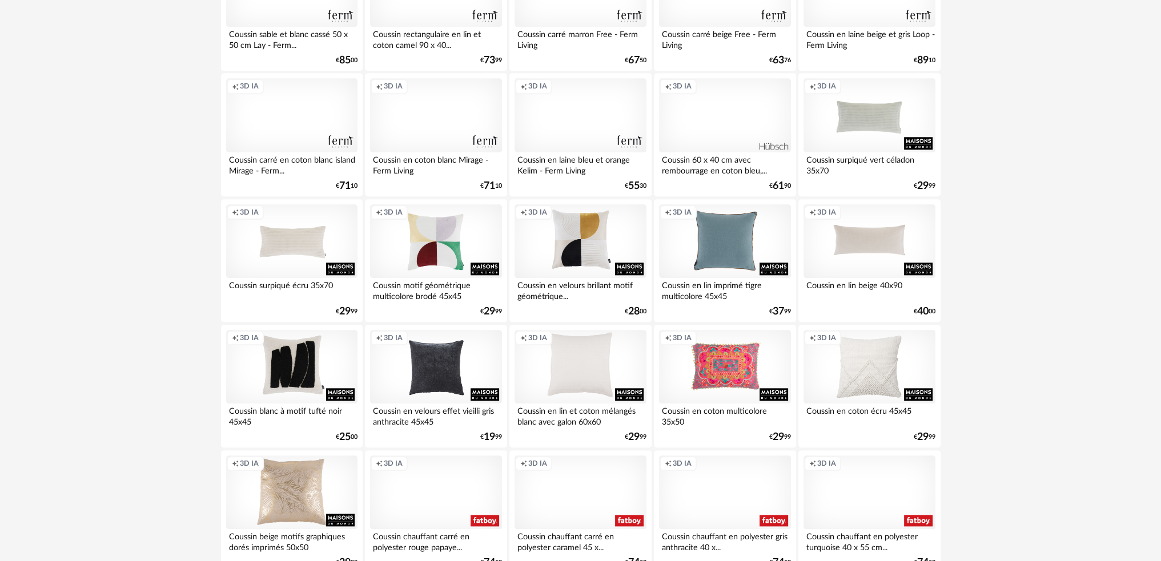
click at [726, 244] on div "Creation icon 3D IA" at bounding box center [724, 241] width 131 height 74
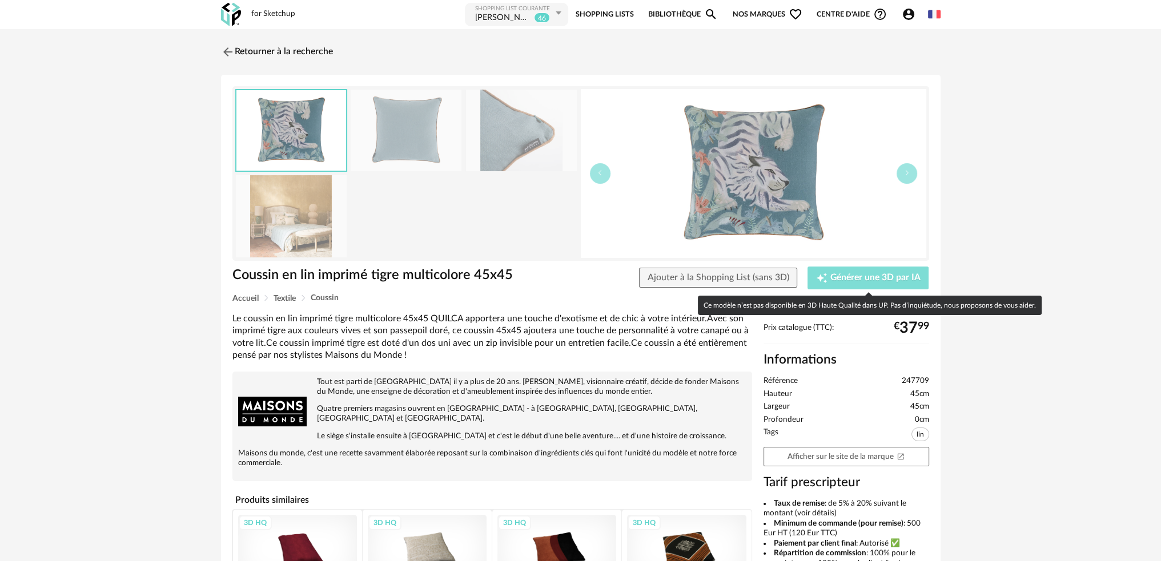
click at [873, 274] on span "Générer une 3D par IA" at bounding box center [875, 278] width 90 height 9
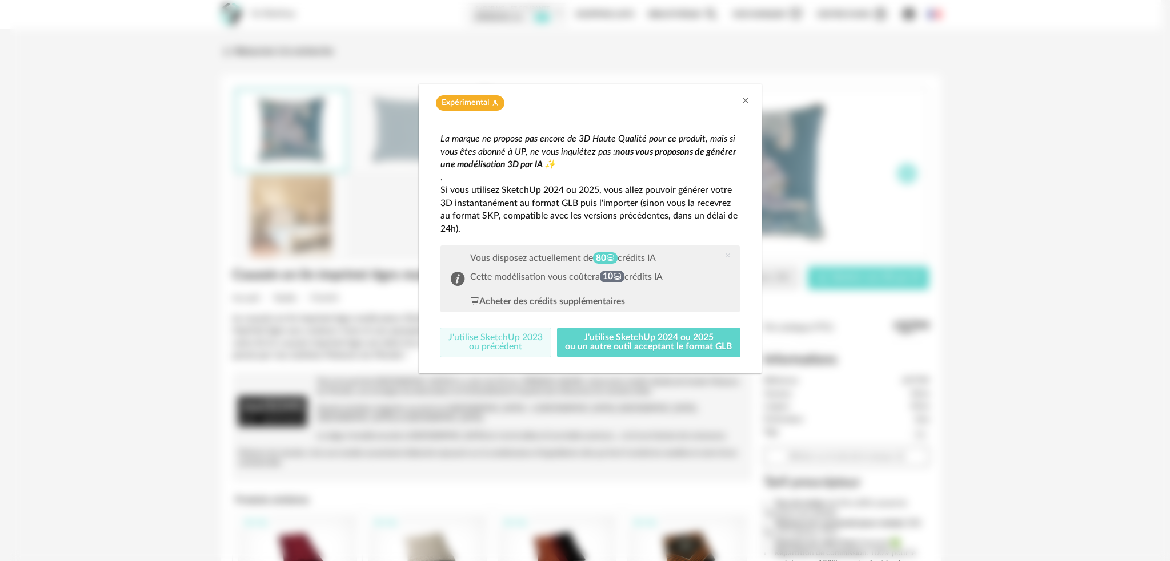
click at [525, 344] on button "J'utilise SketchUp 2023 ou précédent" at bounding box center [495, 343] width 111 height 30
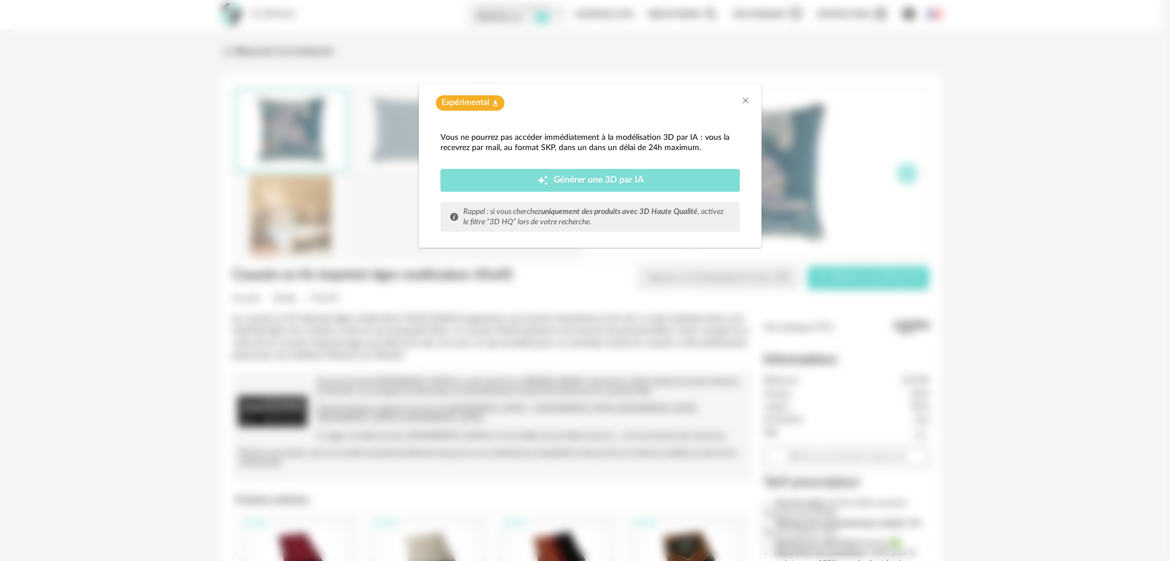
click at [581, 178] on span "Générer une 3D par IA" at bounding box center [598, 180] width 90 height 9
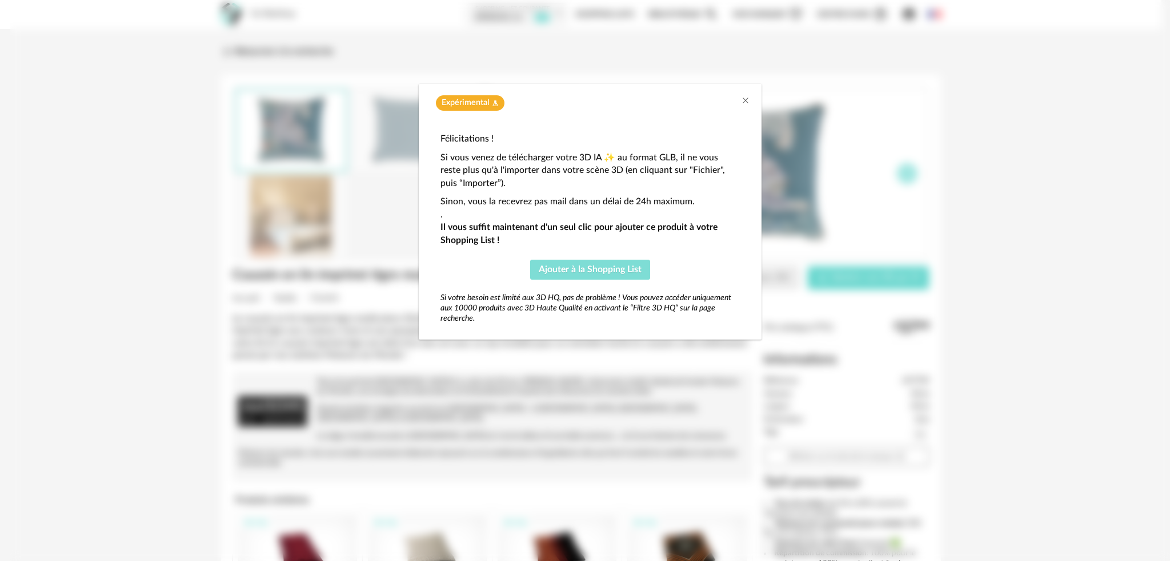
click at [581, 271] on span "Ajouter à la Shopping List" at bounding box center [590, 269] width 103 height 9
click at [743, 100] on icon "Close" at bounding box center [745, 100] width 9 height 9
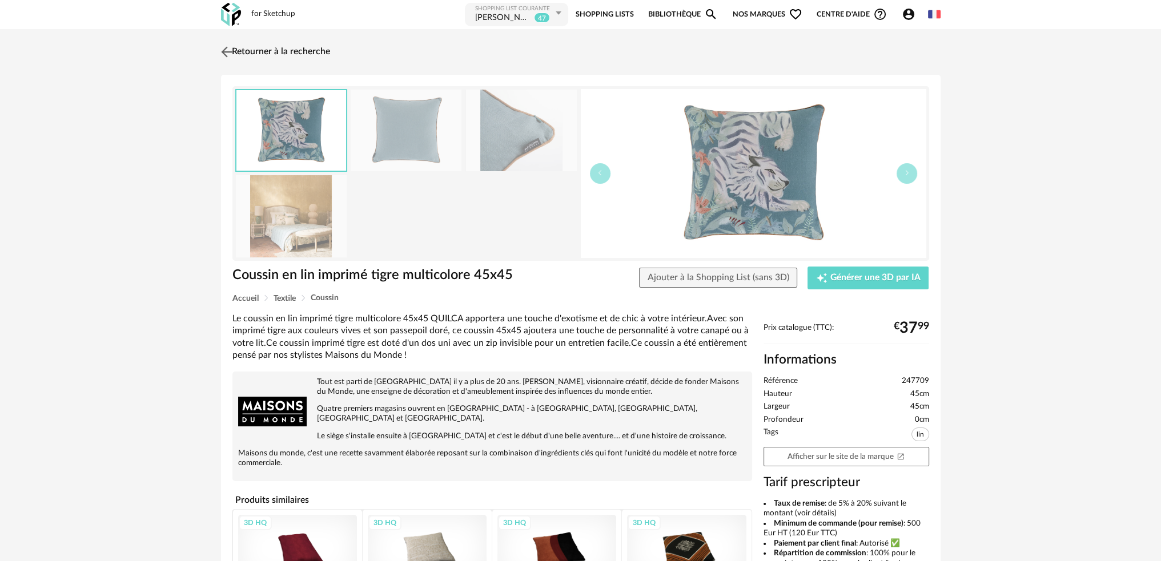
click at [224, 51] on img at bounding box center [226, 51] width 17 height 17
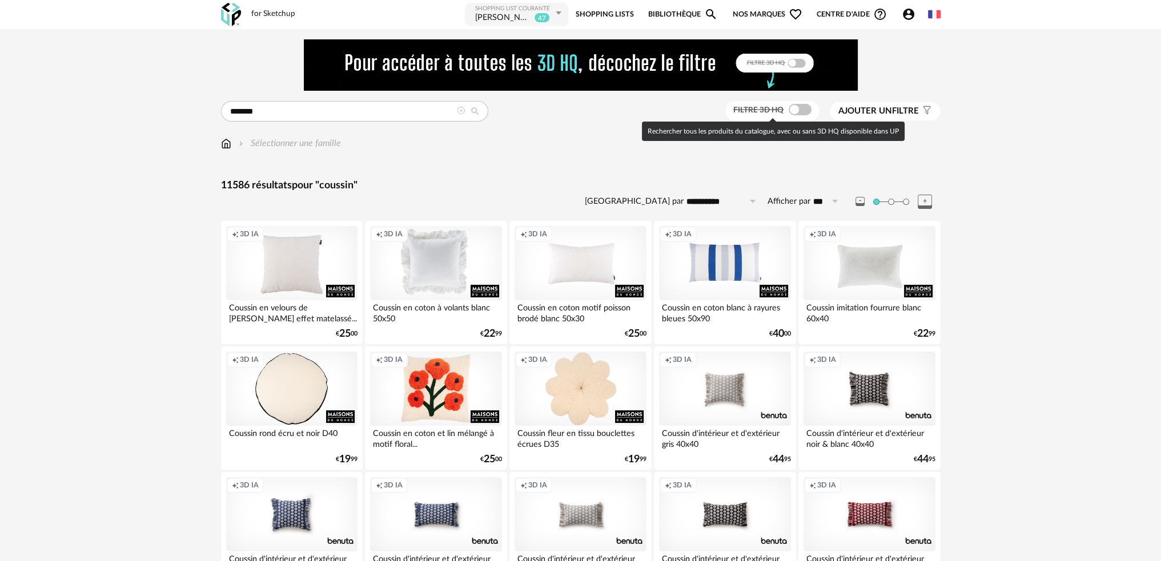
click at [802, 109] on span at bounding box center [800, 109] width 23 height 11
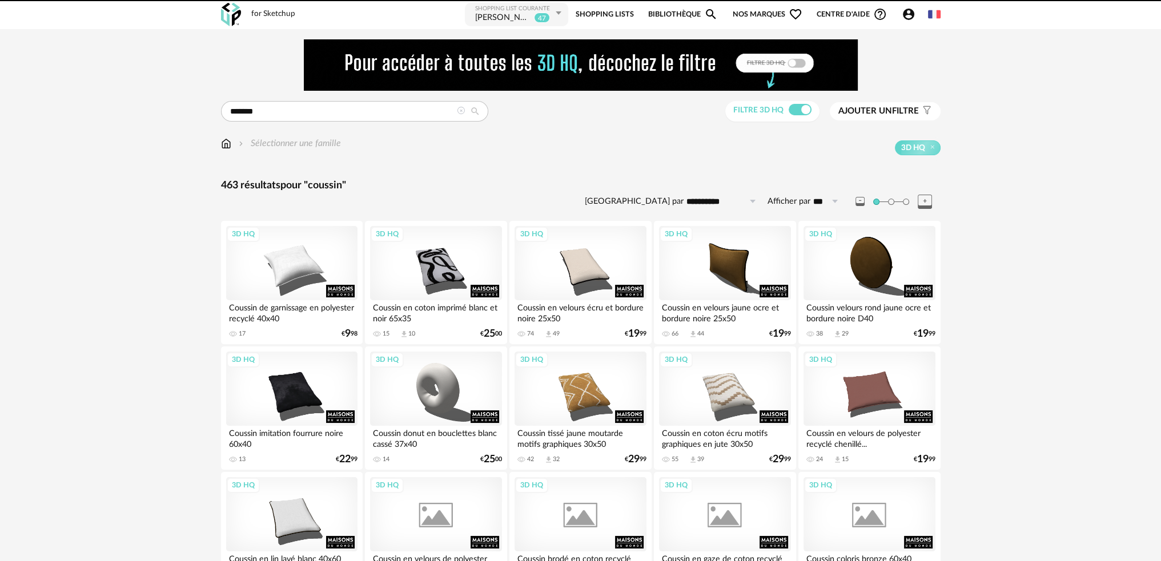
click at [868, 107] on span "Ajouter un" at bounding box center [865, 111] width 54 height 9
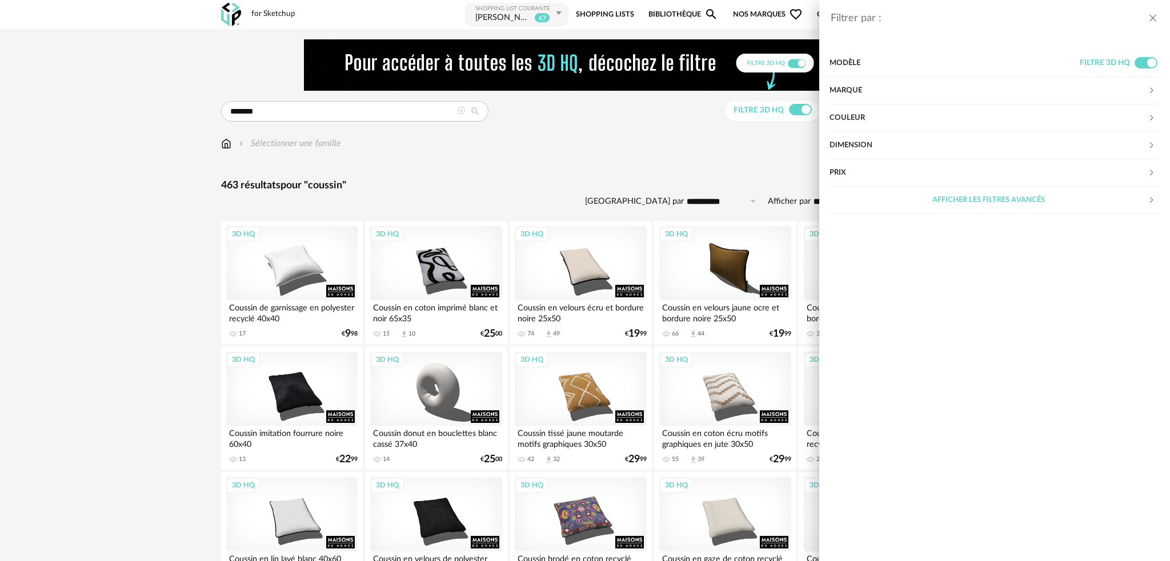
click at [880, 108] on div "Couleur" at bounding box center [988, 118] width 318 height 27
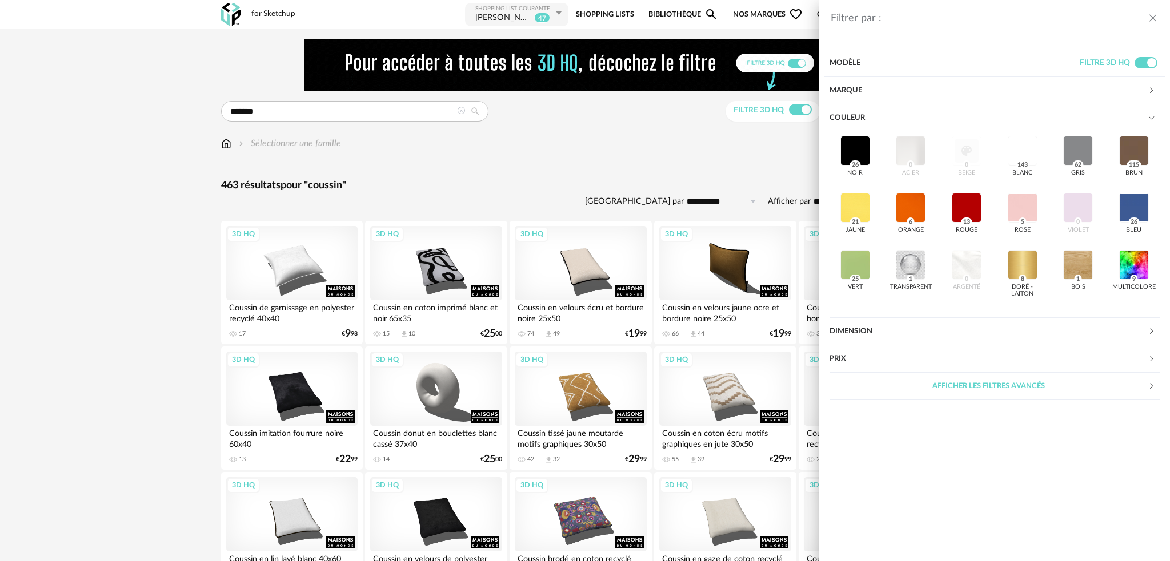
click at [965, 152] on div "noir 26 acier 0 beige 0 blanc 143 gris 62 brun 115 jaune 21 orange 6 rouge 13 r…" at bounding box center [994, 217] width 330 height 171
click at [1026, 156] on div at bounding box center [1022, 151] width 30 height 30
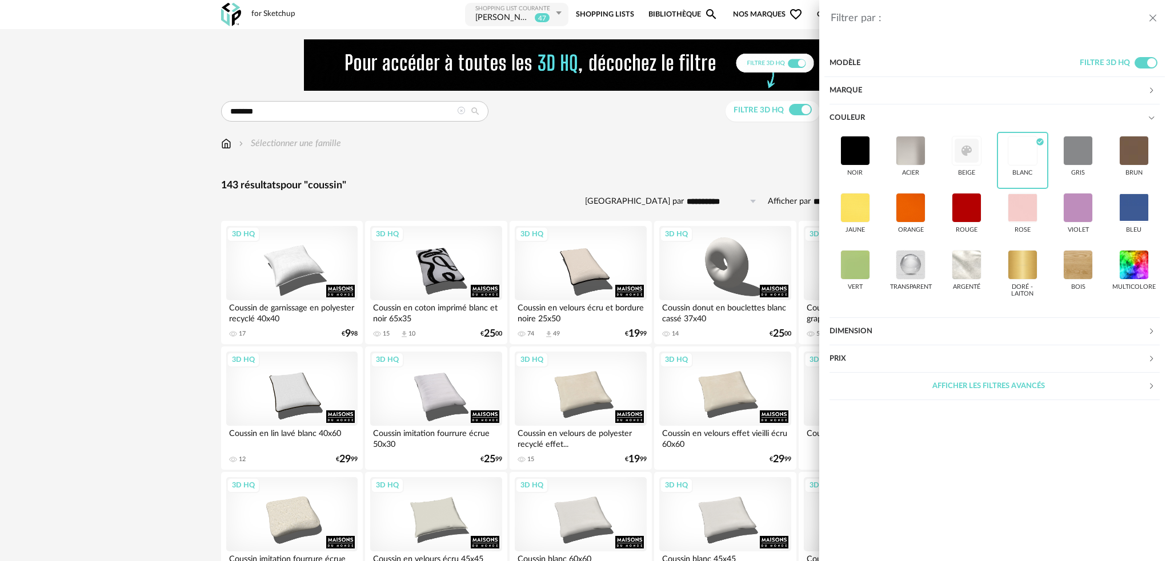
click at [621, 183] on div "Filtrer par : Modèle Filtre 3D HQ Marque &tradition 0 101 Copenhagen 0 366 Conc…" at bounding box center [585, 280] width 1170 height 561
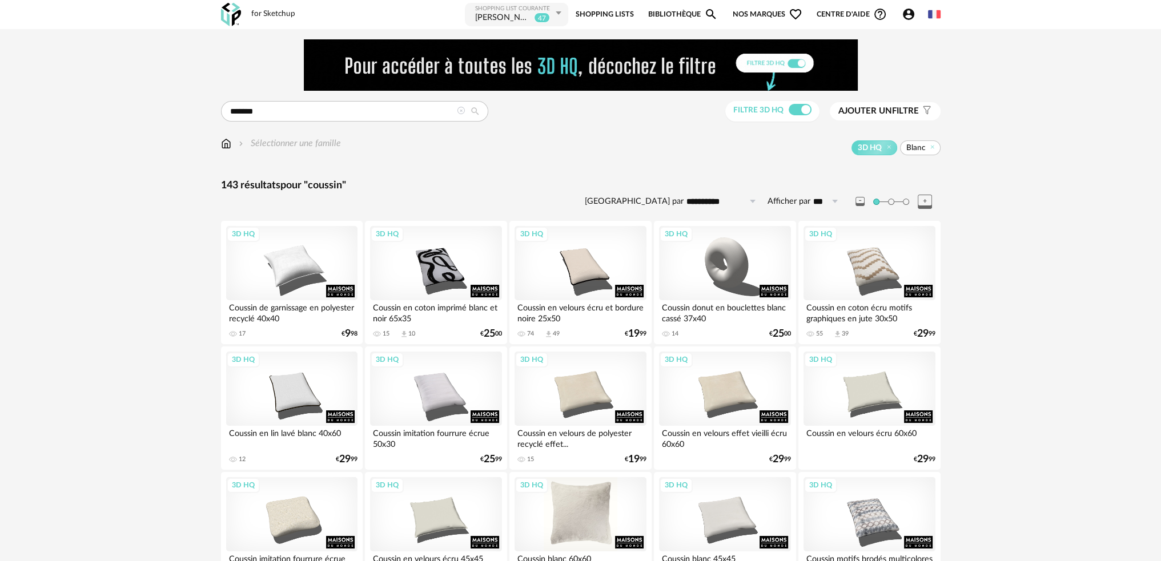
scroll to position [228, 0]
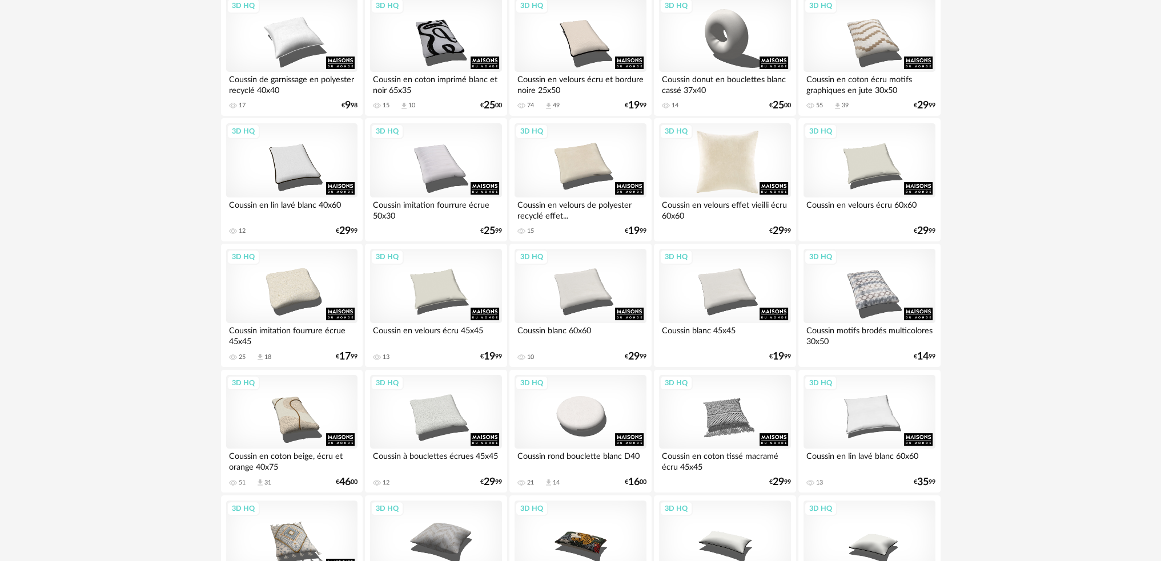
click at [733, 173] on div "3D HQ" at bounding box center [724, 160] width 131 height 74
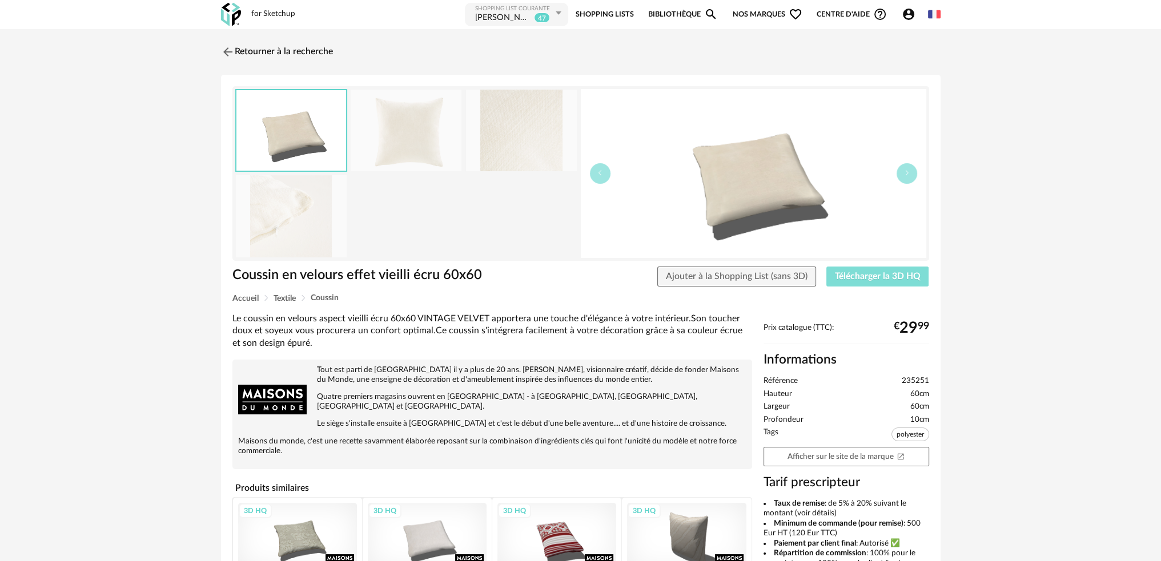
click at [854, 280] on span "Télécharger la 3D HQ" at bounding box center [878, 276] width 86 height 9
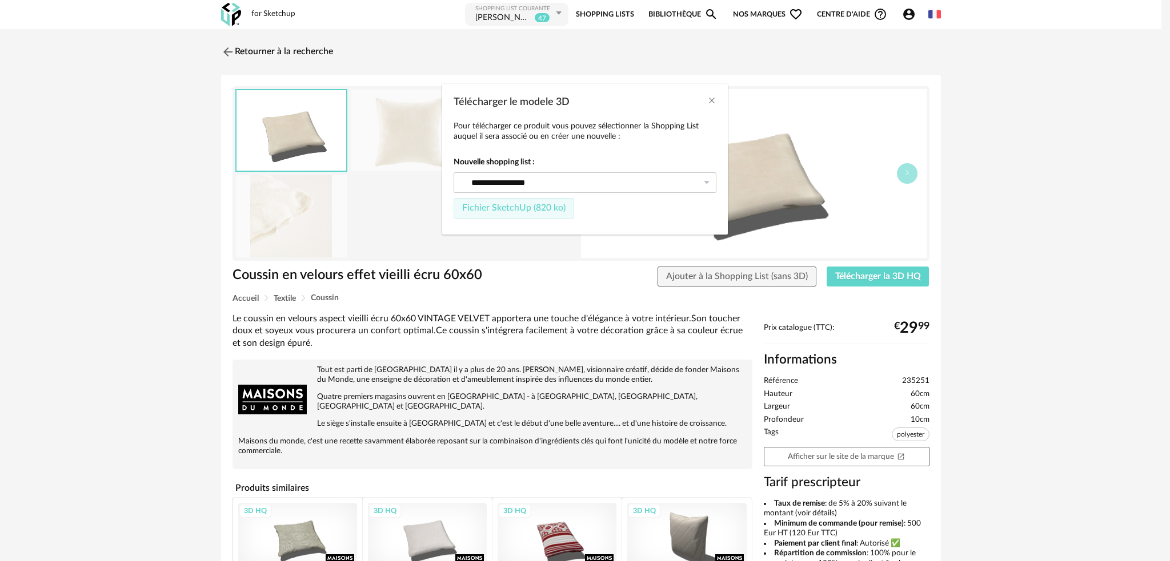
click at [535, 207] on span "Fichier SketchUp (820 ko)" at bounding box center [513, 207] width 103 height 9
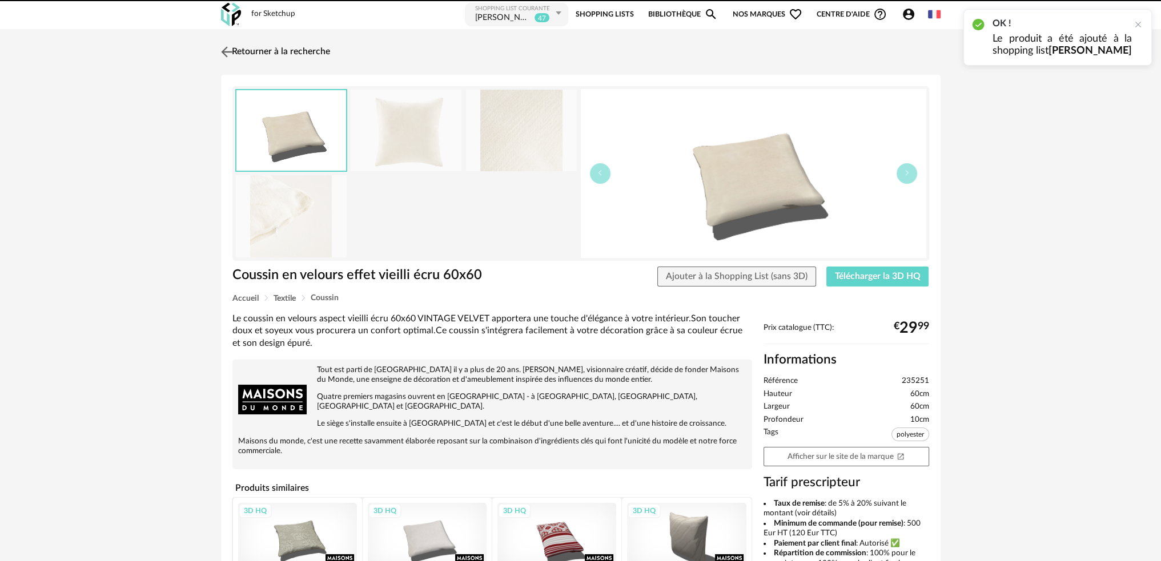
click at [222, 54] on img at bounding box center [226, 51] width 17 height 17
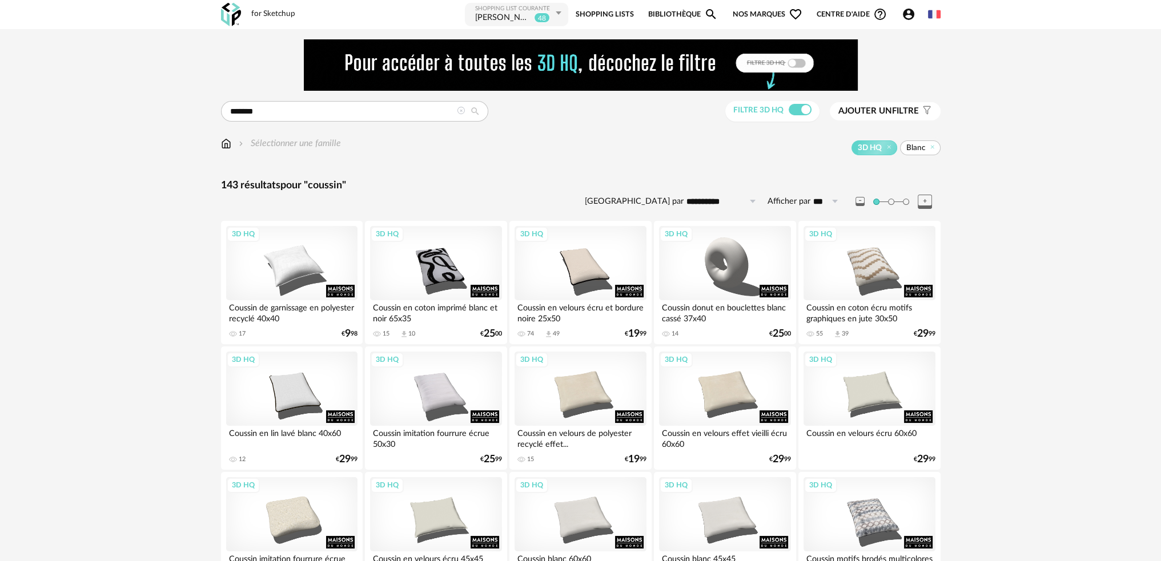
click at [882, 110] on span "Ajouter un" at bounding box center [865, 111] width 54 height 9
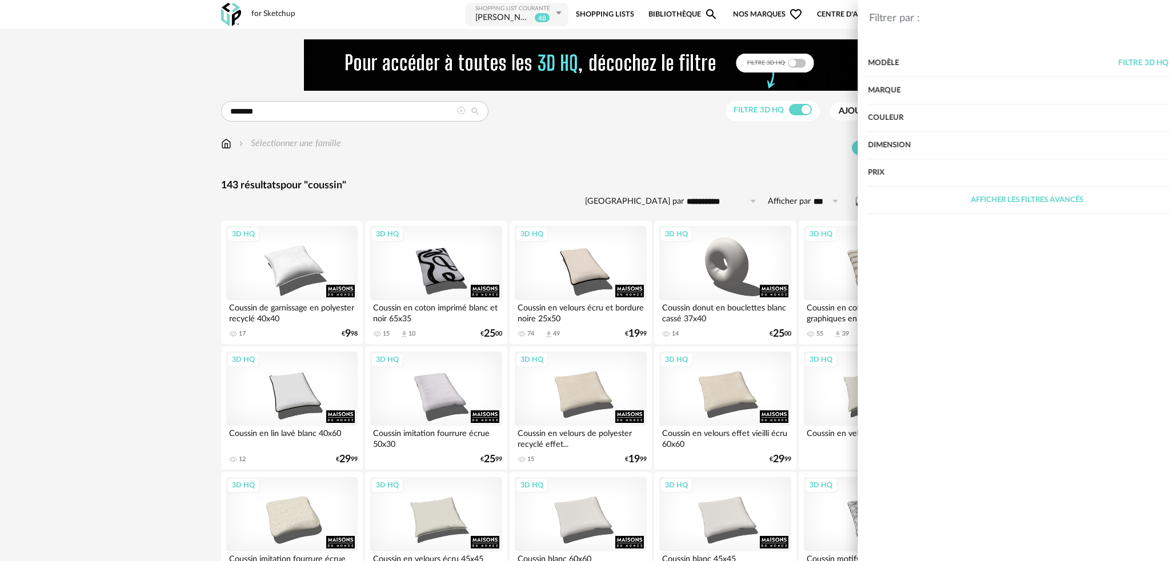
click at [856, 118] on div "Couleur" at bounding box center [988, 118] width 318 height 27
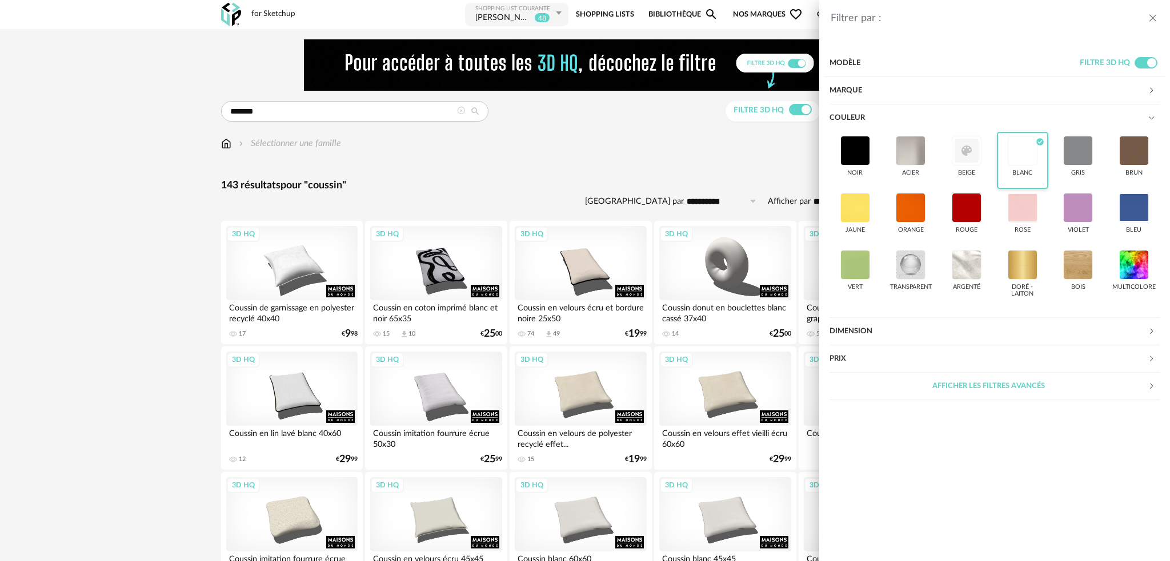
drag, startPoint x: 1026, startPoint y: 148, endPoint x: 1037, endPoint y: 154, distance: 12.5
click at [1026, 148] on div at bounding box center [1022, 151] width 30 height 30
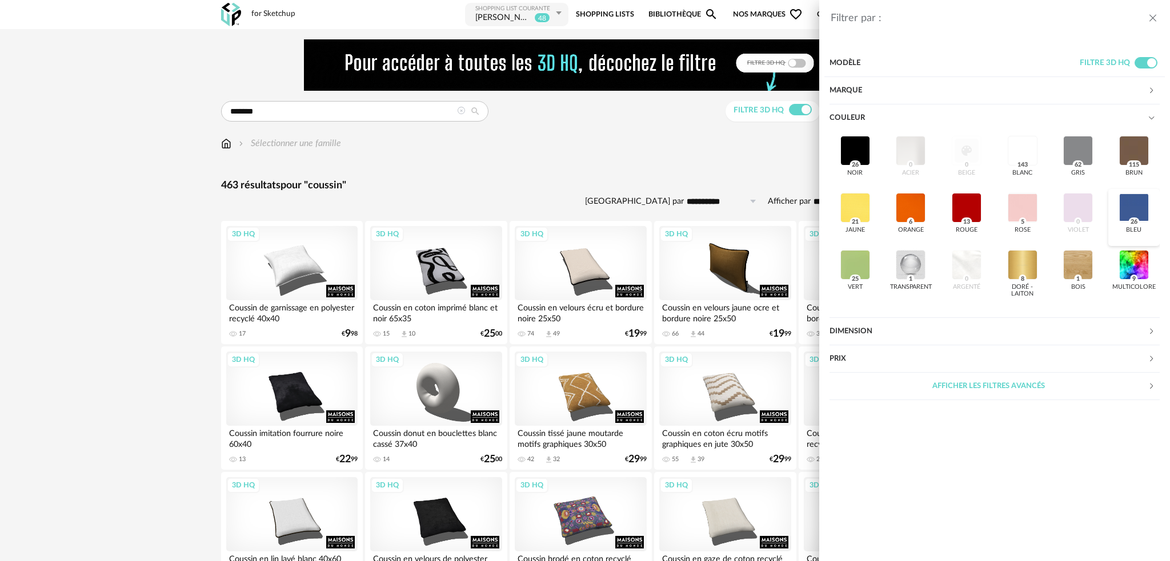
click at [1133, 203] on div at bounding box center [1134, 208] width 30 height 30
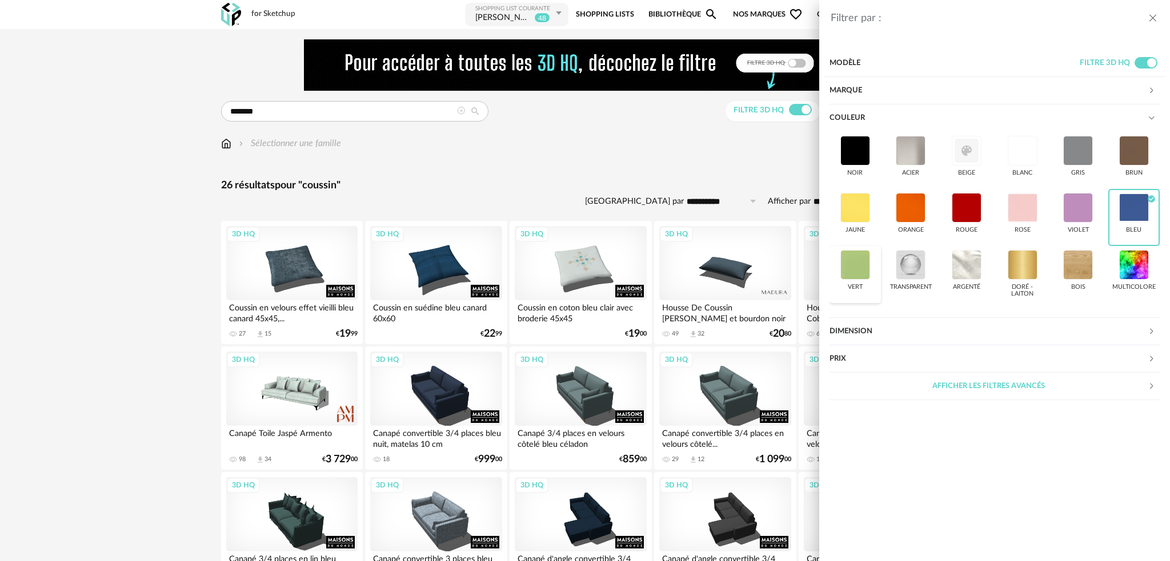
click at [859, 263] on div at bounding box center [855, 265] width 30 height 30
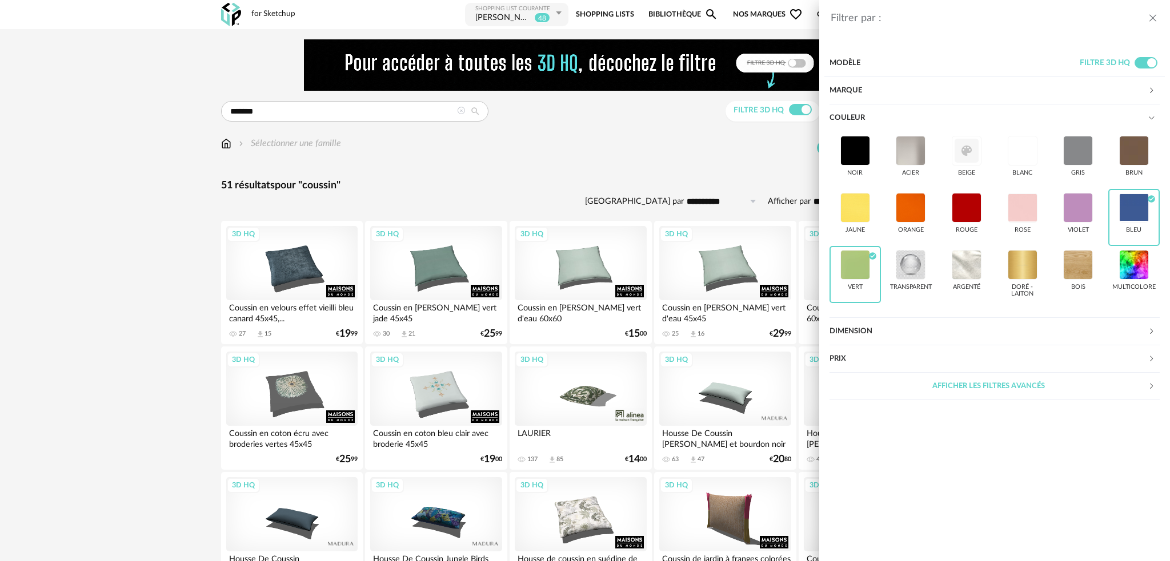
click at [652, 186] on div "Filtrer par : Modèle Filtre 3D HQ Marque &tradition 0 101 Copenhagen 0 366 Conc…" at bounding box center [585, 280] width 1170 height 561
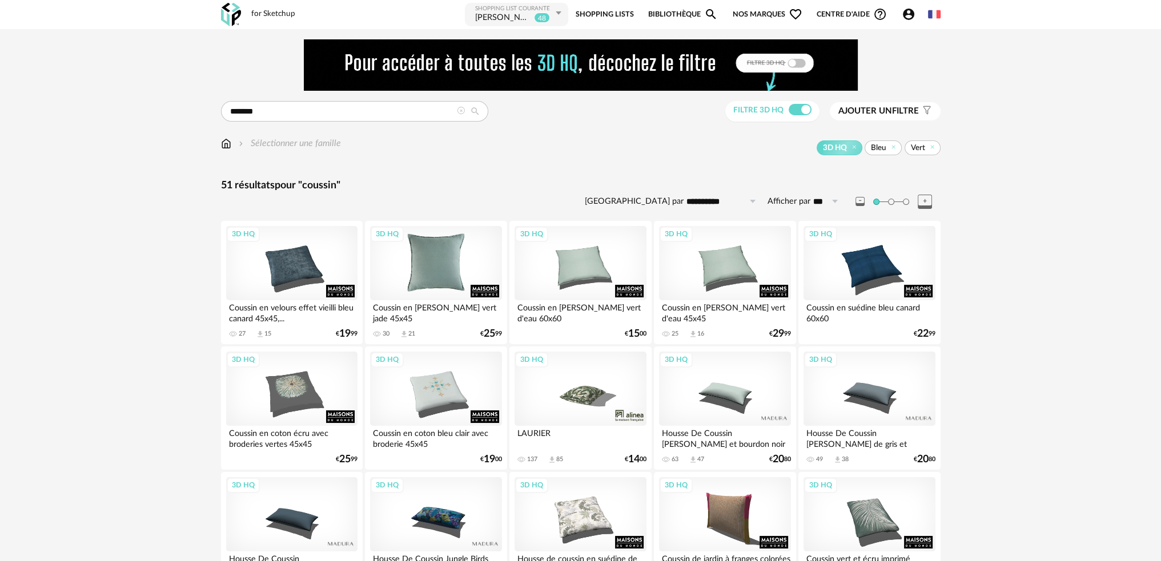
click at [448, 274] on div "3D HQ" at bounding box center [435, 263] width 131 height 74
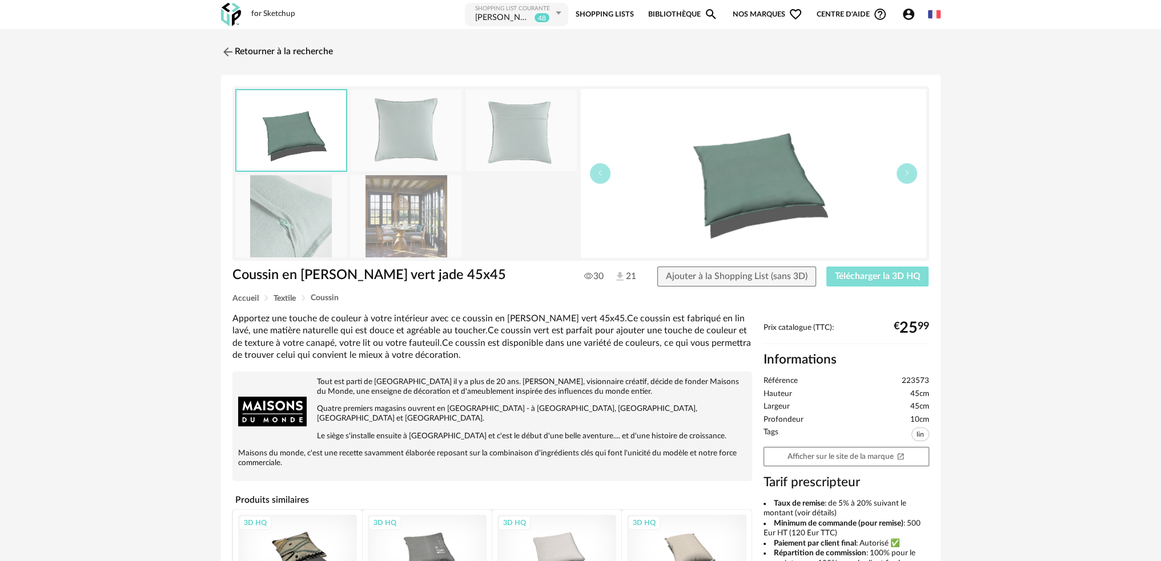
click at [877, 274] on span "Télécharger la 3D HQ" at bounding box center [878, 276] width 86 height 9
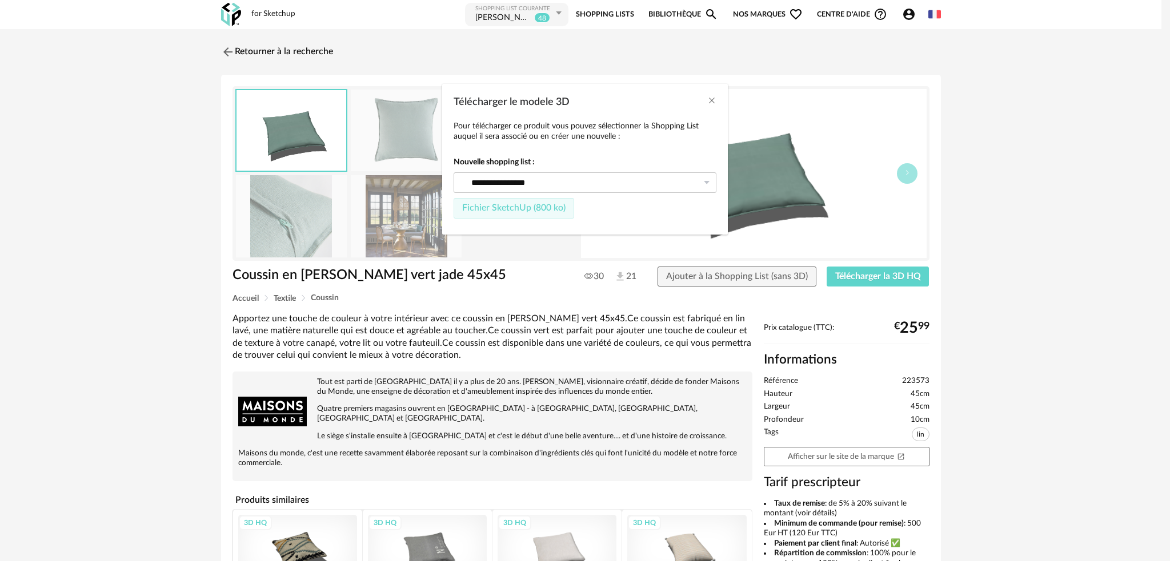
click at [514, 208] on span "Fichier SketchUp (800 ko)" at bounding box center [513, 207] width 103 height 9
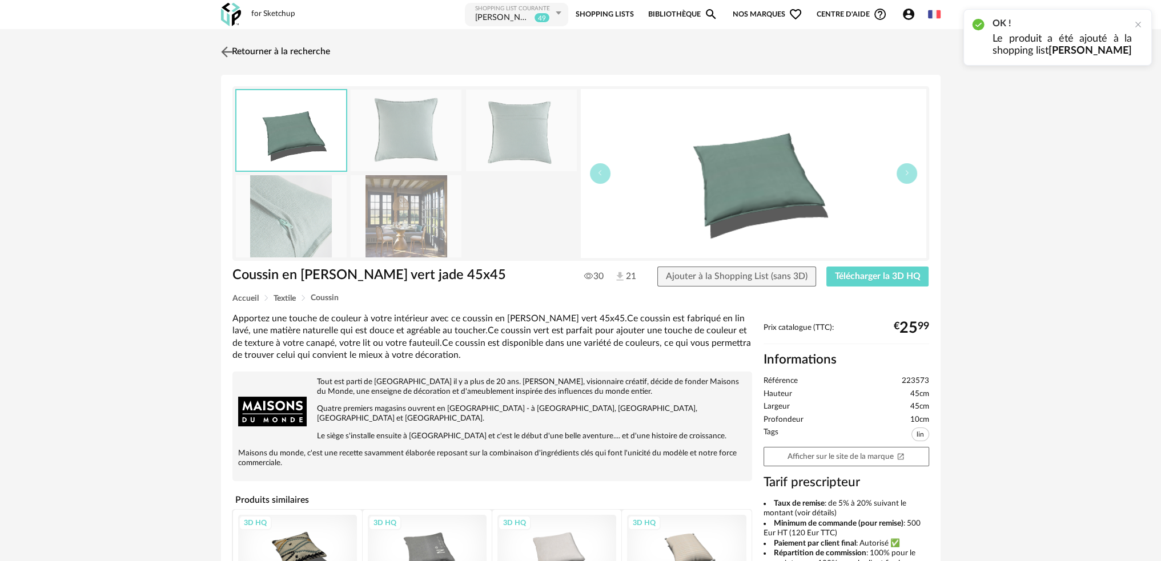
click at [224, 50] on img at bounding box center [226, 51] width 17 height 17
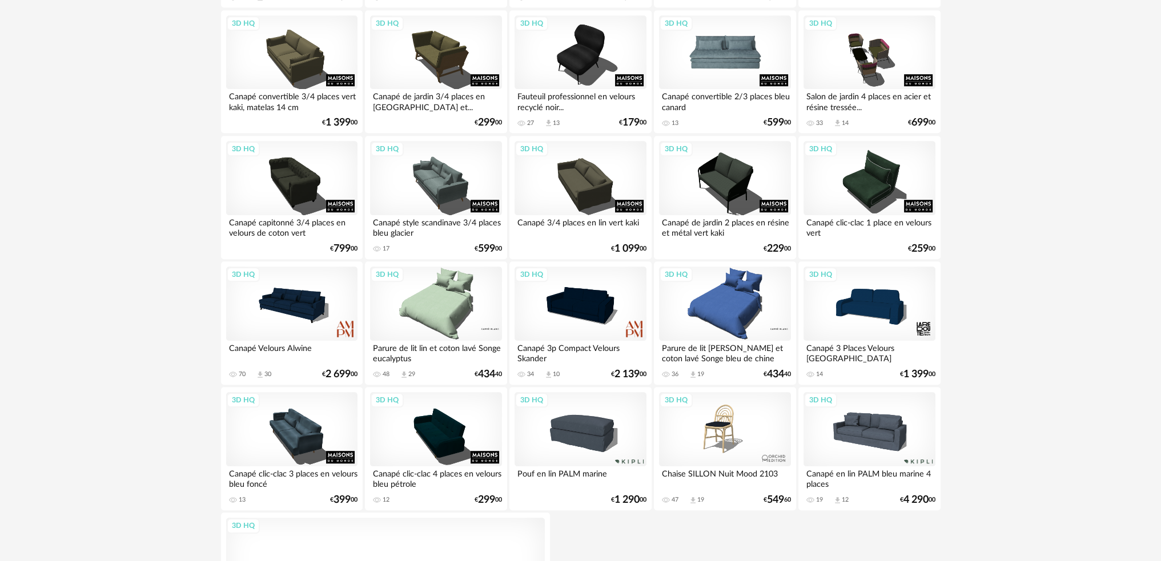
scroll to position [737, 0]
